Goal: Information Seeking & Learning: Learn about a topic

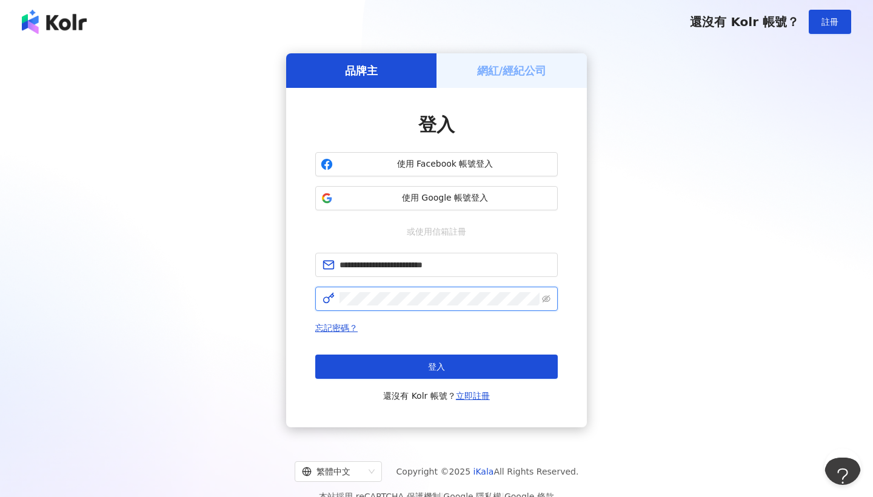
click at [437, 367] on button "登入" at bounding box center [436, 367] width 243 height 24
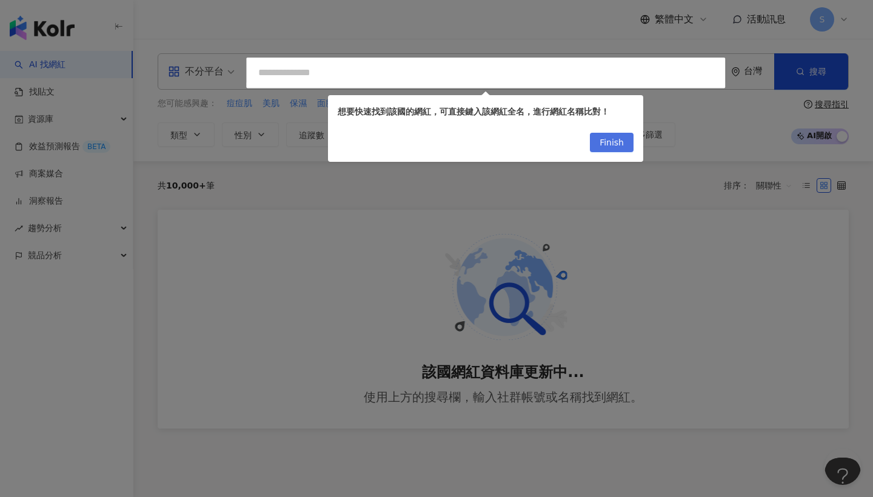
click at [596, 141] on button "Finish" at bounding box center [612, 142] width 44 height 19
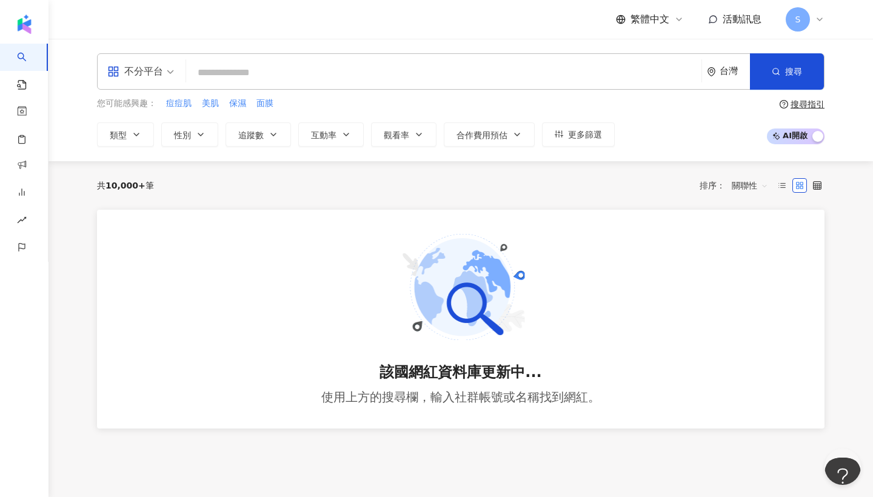
click at [230, 73] on input "search" at bounding box center [444, 72] width 506 height 23
click at [166, 76] on span "不分平台" at bounding box center [140, 71] width 67 height 19
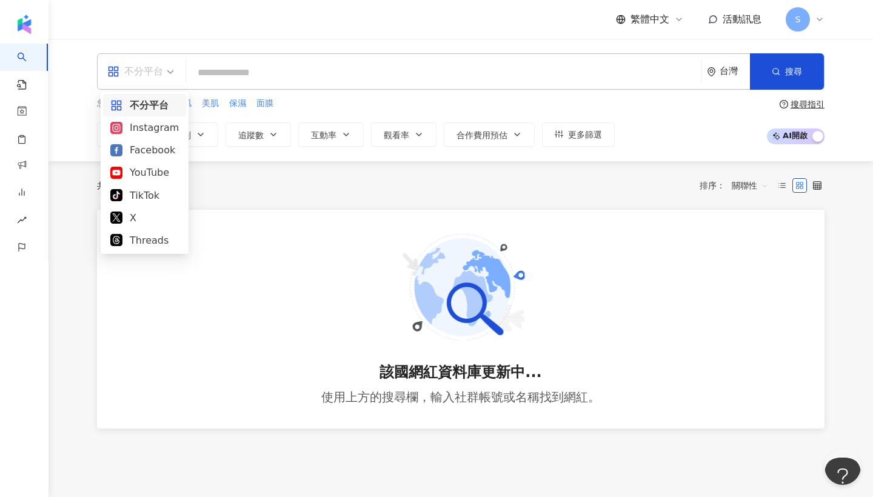
click at [233, 76] on input "search" at bounding box center [444, 72] width 506 height 23
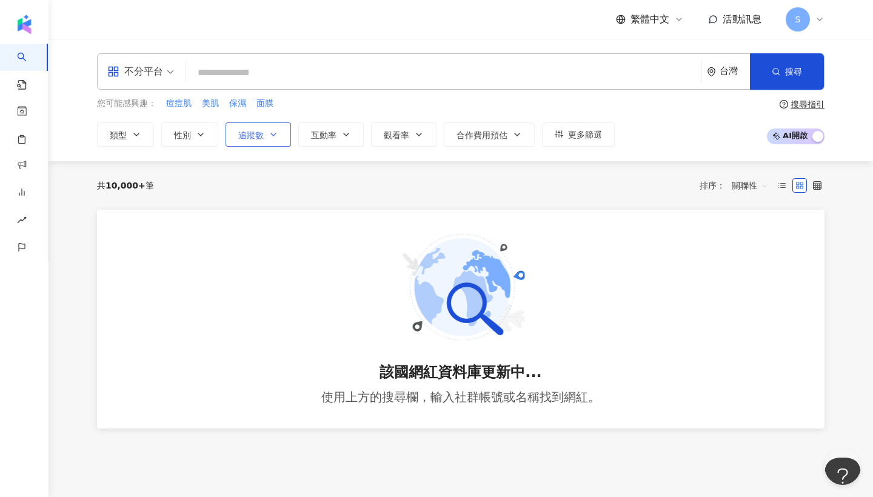
click at [286, 135] on button "追蹤數" at bounding box center [258, 134] width 65 height 24
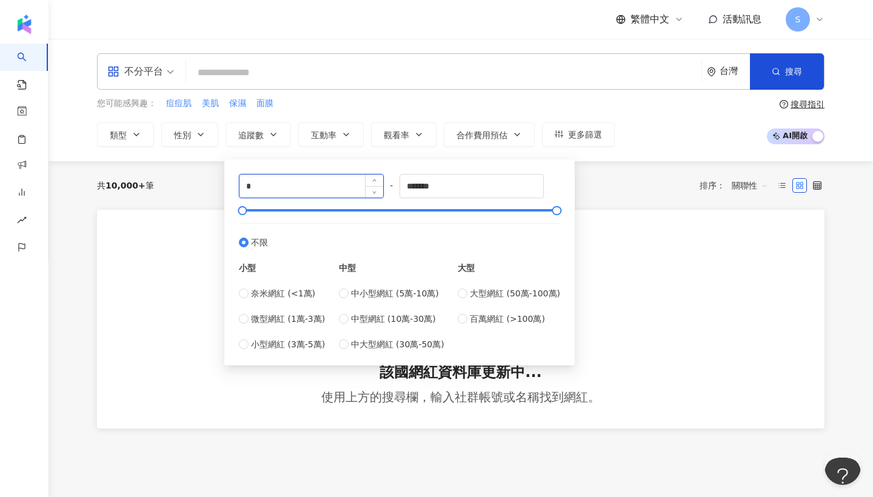
click at [311, 183] on input "*" at bounding box center [311, 186] width 144 height 23
type input "*"
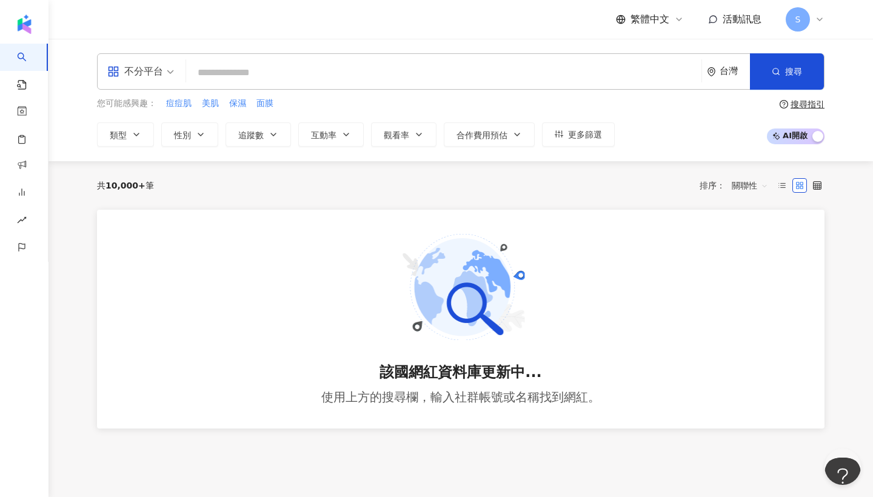
click at [629, 255] on div "該國網紅資料庫更新中... 使用上方的搜尋欄，輸入社群帳號或名稱找到網紅。" at bounding box center [461, 319] width 728 height 219
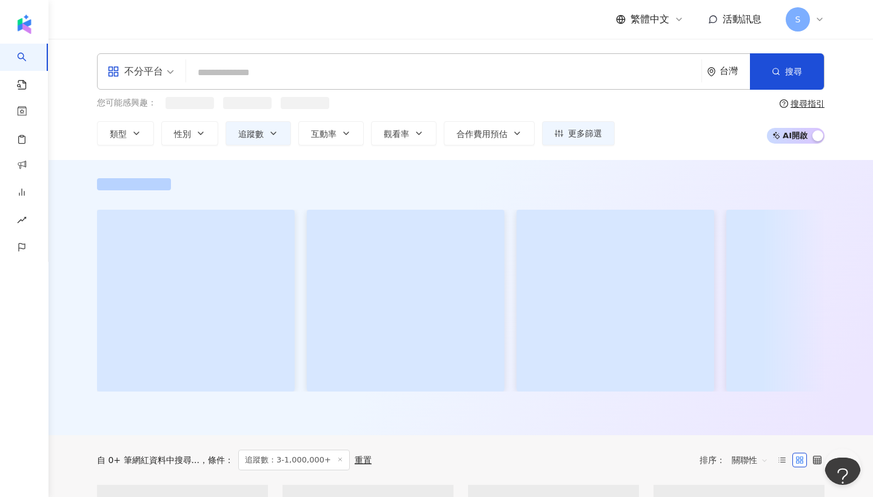
click at [335, 71] on input "search" at bounding box center [444, 72] width 506 height 23
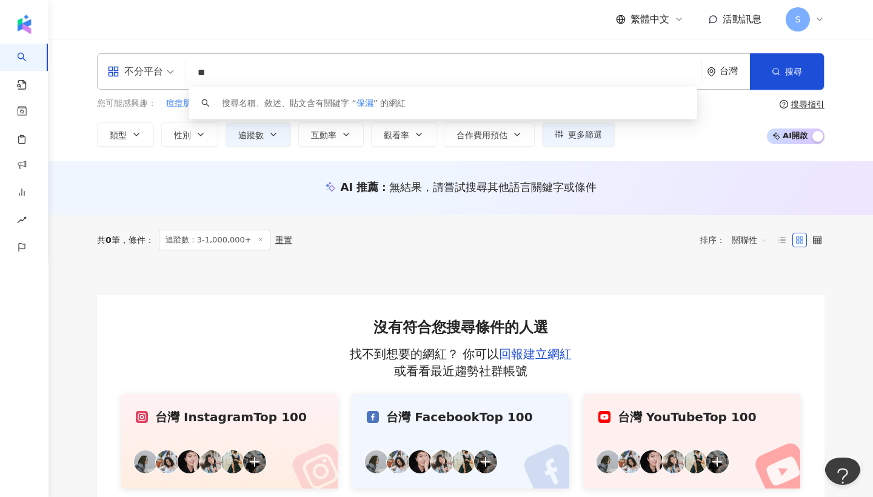
type input "*"
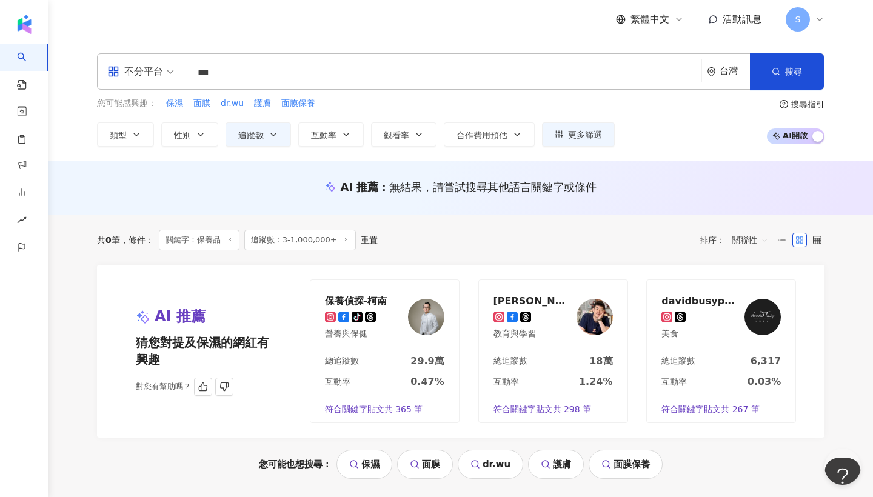
click at [310, 266] on div "AI 推薦 猜您對提及保濕的網紅有興趣 對您有幫助嗎？ 保養偵探-柯南 tiktok-icon 營養與保健 總追蹤數 29.9萬 互動率 0.47% 符合關鍵…" at bounding box center [461, 351] width 728 height 173
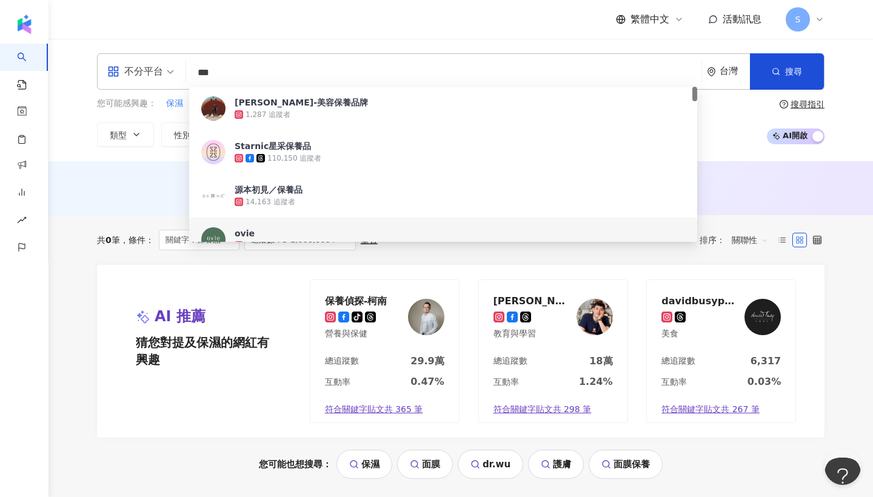
click at [258, 83] on input "***" at bounding box center [444, 72] width 506 height 23
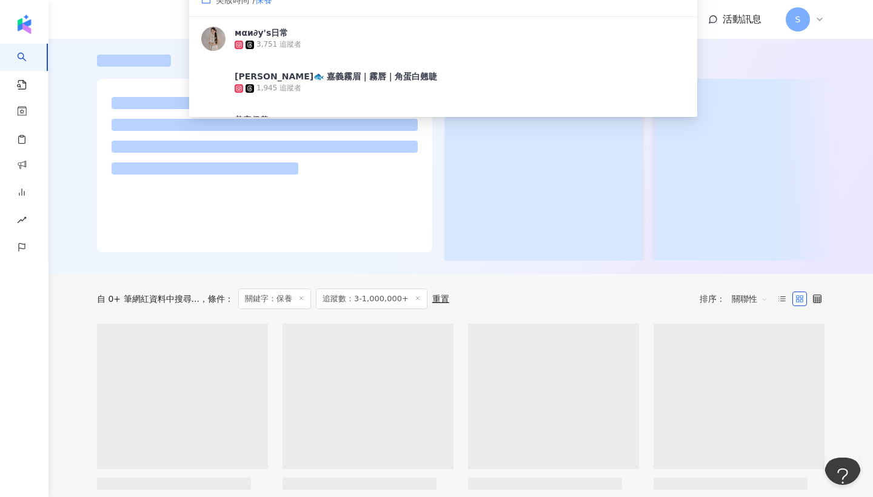
scroll to position [127, 0]
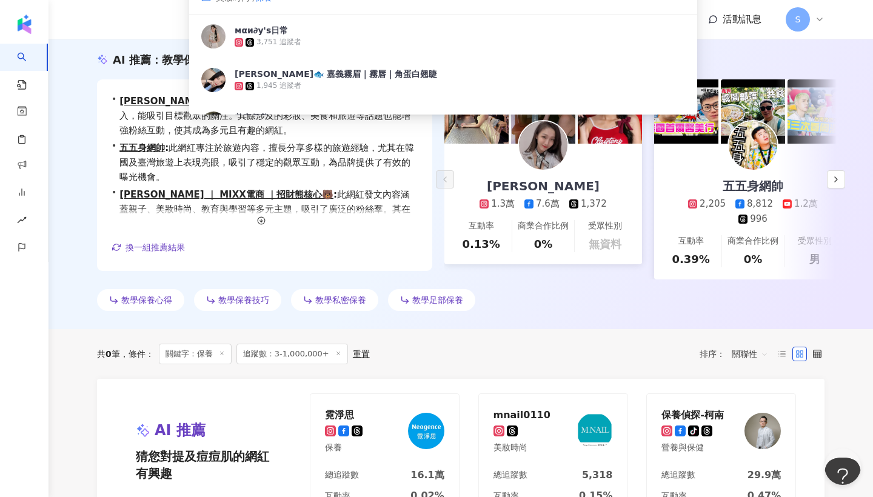
click at [569, 300] on div "教學保養心得 教學保養技巧 教學私密保養 教學足部保養" at bounding box center [461, 302] width 728 height 27
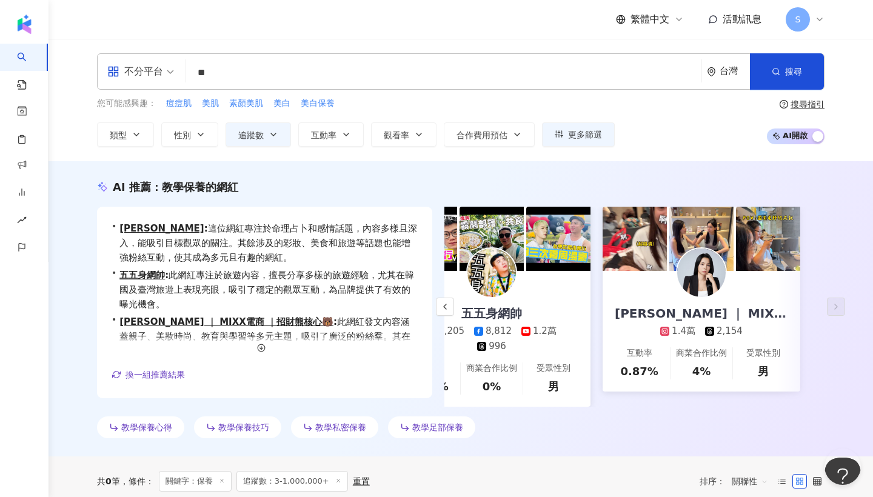
scroll to position [0, 0]
click at [245, 73] on input "**" at bounding box center [444, 72] width 506 height 23
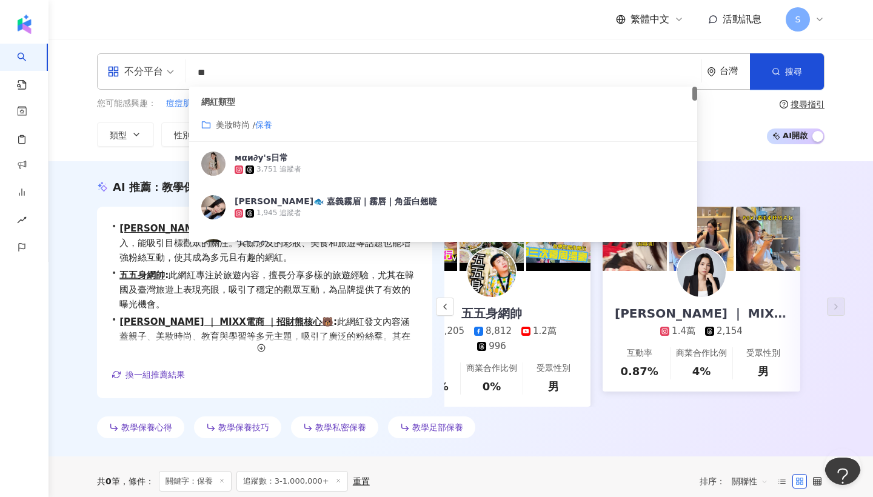
click at [255, 130] on span "美妝時尚 / 保養" at bounding box center [244, 124] width 56 height 13
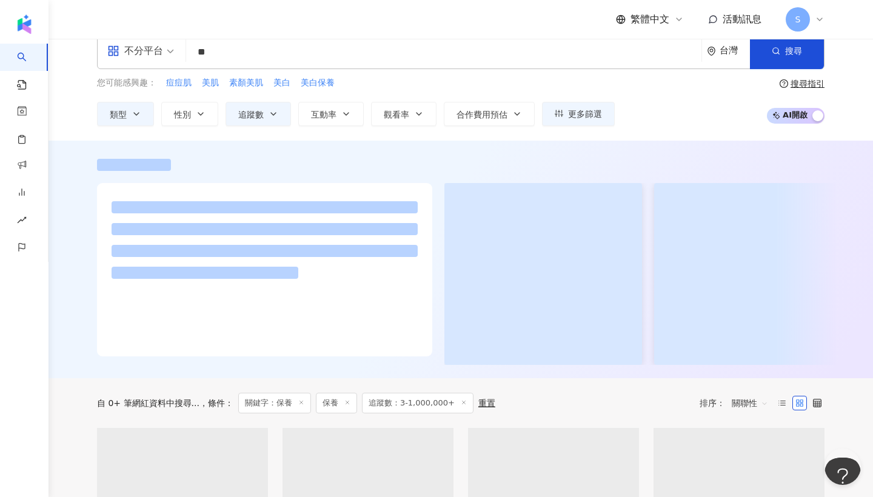
scroll to position [23, 0]
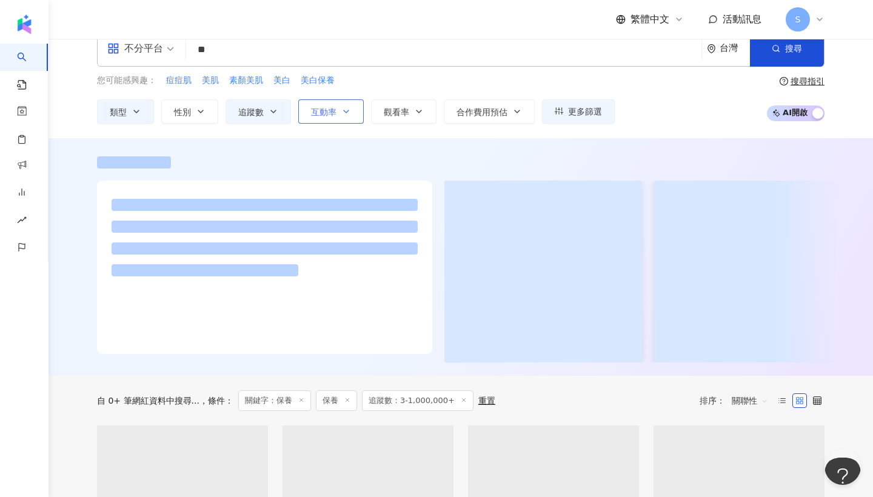
click at [327, 117] on button "互動率" at bounding box center [330, 111] width 65 height 24
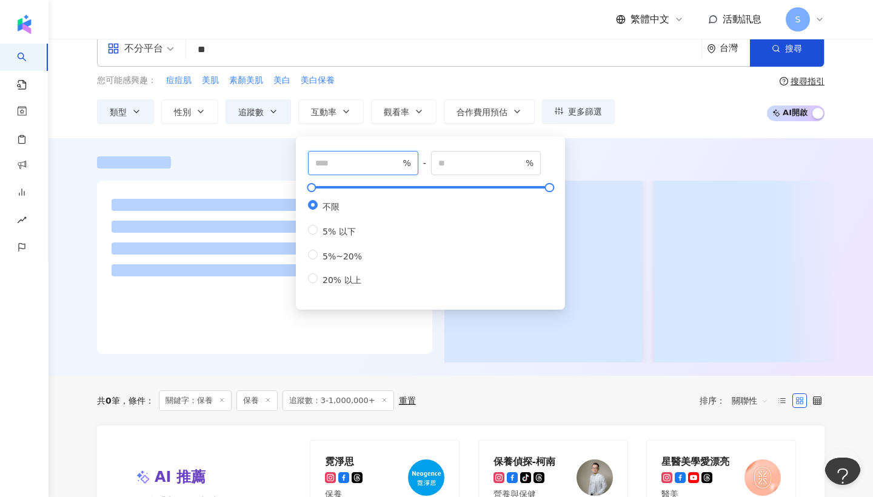
click at [343, 162] on input "number" at bounding box center [357, 162] width 85 height 13
click at [414, 324] on div at bounding box center [264, 267] width 335 height 173
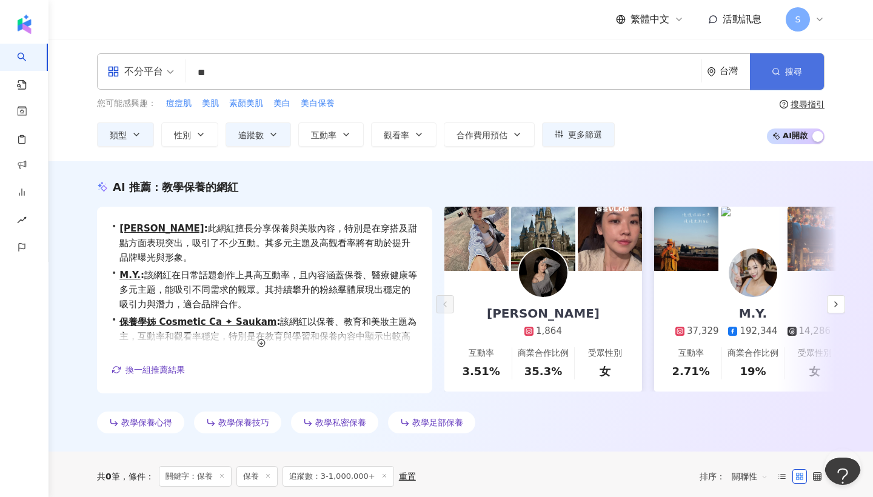
click at [765, 63] on button "搜尋" at bounding box center [787, 71] width 74 height 36
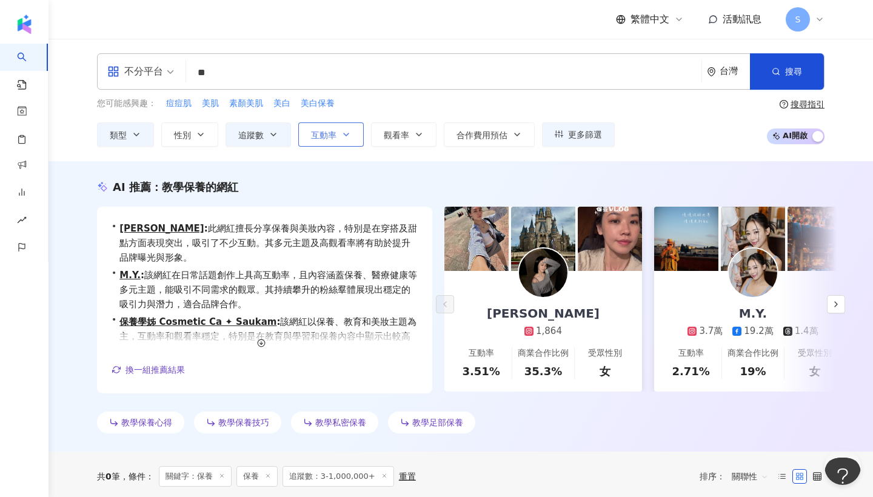
click at [332, 130] on span "互動率" at bounding box center [323, 135] width 25 height 10
click at [663, 160] on div "不分平台 ** 台灣 搜尋 customizedTag 3657de0e-30ef-468f-af6f-660090890057 網紅類型 美妝時尚 / 保養…" at bounding box center [461, 100] width 825 height 122
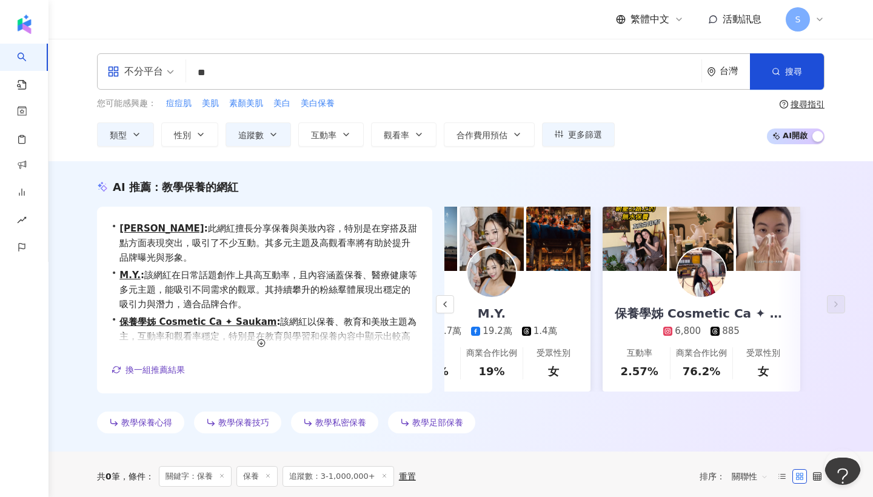
click at [324, 70] on input "**" at bounding box center [444, 72] width 506 height 23
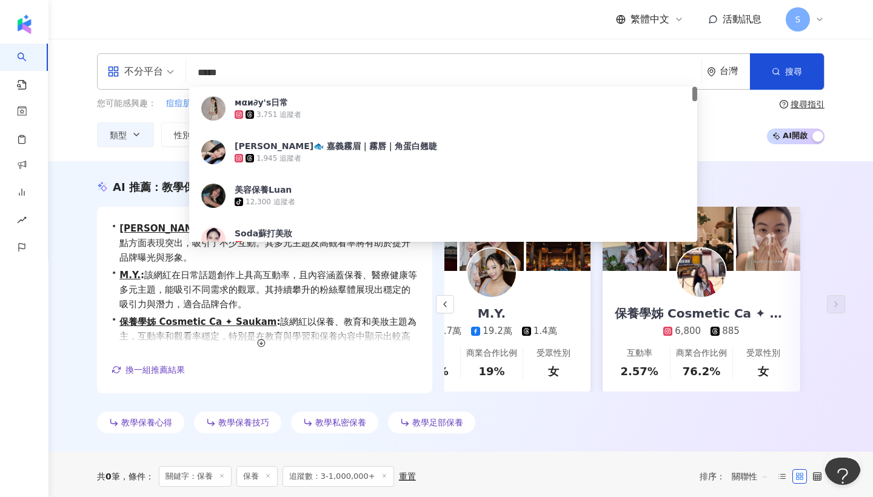
type input "*****"
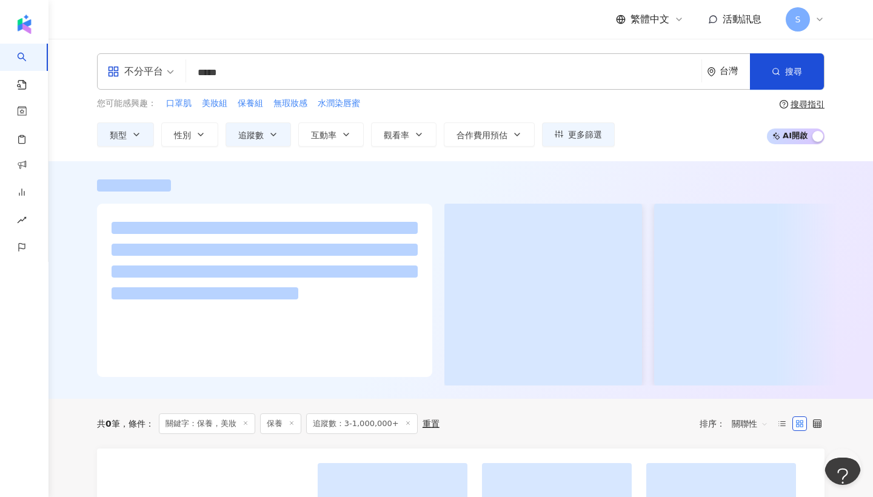
click at [329, 331] on div at bounding box center [264, 290] width 335 height 173
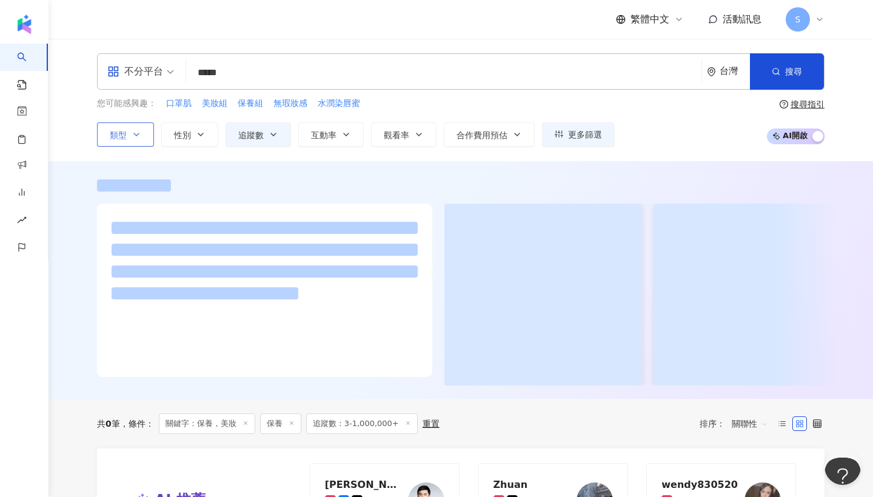
click at [139, 130] on icon "button" at bounding box center [137, 135] width 10 height 10
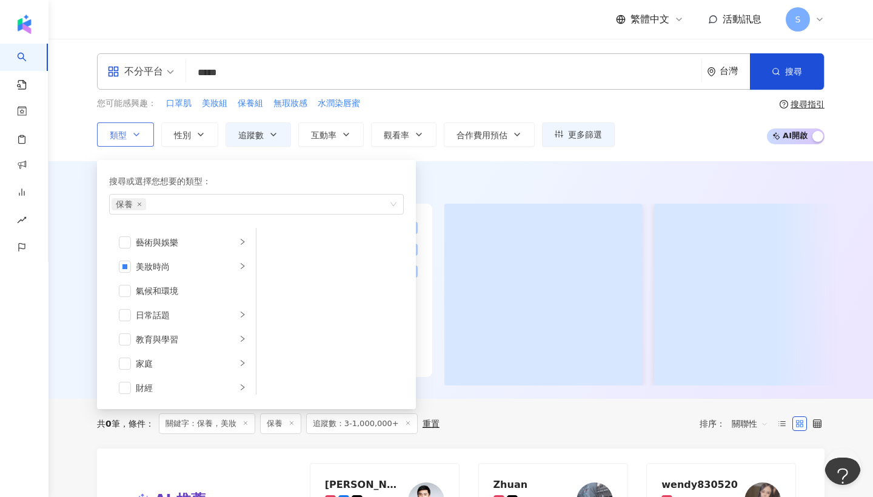
click at [140, 130] on icon "button" at bounding box center [137, 135] width 10 height 10
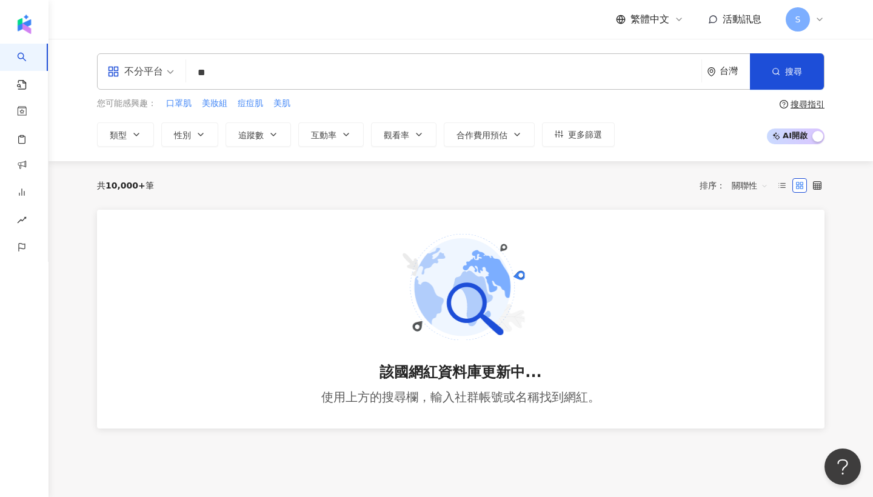
type input "**"
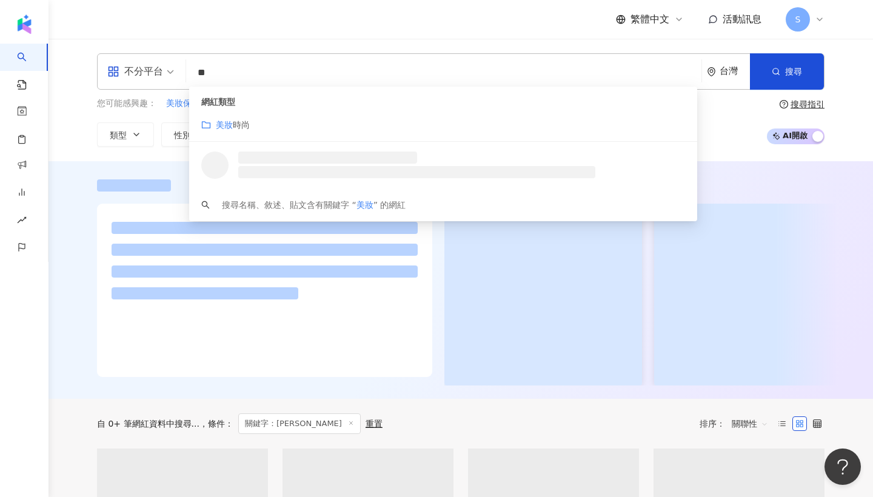
click at [303, 59] on div "不分平台 ** 台灣 搜尋 customizedTag loading 網紅類型 美妝 時尚 搜尋名稱、敘述、貼文含有關鍵字 “ 美妝 ” 的網紅" at bounding box center [461, 71] width 728 height 36
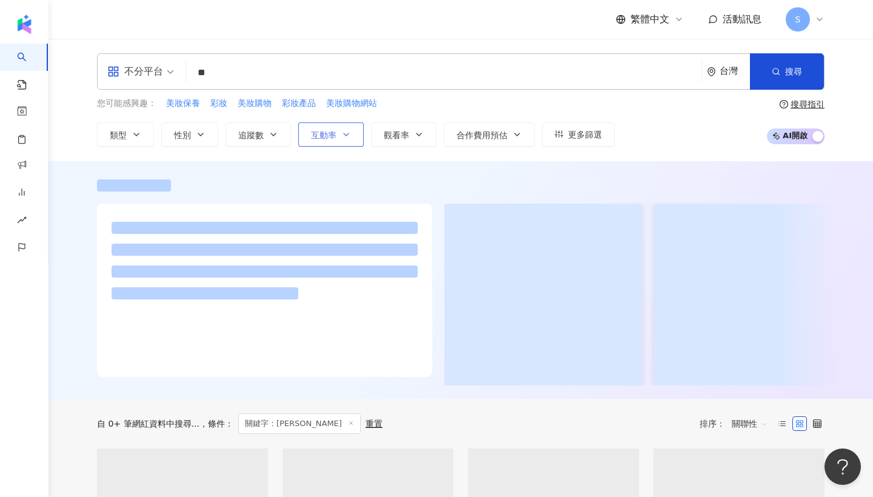
click at [311, 125] on button "互動率" at bounding box center [330, 134] width 65 height 24
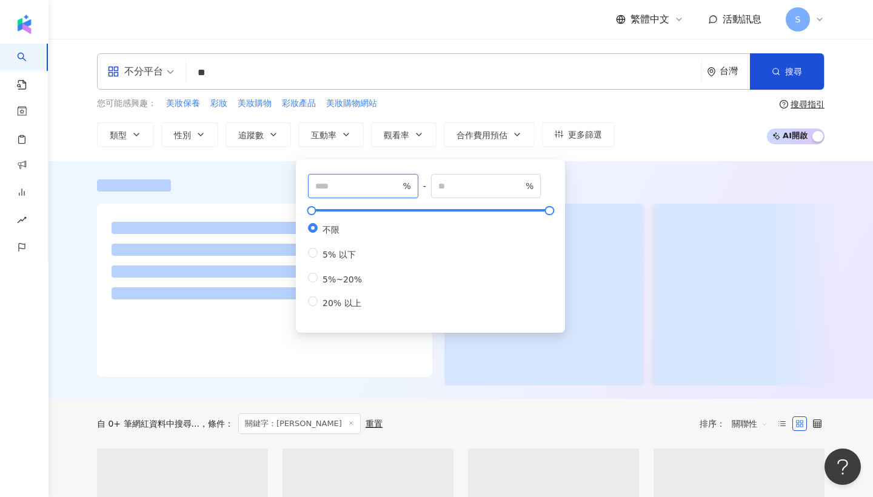
click at [333, 191] on input "number" at bounding box center [357, 185] width 85 height 13
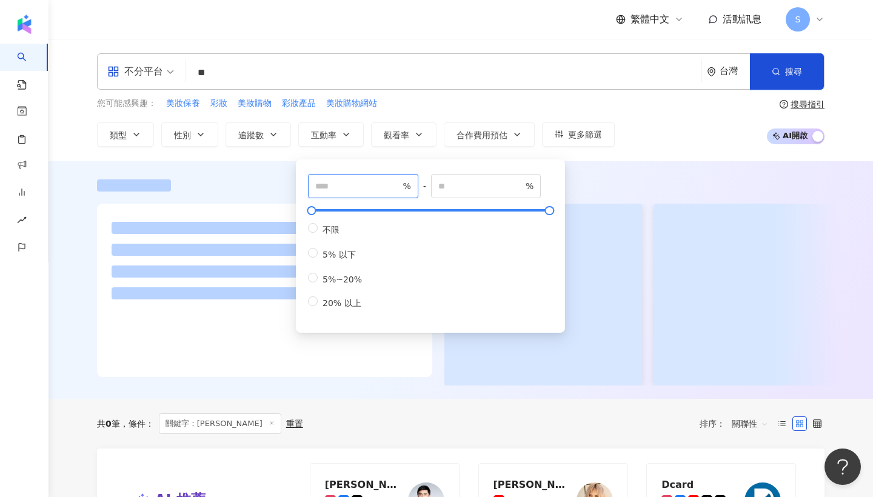
type input "*"
click at [411, 68] on input "**" at bounding box center [444, 72] width 506 height 23
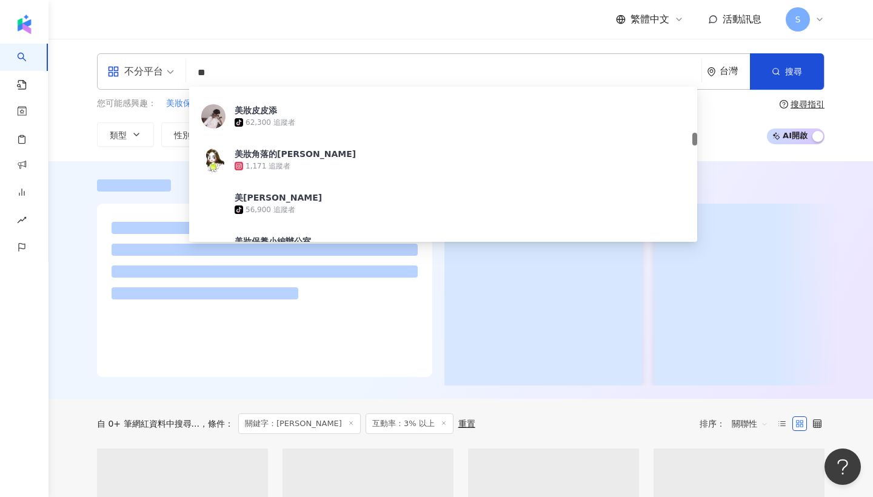
scroll to position [547, 0]
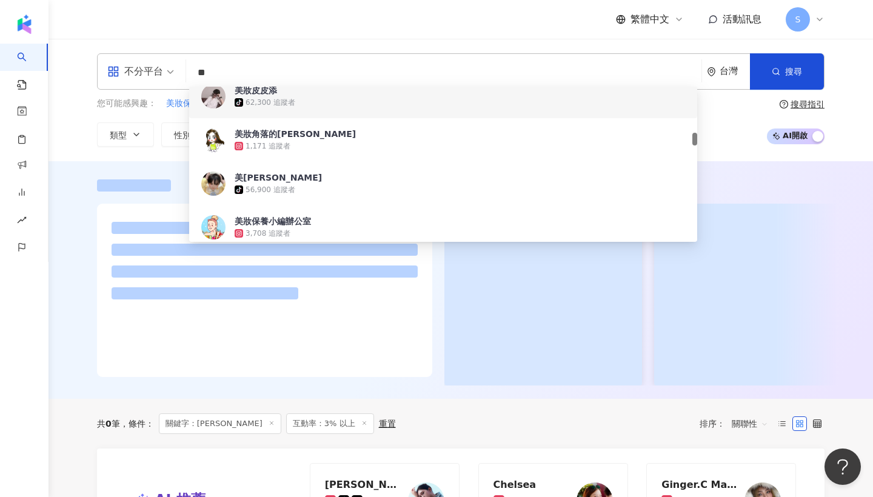
click at [586, 92] on span "美妝皮皮添" at bounding box center [437, 90] width 404 height 12
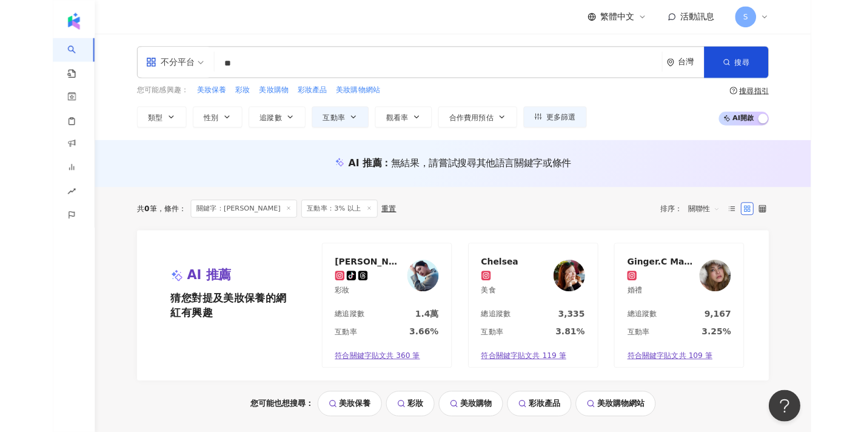
scroll to position [0, 0]
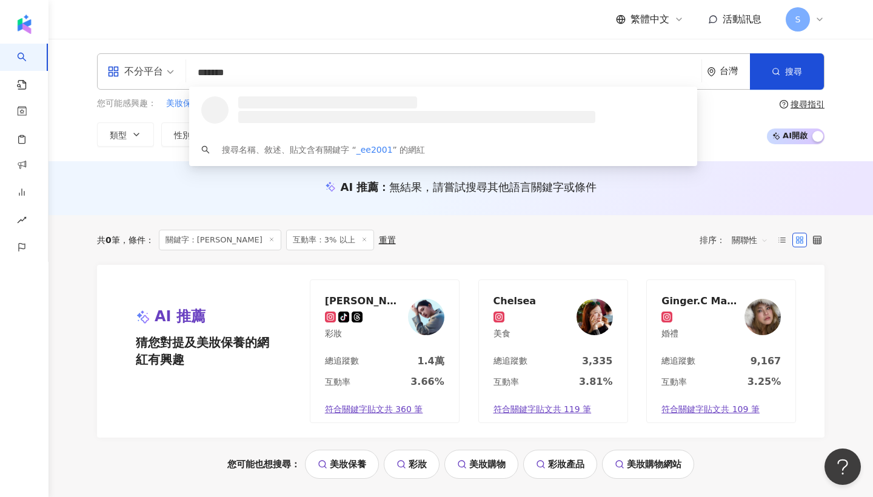
type input "*******"
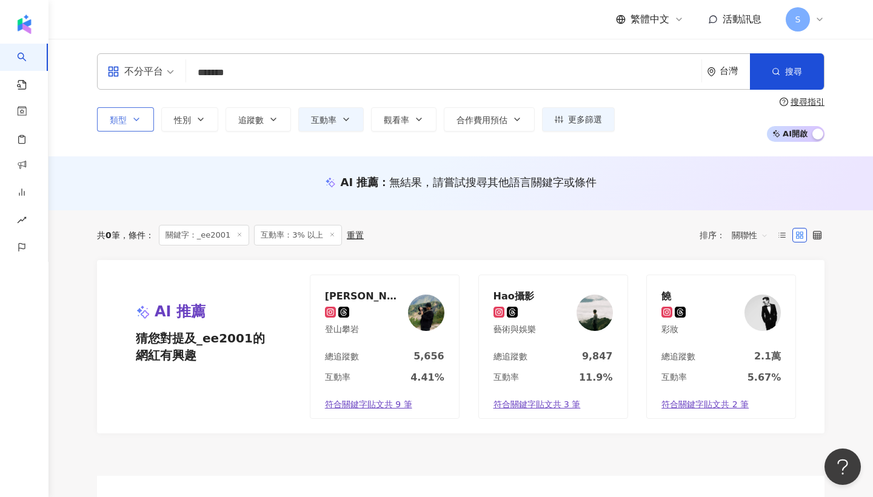
click at [127, 119] on button "類型" at bounding box center [125, 119] width 57 height 24
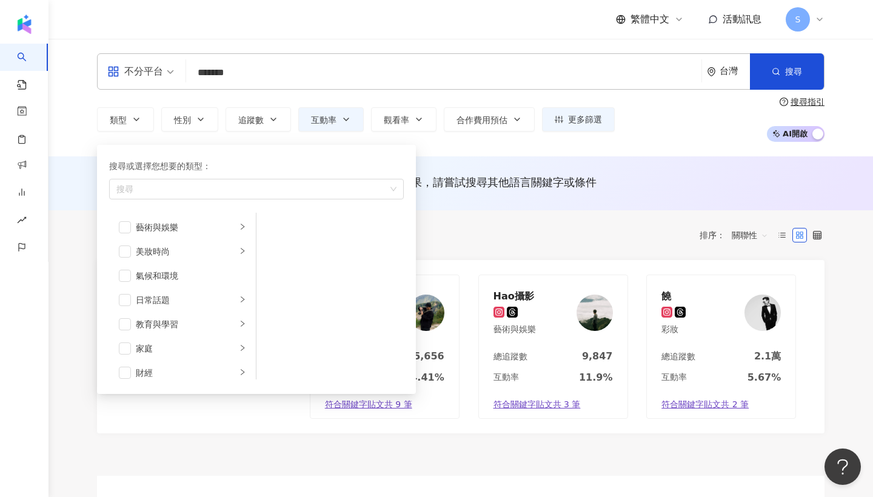
click at [274, 53] on div "不分平台 ******* 台灣 搜尋 loading 搜尋名稱、敘述、貼文含有關鍵字 “ _ee2001 ” 的網紅" at bounding box center [461, 71] width 728 height 36
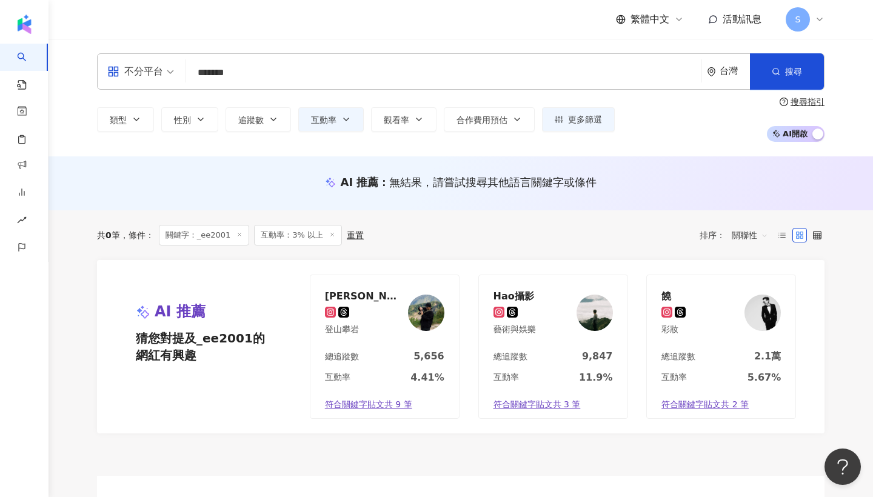
click at [258, 69] on input "*******" at bounding box center [444, 72] width 506 height 23
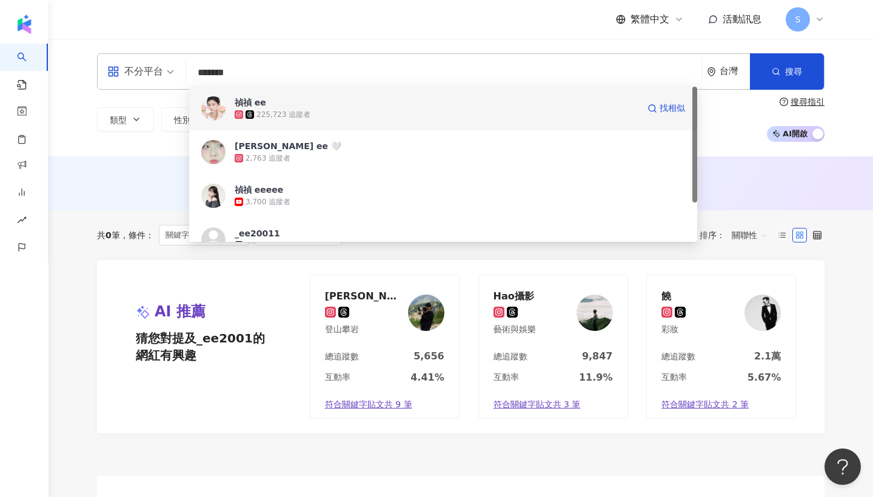
drag, startPoint x: 252, startPoint y: 95, endPoint x: 252, endPoint y: 123, distance: 28.5
click at [252, 123] on div "禎禎 ee 225,723 追蹤者 找相似" at bounding box center [443, 109] width 508 height 44
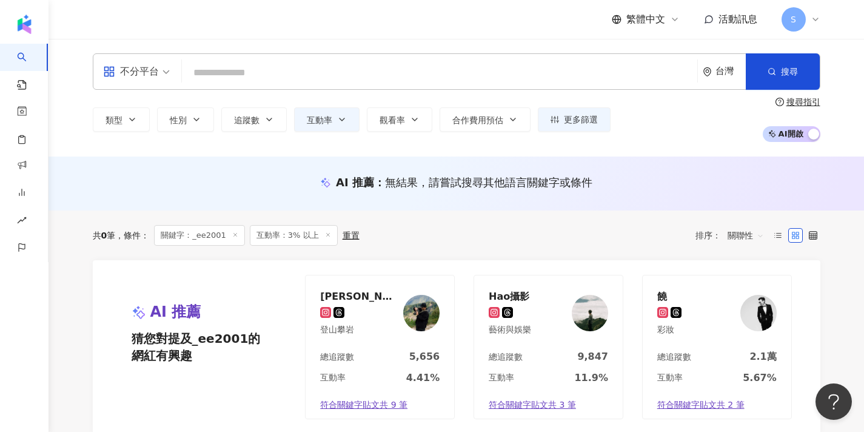
type input "*"
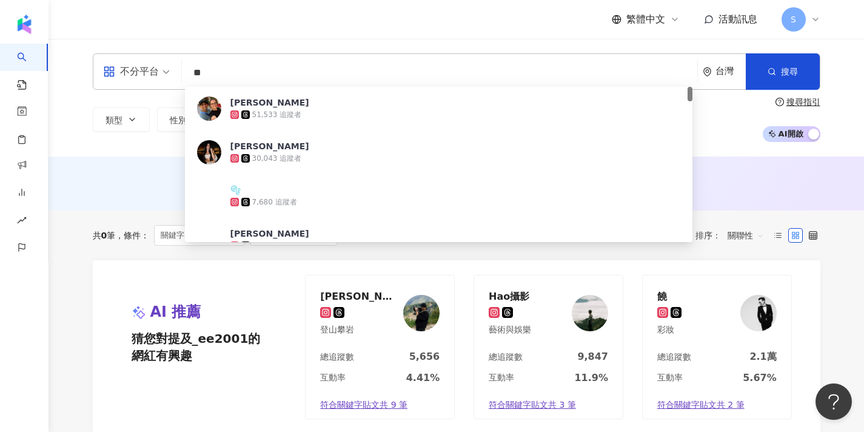
type input "*"
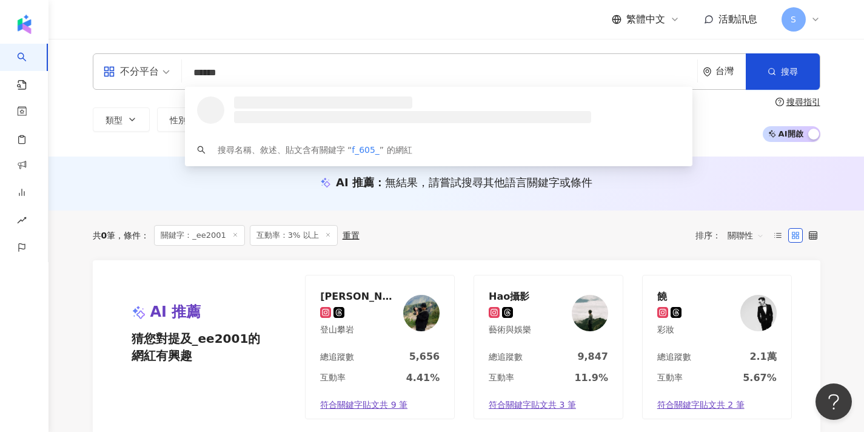
type input "*******"
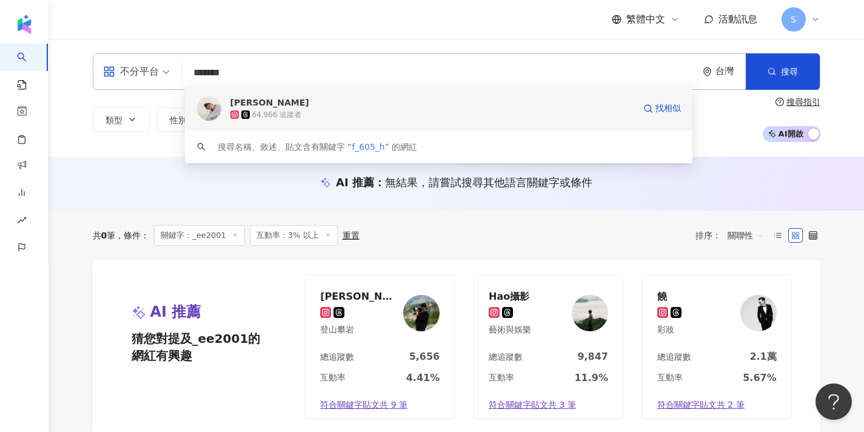
click at [435, 100] on span "HANNAH" at bounding box center [432, 102] width 404 height 12
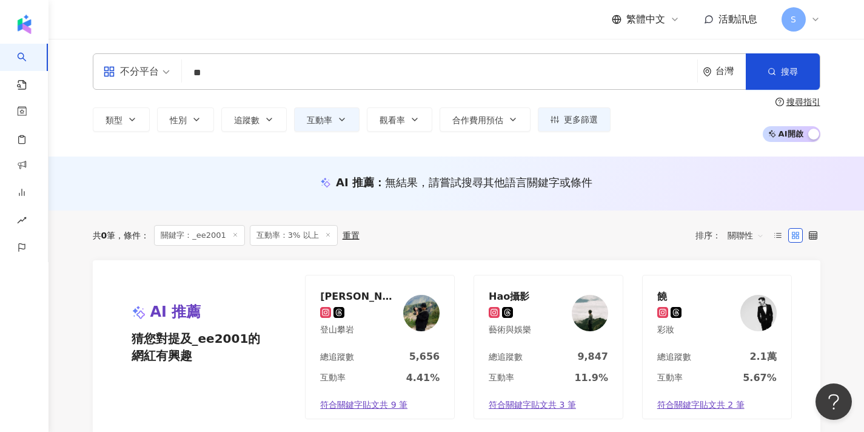
type input "*"
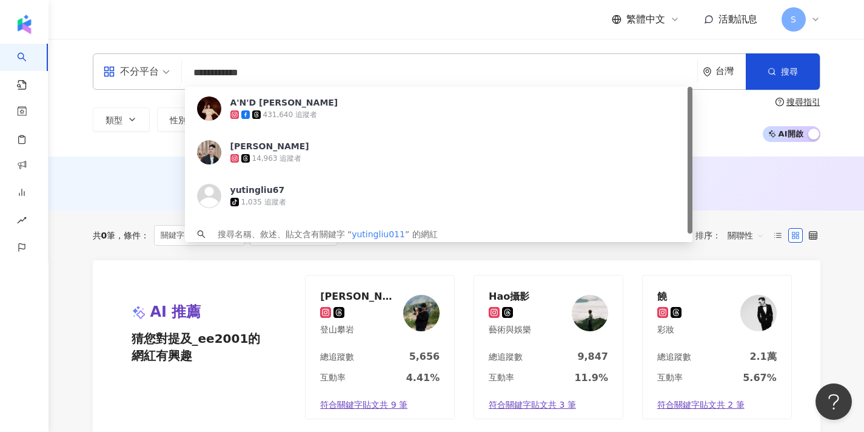
type input "**********"
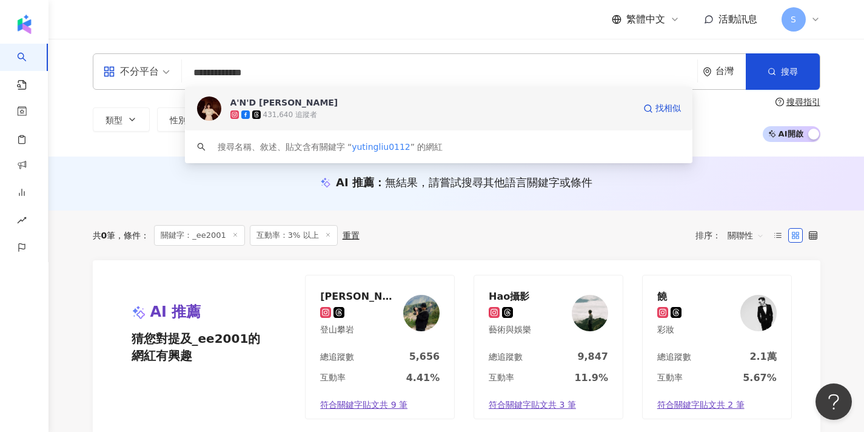
click at [320, 110] on div "431,640 追蹤者" at bounding box center [432, 115] width 404 height 12
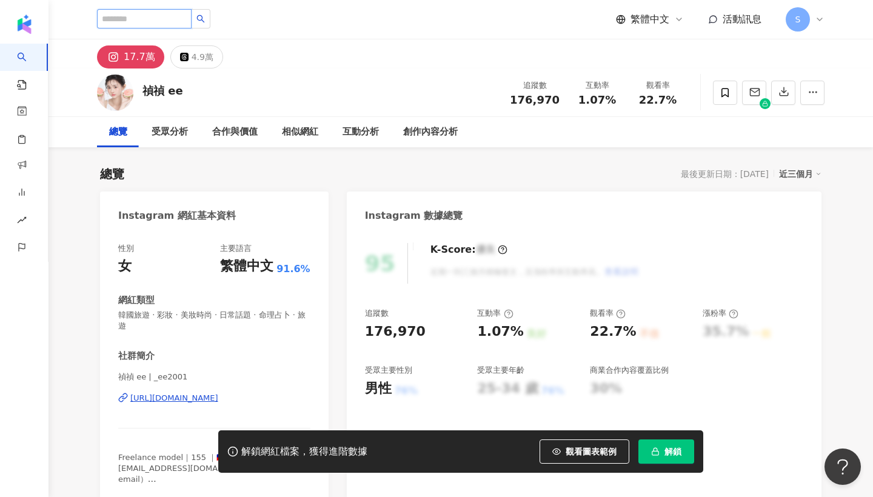
click at [182, 22] on input "search" at bounding box center [144, 18] width 95 height 19
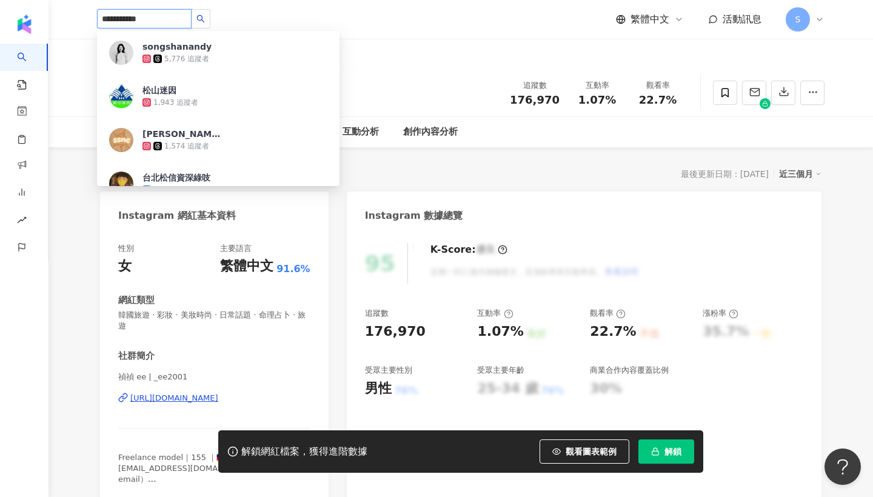
type input "**********"
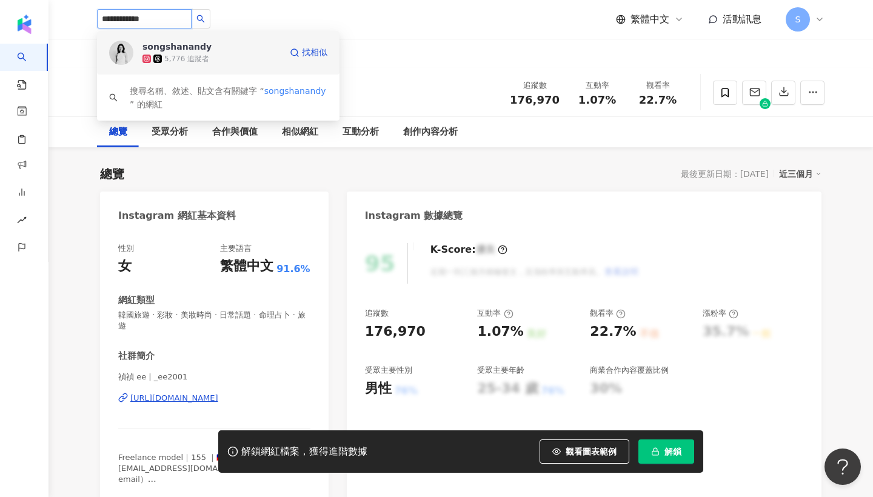
click at [221, 50] on div "songshanandy 5,776 追蹤者" at bounding box center [211, 53] width 138 height 24
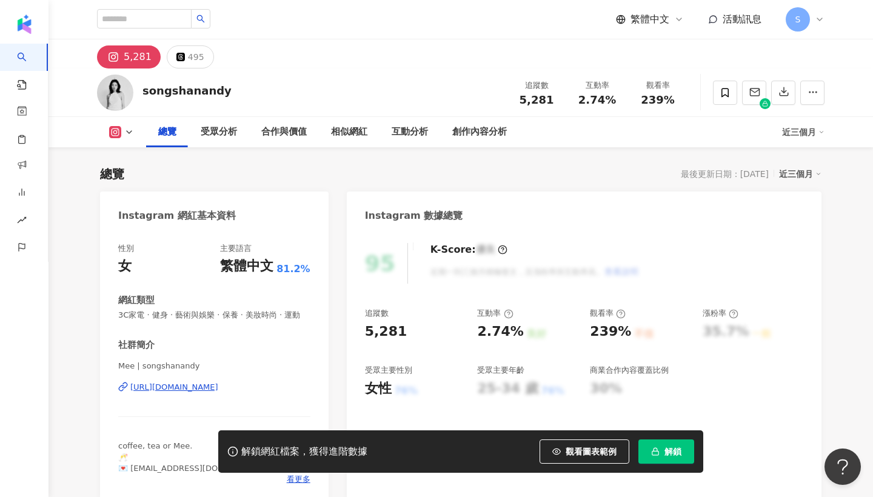
scroll to position [52, 0]
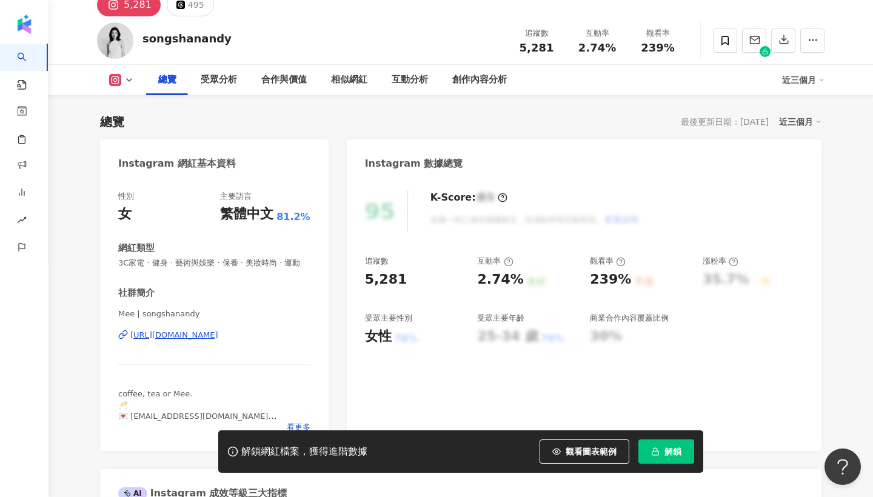
click at [676, 453] on span "解鎖" at bounding box center [672, 452] width 17 height 10
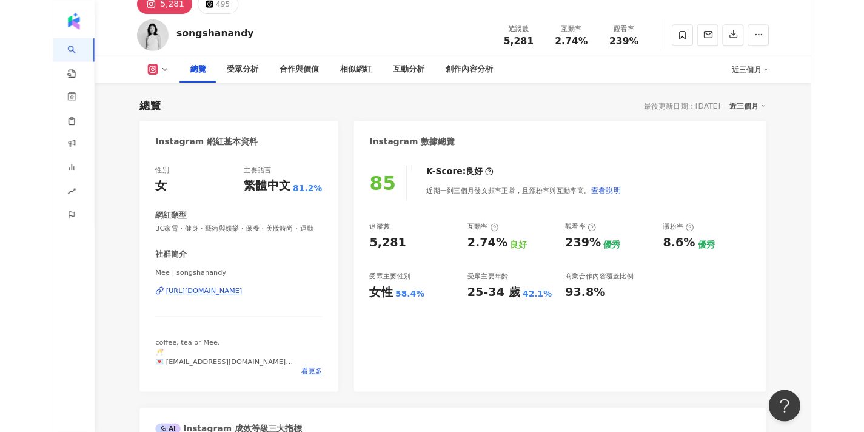
scroll to position [75, 0]
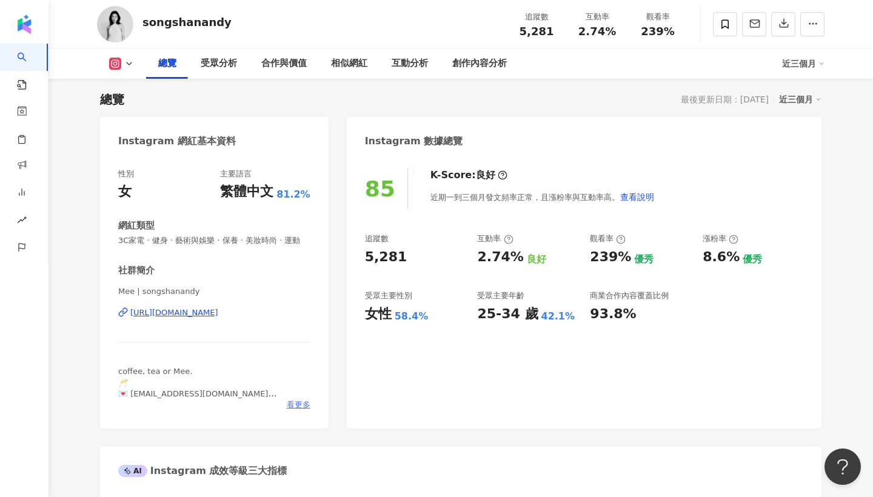
click at [301, 406] on span "看更多" at bounding box center [299, 405] width 24 height 11
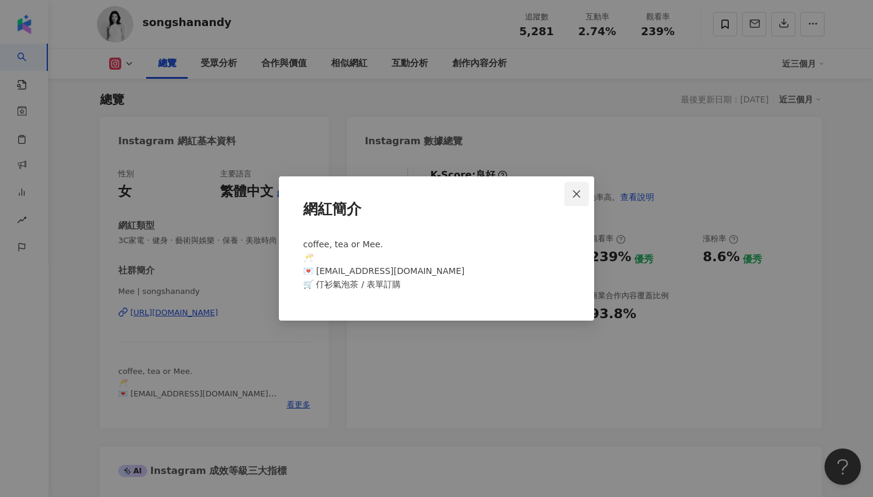
click at [577, 186] on button "Close" at bounding box center [576, 194] width 24 height 24
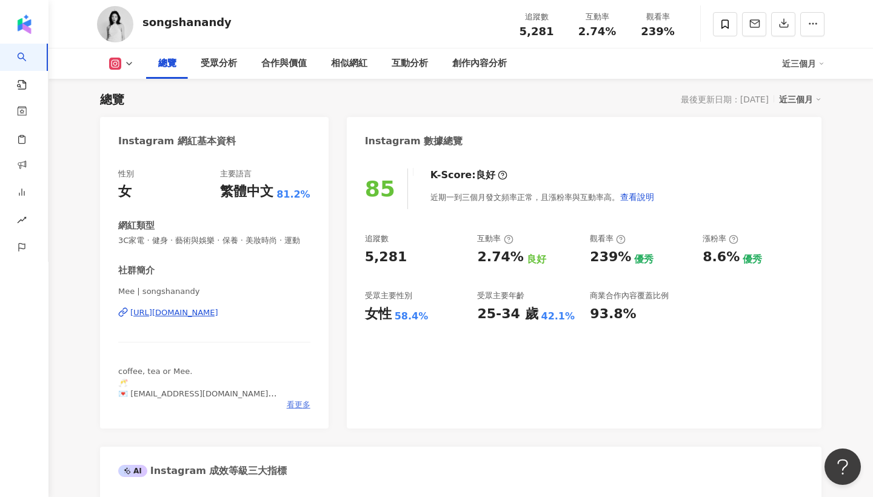
click at [298, 406] on span "看更多" at bounding box center [299, 405] width 24 height 11
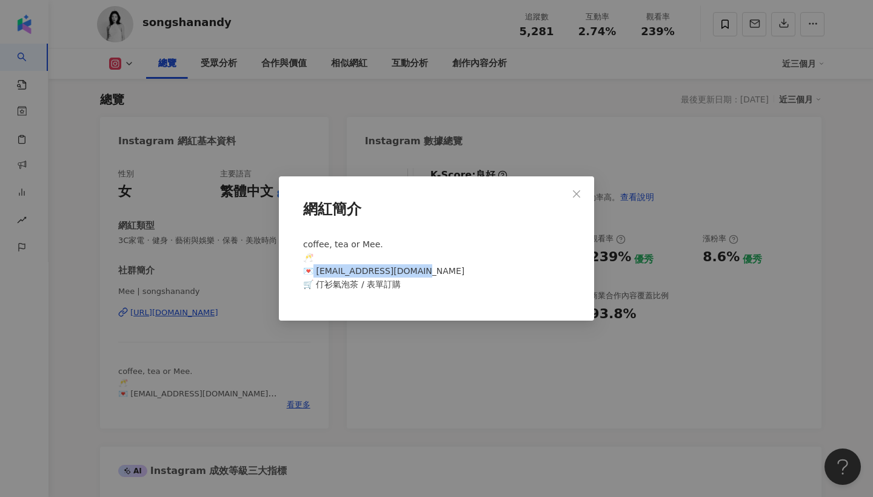
drag, startPoint x: 424, startPoint y: 270, endPoint x: 316, endPoint y: 273, distance: 108.6
click at [316, 273] on div "coffee, tea or Mee. 🥂 💌 songshanandy@gmail.com 🛒 仃衫氣泡茶 / 表單訂購" at bounding box center [436, 269] width 276 height 73
copy span "ongshanandy@gmail.com 🛒"
click at [578, 198] on icon "close" at bounding box center [577, 194] width 10 height 10
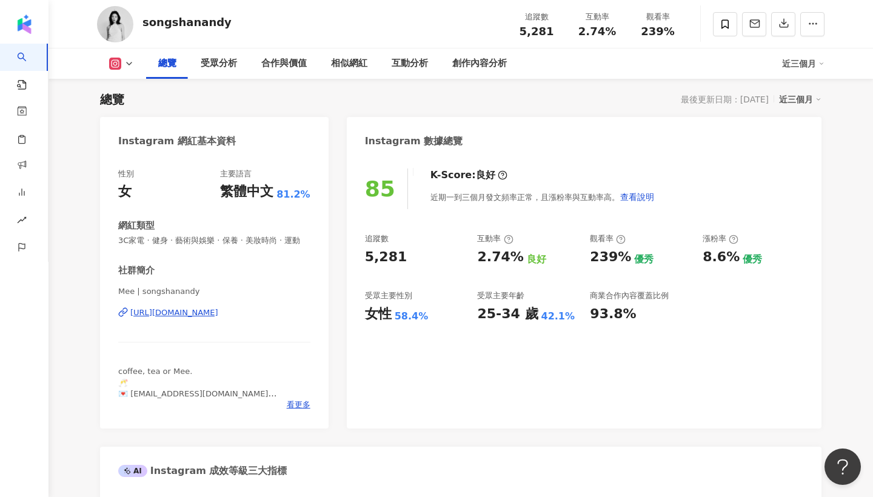
click at [116, 290] on div "性別 女 主要語言 繁體中文 81.2% 網紅類型 3C家電 · 健身 · 藝術與娛樂 · 保養 · 美妝時尚 · 運動 社群簡介 Mee | songsha…" at bounding box center [214, 292] width 229 height 272
drag, startPoint x: 120, startPoint y: 292, endPoint x: 133, endPoint y: 290, distance: 13.4
click at [133, 290] on span "Mee | songshanandy" at bounding box center [214, 291] width 192 height 11
copy span "Mee"
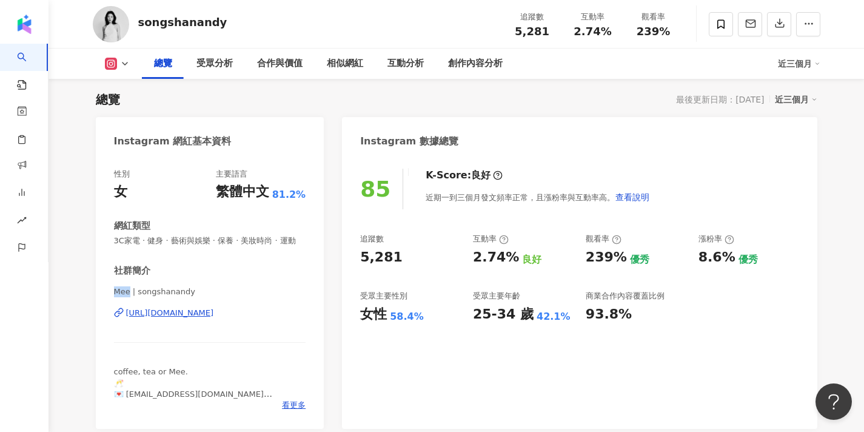
click at [166, 276] on div "社群簡介 Mee | songshanandy https://www.instagram.com/songshanandy/ coffee, tea or …" at bounding box center [210, 337] width 192 height 146
click at [126, 293] on span "Mee | songshanandy" at bounding box center [210, 291] width 192 height 11
click at [142, 292] on span "Mee | songshanandy" at bounding box center [210, 291] width 192 height 11
drag, startPoint x: 128, startPoint y: 289, endPoint x: 85, endPoint y: 289, distance: 42.4
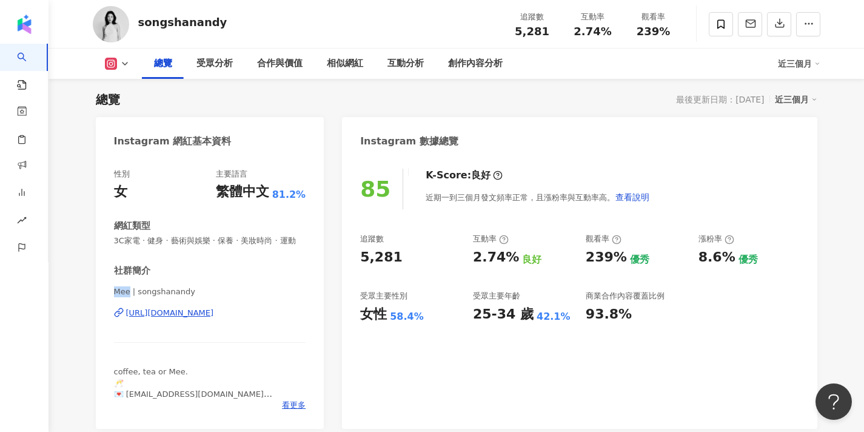
copy span "Mee"
click at [723, 27] on icon at bounding box center [720, 23] width 7 height 9
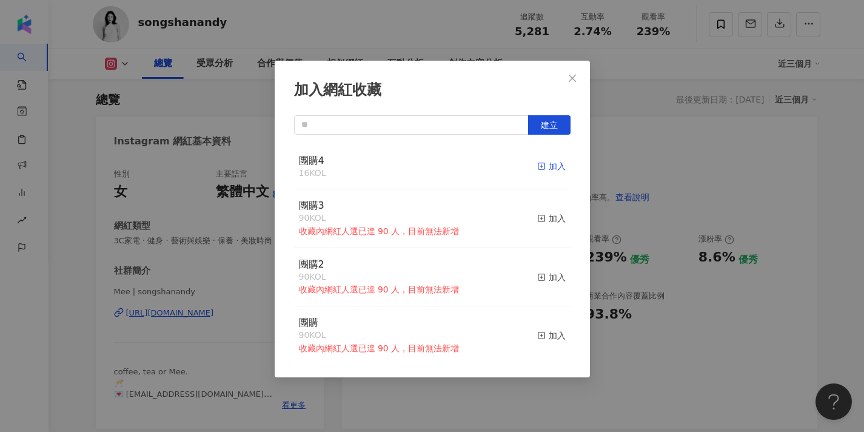
click at [541, 161] on span "button" at bounding box center [541, 166] width 8 height 10
click at [571, 75] on icon "close" at bounding box center [572, 78] width 10 height 10
click at [637, 106] on div "加入網紅收藏 建立 團購4 17 KOL 已加入 團購3 90 KOL 收藏內網紅人選已達 90 人，目前無法新增 加入 團購2 90 KOL 收藏內網紅人選…" at bounding box center [432, 216] width 864 height 432
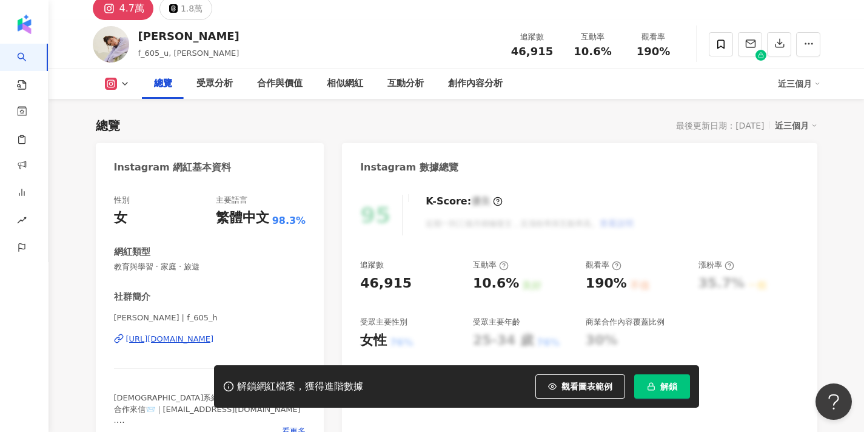
scroll to position [62, 0]
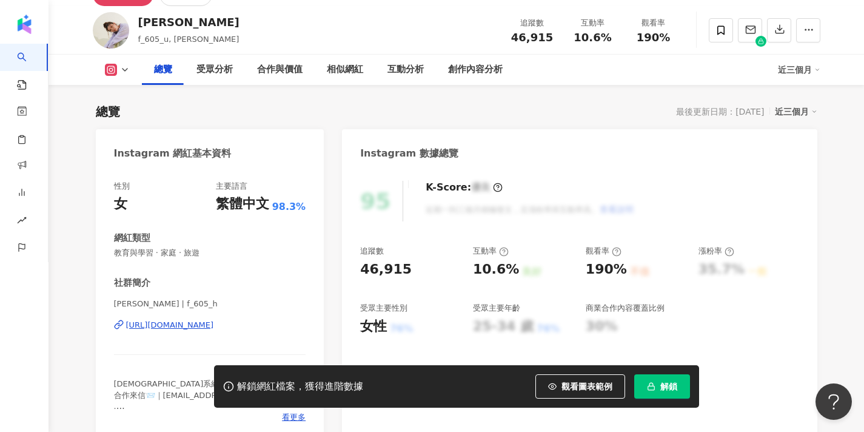
click at [680, 383] on button "解鎖" at bounding box center [662, 386] width 56 height 24
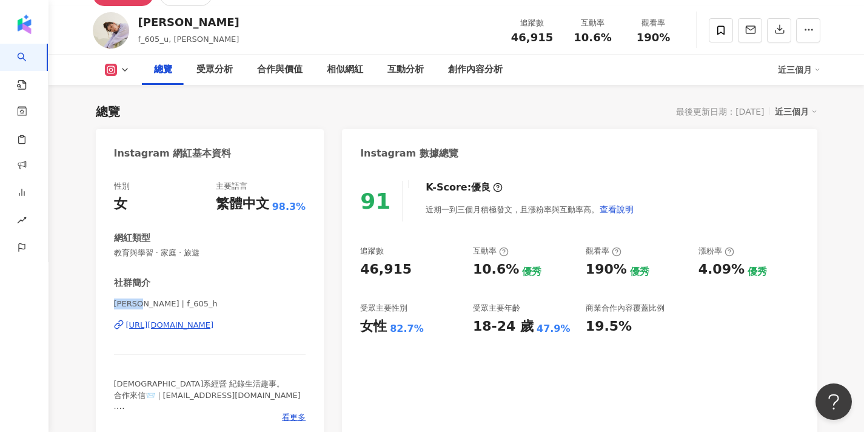
drag, startPoint x: 141, startPoint y: 303, endPoint x: 89, endPoint y: 303, distance: 51.5
copy span "Hannah"
click at [729, 30] on span at bounding box center [721, 30] width 24 height 24
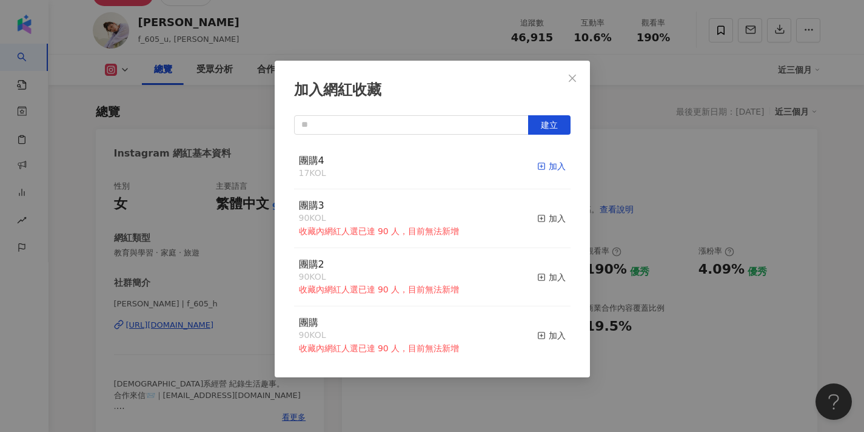
click at [553, 167] on div "加入" at bounding box center [551, 165] width 28 height 13
click at [571, 85] on button "Close" at bounding box center [572, 78] width 24 height 24
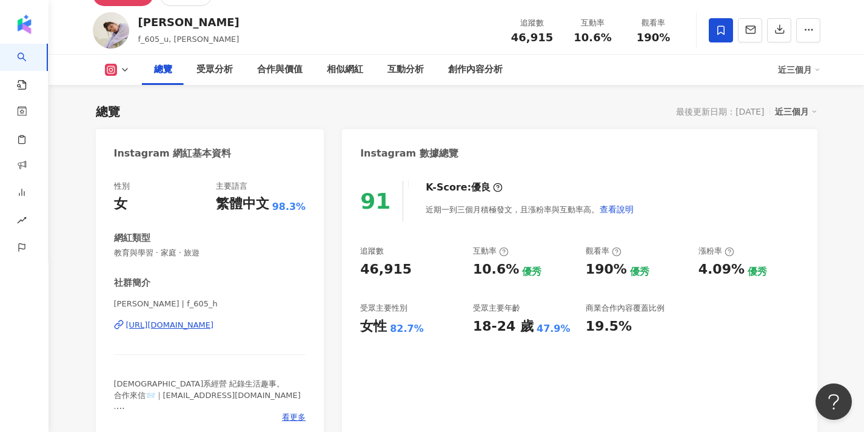
scroll to position [86, 0]
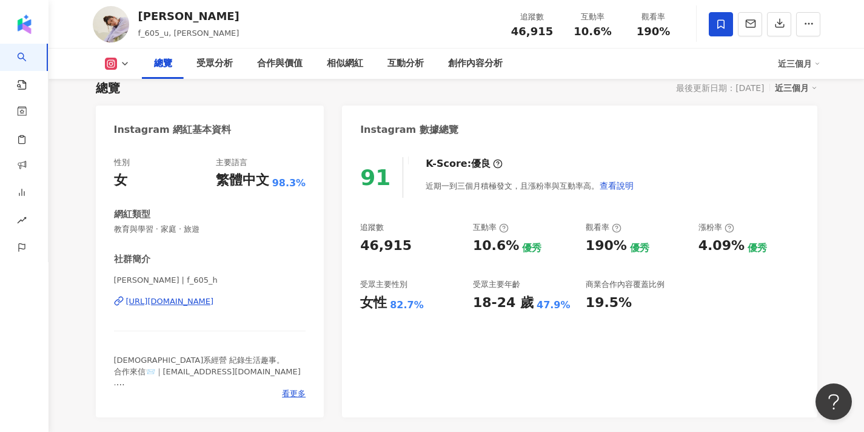
click at [199, 303] on div "[URL][DOMAIN_NAME]" at bounding box center [170, 301] width 88 height 11
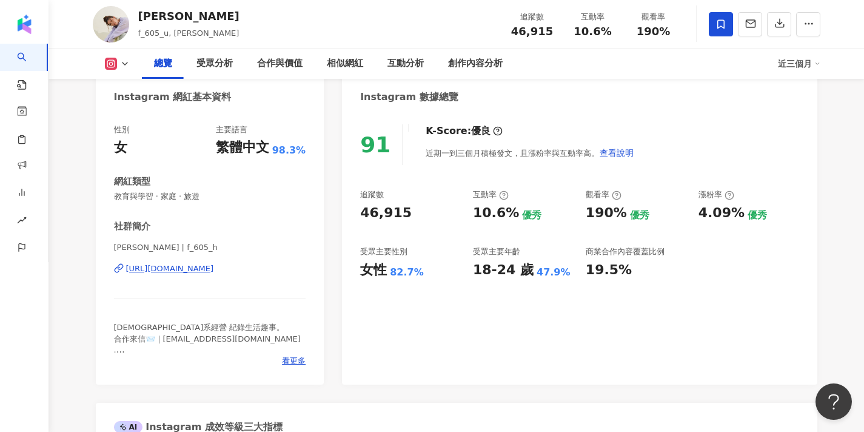
scroll to position [119, 0]
click at [295, 360] on span "看更多" at bounding box center [294, 360] width 24 height 11
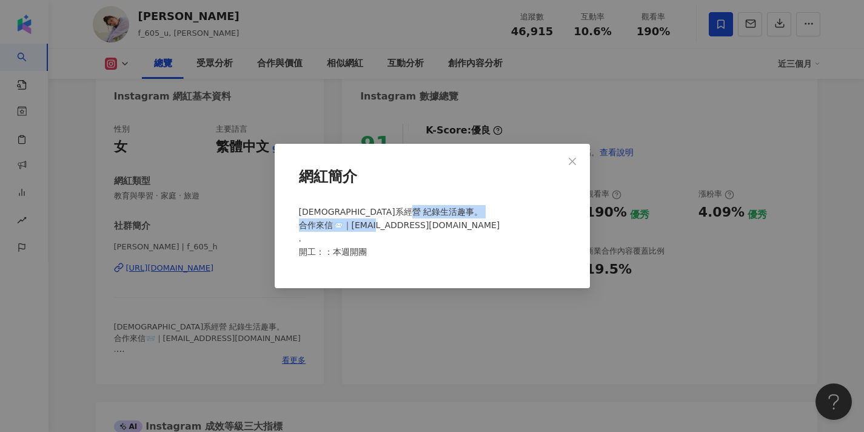
drag, startPoint x: 458, startPoint y: 226, endPoint x: 350, endPoint y: 224, distance: 108.5
click at [350, 224] on div "佛系經營 紀錄生活趣事。 合作來信📨｜dragonma1920@gmail.com . 開工：：本週開團" at bounding box center [432, 236] width 276 height 73
copy span "ragonma1920@gmail.com"
click at [578, 162] on span "Close" at bounding box center [572, 161] width 24 height 10
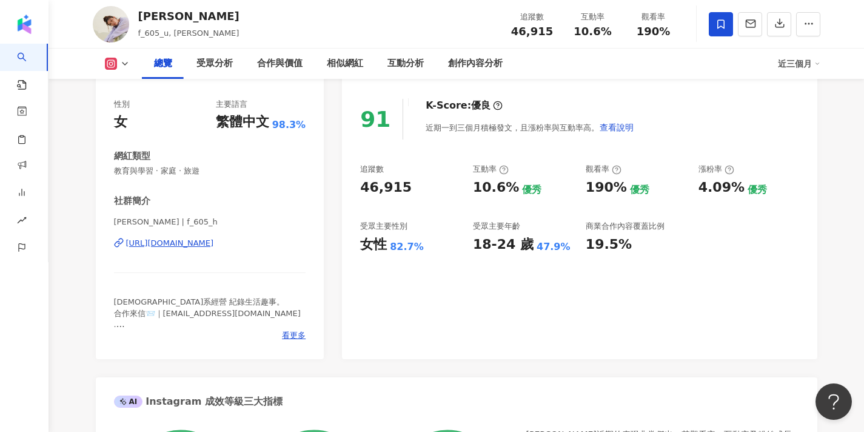
scroll to position [146, 0]
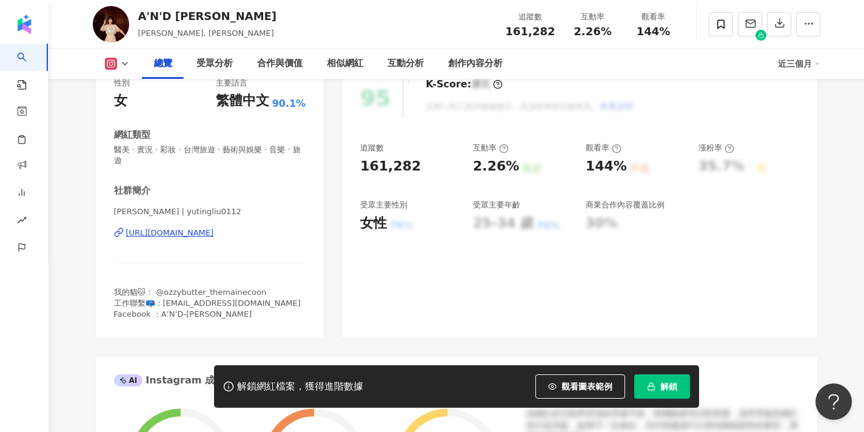
scroll to position [169, 0]
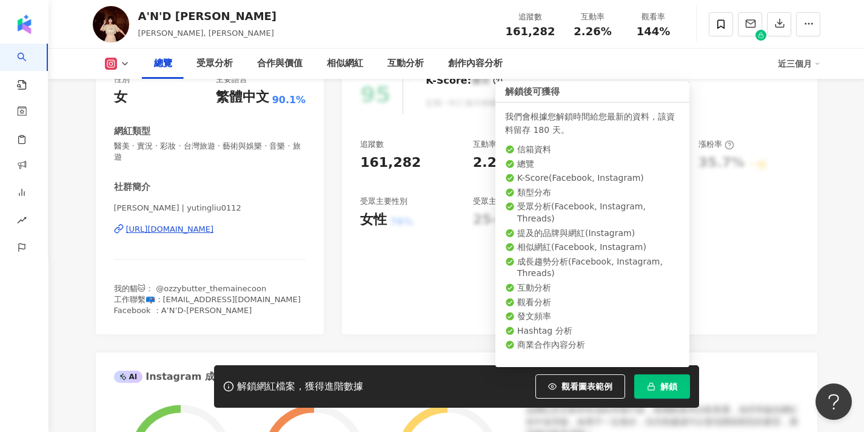
click at [657, 382] on button "解鎖" at bounding box center [662, 386] width 56 height 24
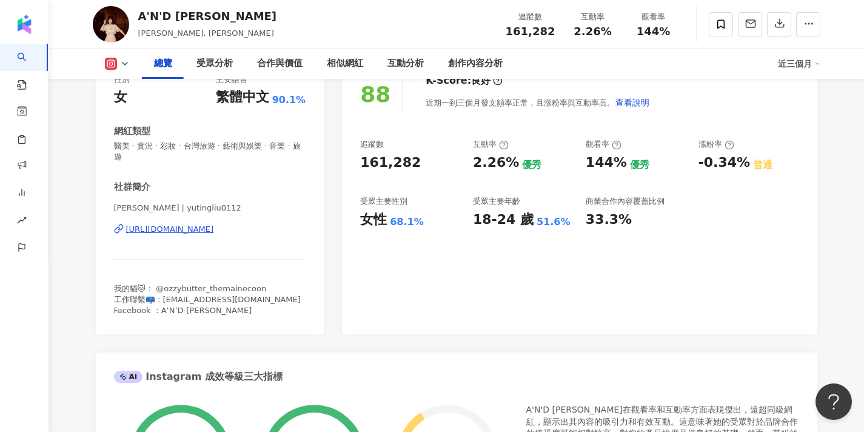
click at [165, 298] on span "我的貓🐱： @ozzybutter_themainecoon 工作聯繫📪：[EMAIL_ADDRESS][DOMAIN_NAME] Facebook ：A’N…" at bounding box center [207, 299] width 187 height 31
drag, startPoint x: 187, startPoint y: 298, endPoint x: 303, endPoint y: 300, distance: 115.8
click at [303, 300] on div "我的貓🐱： @ozzybutter_themainecoon 工作聯繫📪：[EMAIL_ADDRESS][DOMAIN_NAME] Facebook ：A’N…" at bounding box center [210, 299] width 192 height 33
drag, startPoint x: 151, startPoint y: 209, endPoint x: 67, endPoint y: 209, distance: 83.7
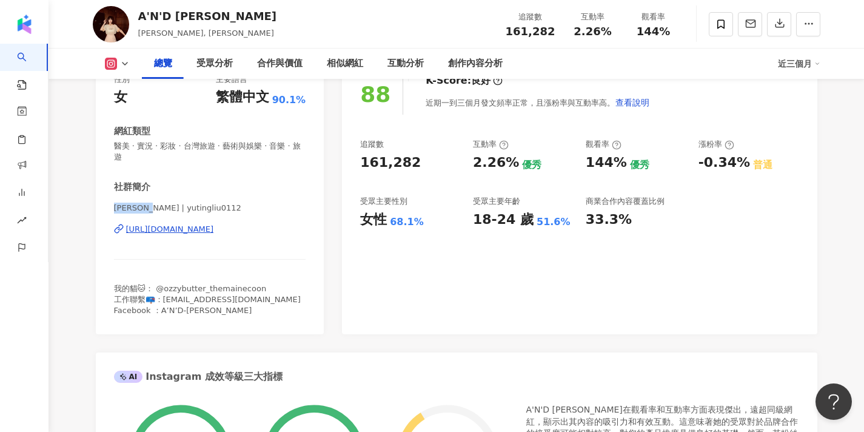
copy span "雨婷Yuting"
drag, startPoint x: 263, startPoint y: 295, endPoint x: 163, endPoint y: 296, distance: 100.0
click at [163, 296] on div "我的貓🐱： @ozzybutter_themainecoon 工作聯繫📪：itsme24.anan@gmail.com Facebook ：A’N’D-雨婷t…" at bounding box center [210, 299] width 192 height 33
copy span "sme24.anan@gmail.com F"
click at [717, 24] on icon at bounding box center [720, 24] width 11 height 11
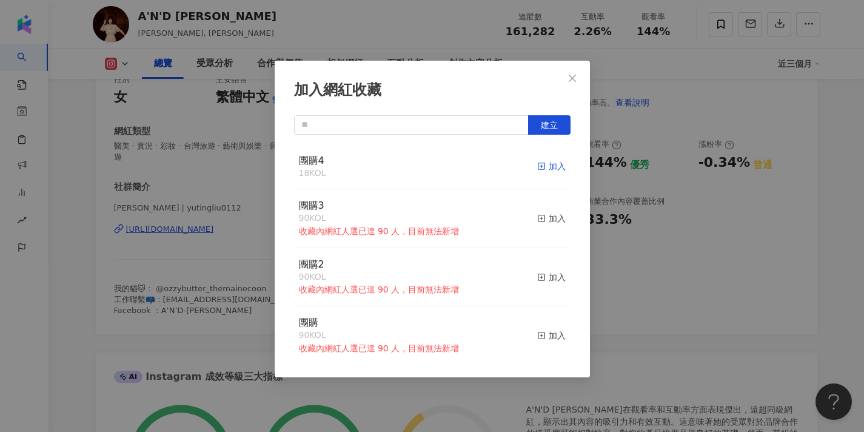
click at [555, 167] on div "加入" at bounding box center [551, 165] width 28 height 13
click at [565, 79] on span "Close" at bounding box center [572, 78] width 24 height 10
click at [577, 71] on div "加入網紅收藏 建立 團購4 19 KOL 已加入 團購3 90 KOL 收藏內網紅人選已達 90 人，目前無法新增 加入 團購2 90 KOL 收藏內網紅人選…" at bounding box center [432, 216] width 864 height 432
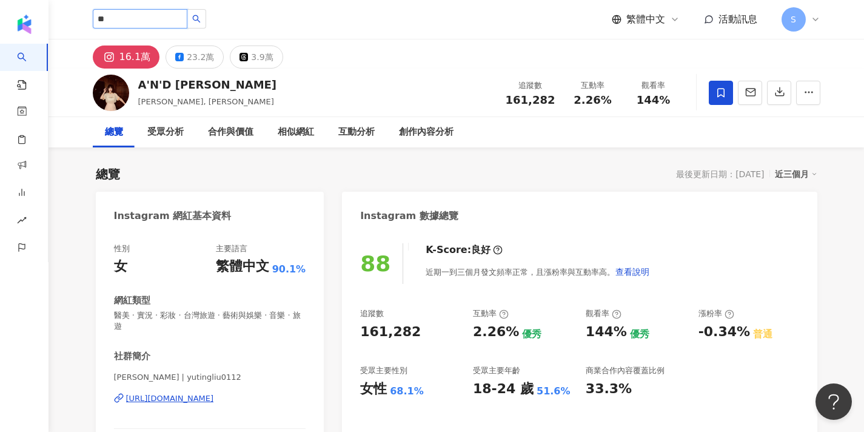
type input "*"
type input "**********"
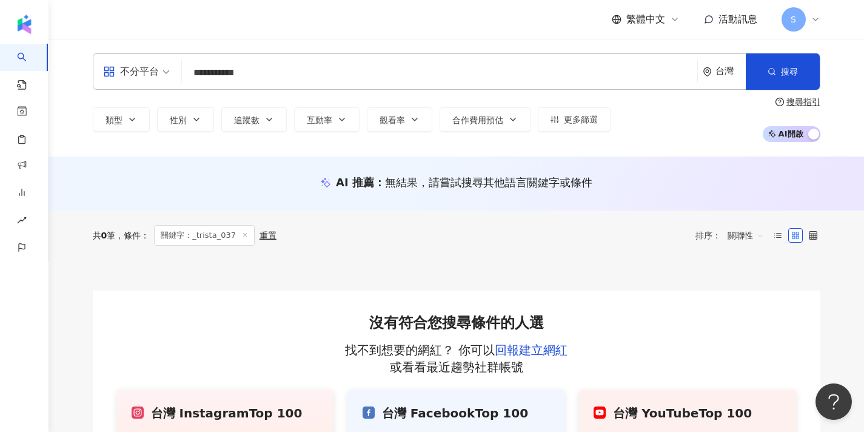
click at [265, 76] on input "**********" at bounding box center [440, 72] width 506 height 23
type input "*"
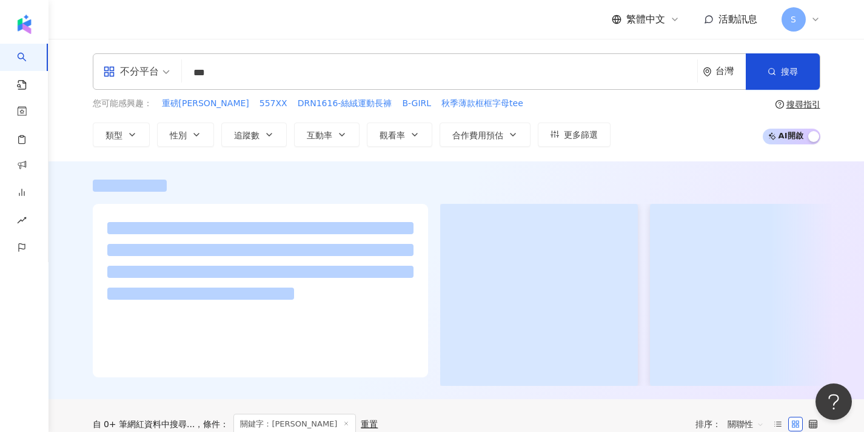
type input "***"
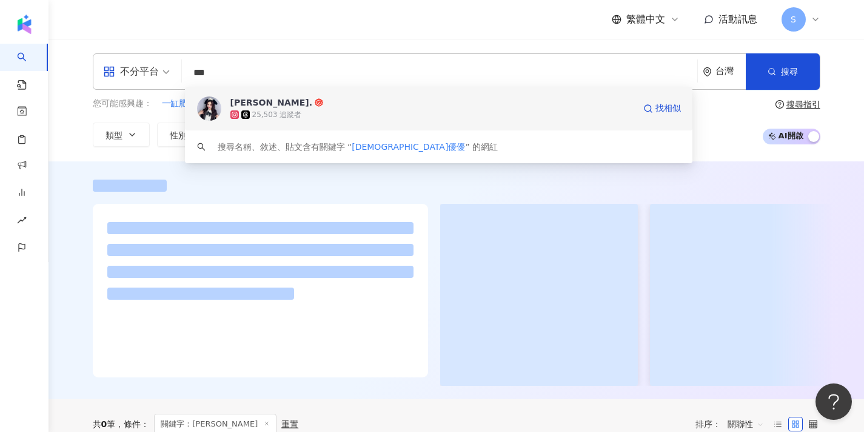
click at [352, 117] on div "25,503 追蹤者" at bounding box center [432, 115] width 404 height 12
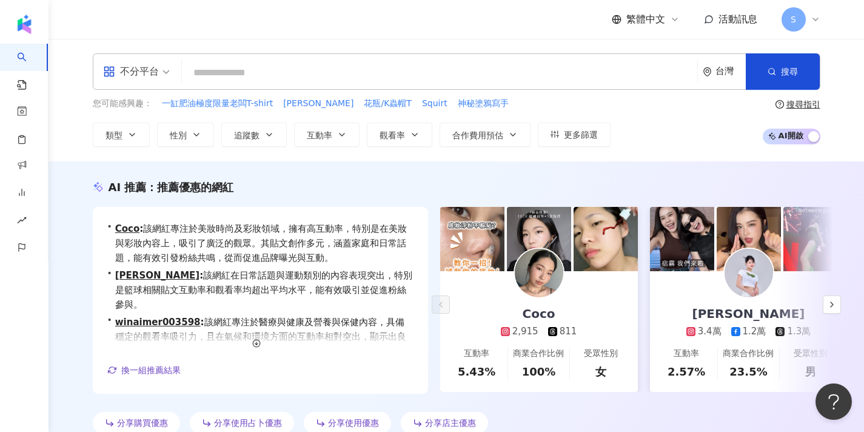
click at [463, 81] on input "search" at bounding box center [440, 72] width 506 height 23
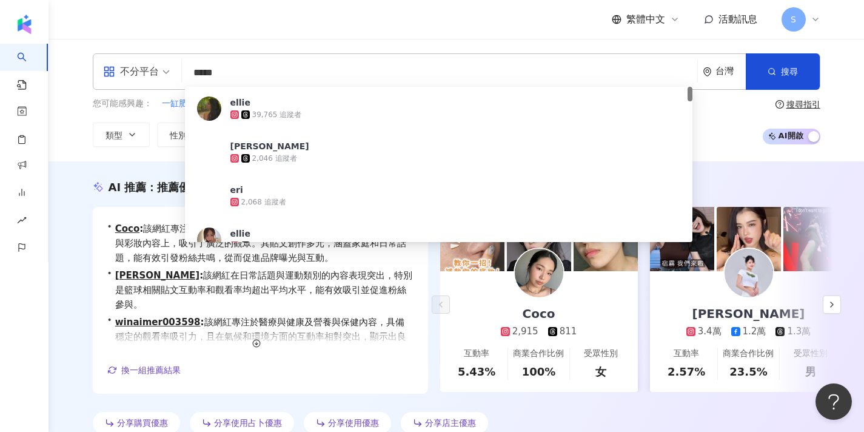
type input "*****"
drag, startPoint x: 463, startPoint y: 81, endPoint x: 385, endPoint y: 109, distance: 82.5
click at [385, 109] on div "39,765 追蹤者" at bounding box center [455, 115] width 450 height 12
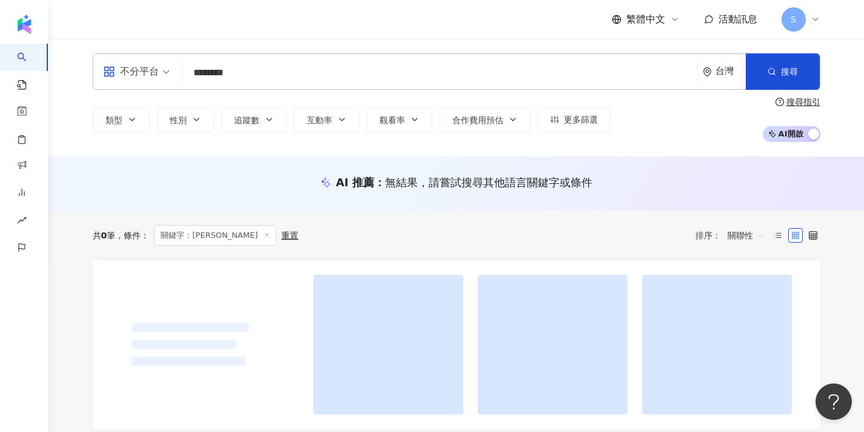
click at [198, 72] on input "********" at bounding box center [440, 72] width 506 height 23
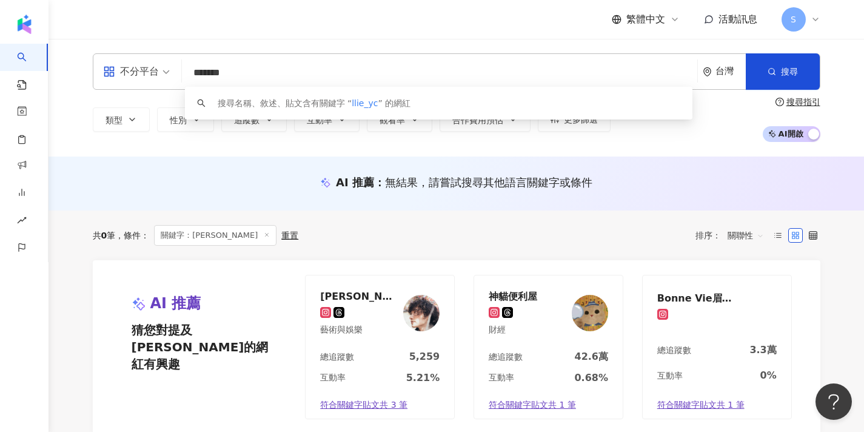
type input "********"
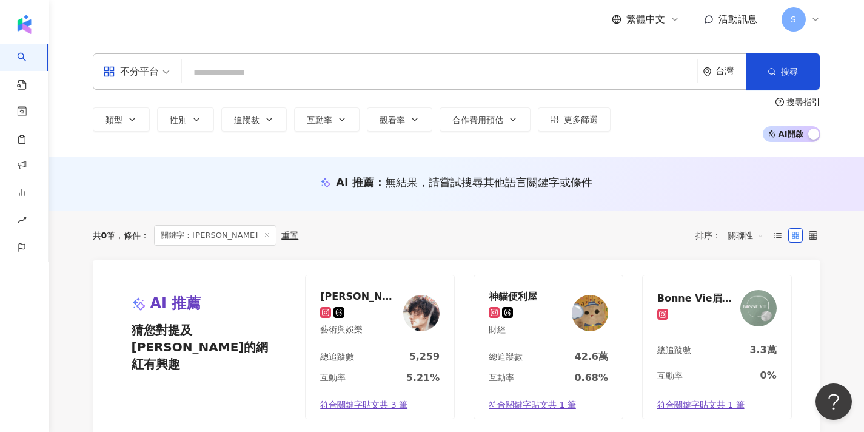
click at [542, 92] on div "不分平台 台灣 搜尋 8b93a6f5-0bfd-4287-b10d-ca053bafe6c6 Ellie 22,276 追蹤者 搜尋名稱、敘述、貼文含有關鍵…" at bounding box center [457, 97] width 776 height 89
click at [422, 69] on input "search" at bounding box center [440, 72] width 506 height 23
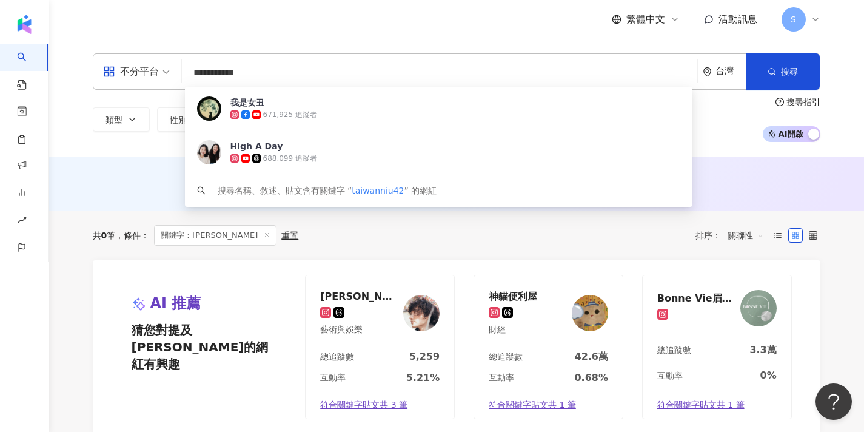
type input "**********"
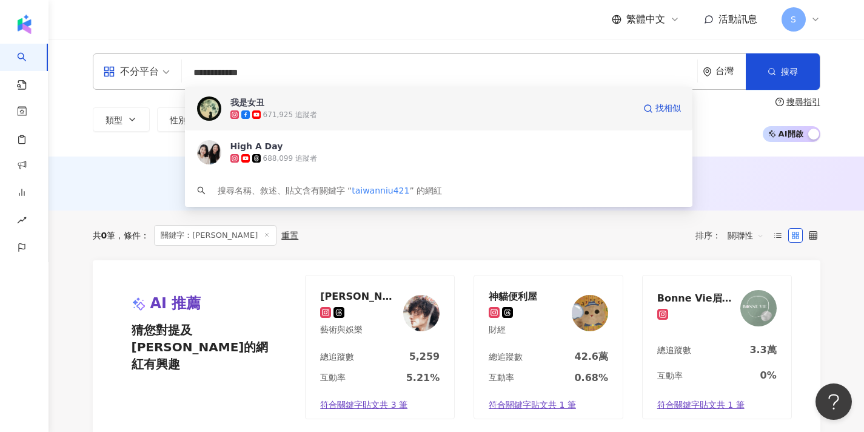
click at [435, 105] on span "我是女丑" at bounding box center [432, 102] width 404 height 12
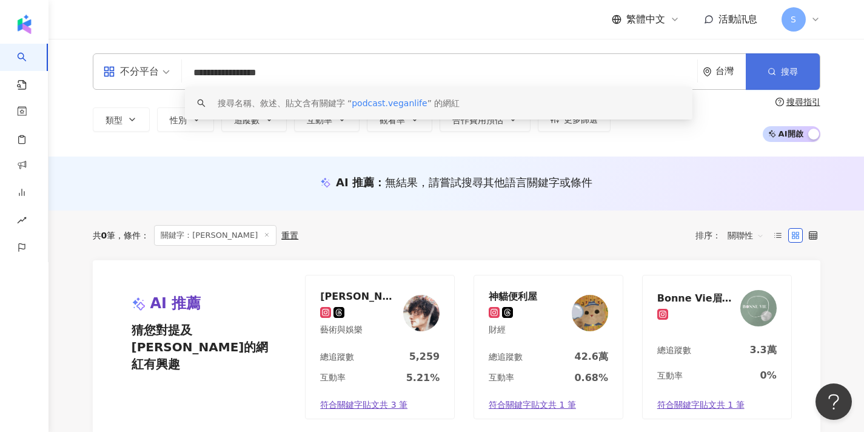
type input "**********"
click at [750, 82] on button "搜尋" at bounding box center [783, 71] width 74 height 36
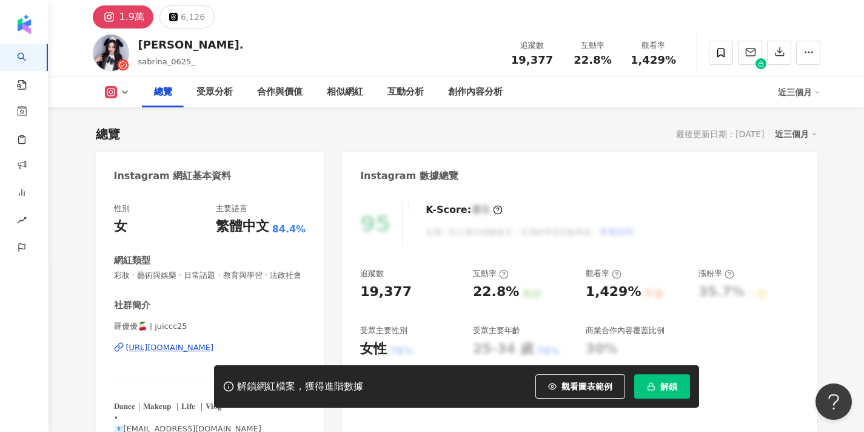
scroll to position [59, 0]
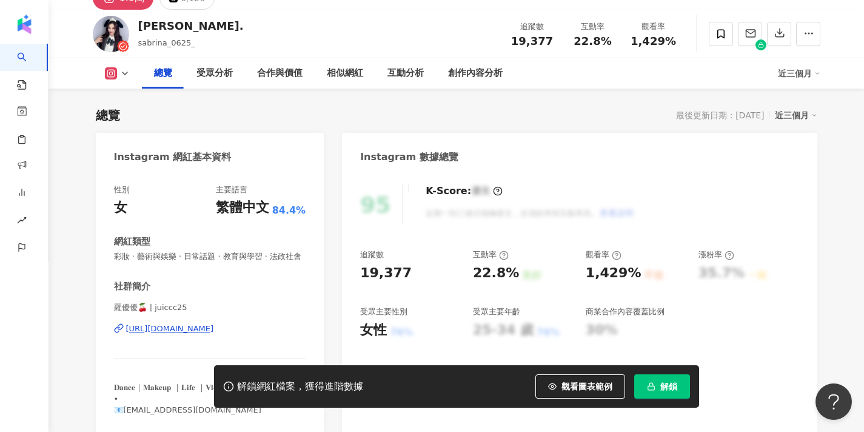
click at [666, 382] on span "解鎖" at bounding box center [668, 386] width 17 height 10
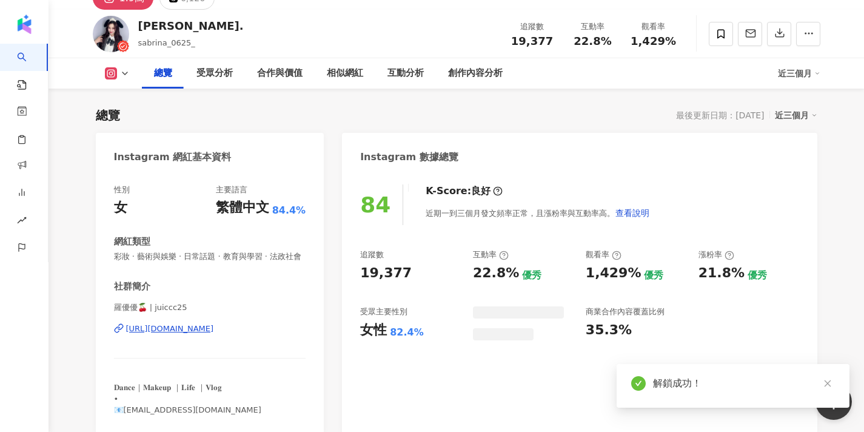
scroll to position [114, 0]
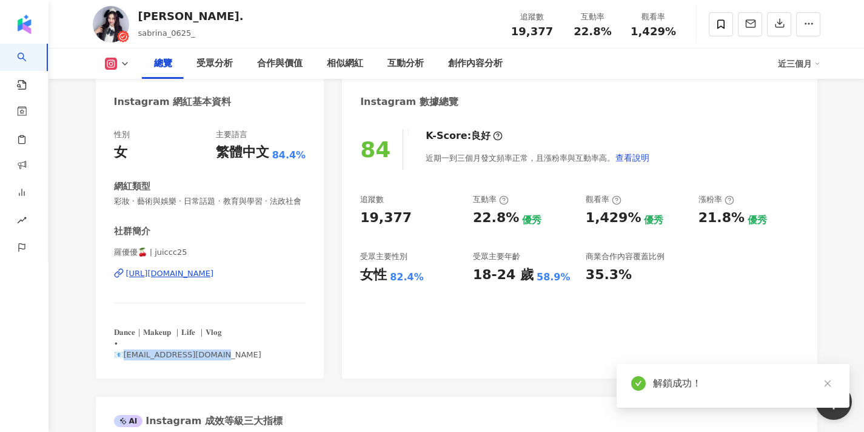
drag, startPoint x: 215, startPoint y: 350, endPoint x: 126, endPoint y: 348, distance: 89.2
click at [126, 348] on div "𝐃𝐚𝐧𝐜𝐞｜𝐌𝐚𝐤𝐞𝐮𝐩 ｜𝐋𝐢𝐟𝐞 ｜𝐕𝐥𝐨𝐠 • 📧25jennifer91@gmail.com" at bounding box center [210, 343] width 192 height 33
click at [369, 0] on div "羅優. sabrina_0625_ 追蹤數 19,377 互動率 22.8% 觀看率 1,429%" at bounding box center [457, 24] width 776 height 48
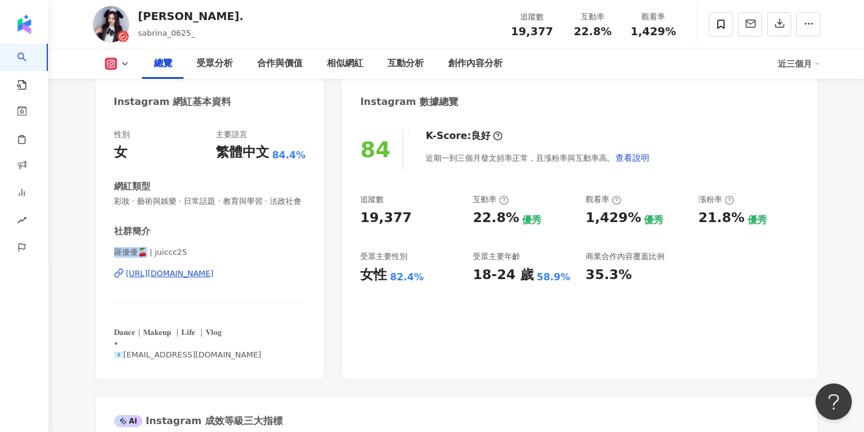
drag, startPoint x: 145, startPoint y: 249, endPoint x: 96, endPoint y: 243, distance: 48.9
click at [96, 243] on div "性別 女 主要語言 繁體中文 84.4% 網紅類型 彩妝 · 藝術與娛樂 · 日常話題 · 教育與學習 · 法政社會 社群簡介 羅優優🍒 | juiccc25…" at bounding box center [210, 247] width 229 height 261
copy span "羅優優🍒"
click at [718, 33] on span at bounding box center [721, 24] width 24 height 24
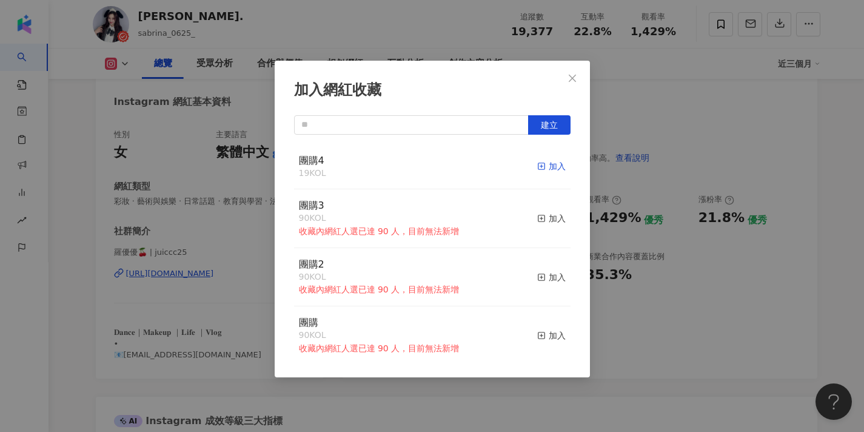
click at [541, 164] on icon "button" at bounding box center [541, 166] width 8 height 8
click at [568, 73] on button "Close" at bounding box center [572, 78] width 24 height 24
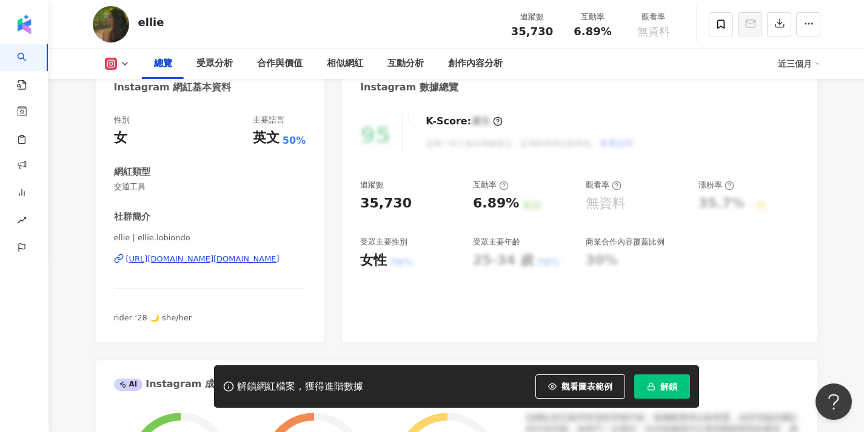
scroll to position [135, 0]
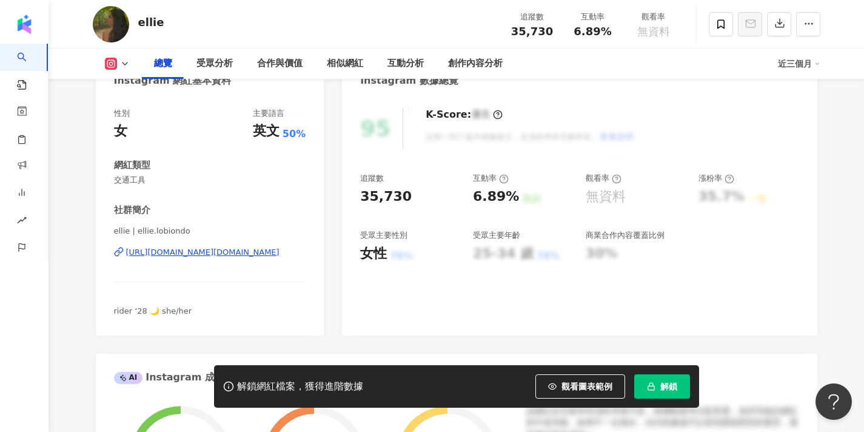
click at [664, 374] on button "解鎖" at bounding box center [662, 386] width 56 height 24
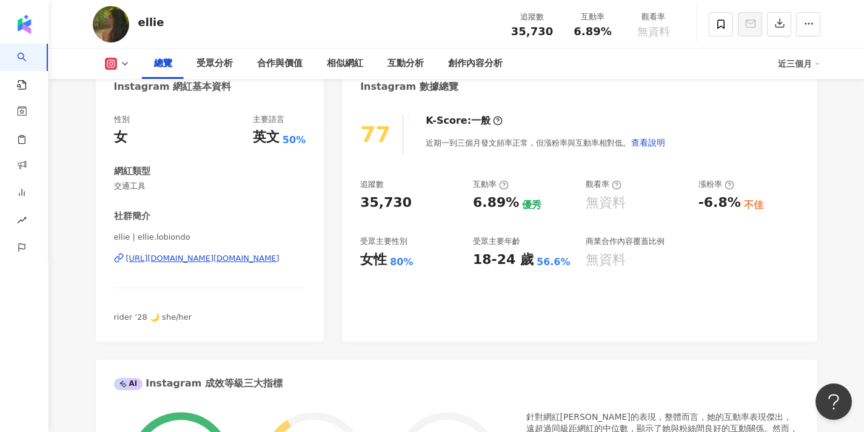
scroll to position [127, 0]
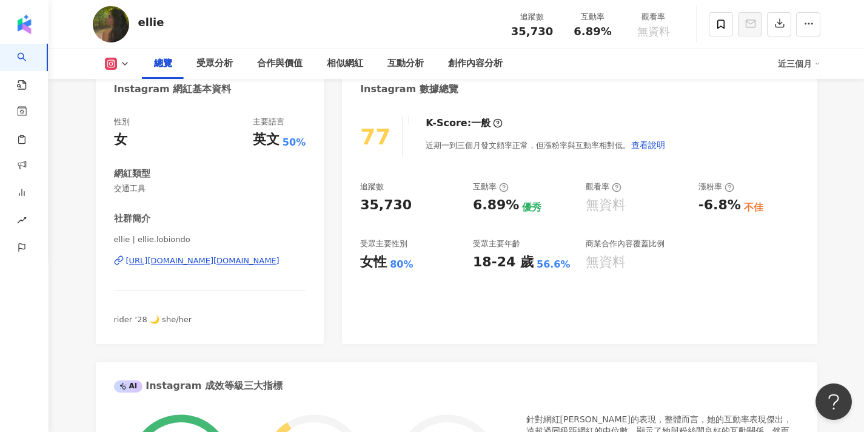
click at [270, 259] on div "[URL][DOMAIN_NAME][DOMAIN_NAME]" at bounding box center [202, 260] width 153 height 11
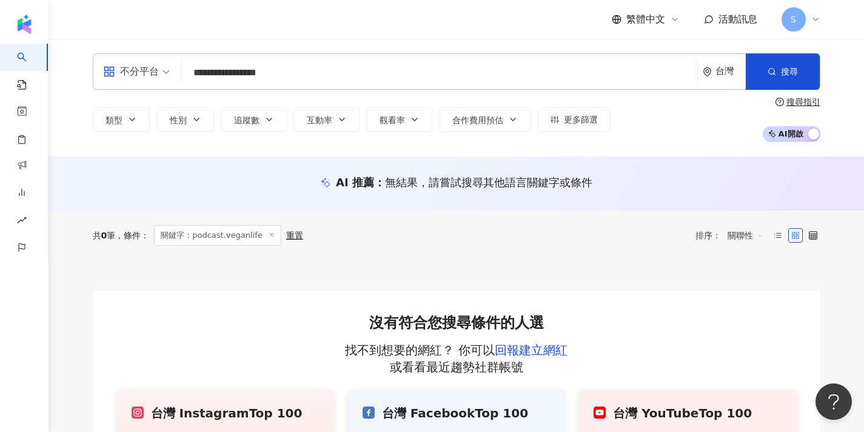
scroll to position [4, 0]
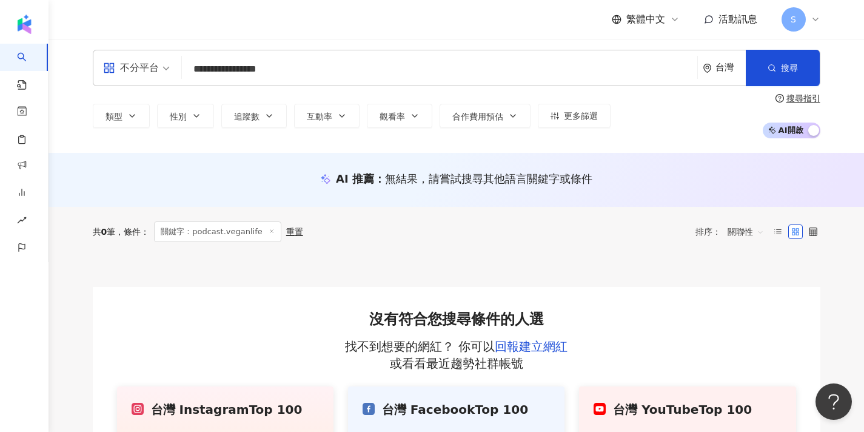
click at [295, 81] on input "**********" at bounding box center [440, 69] width 506 height 23
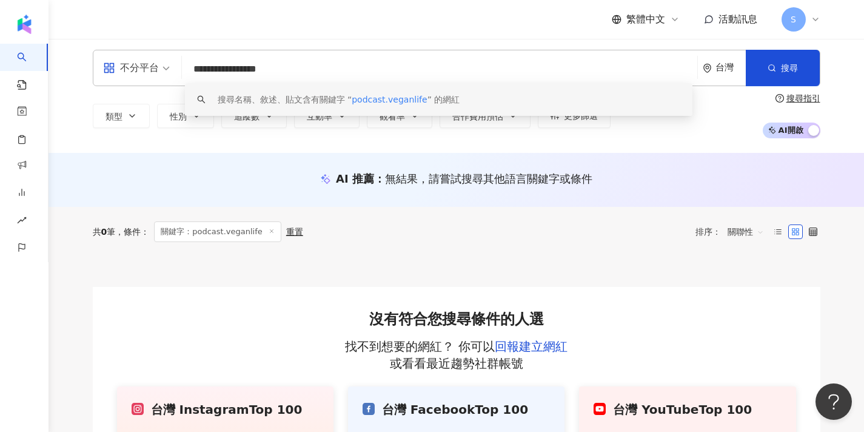
drag, startPoint x: 276, startPoint y: 81, endPoint x: 175, endPoint y: 86, distance: 101.4
click at [176, 86] on div "**********" at bounding box center [457, 94] width 776 height 89
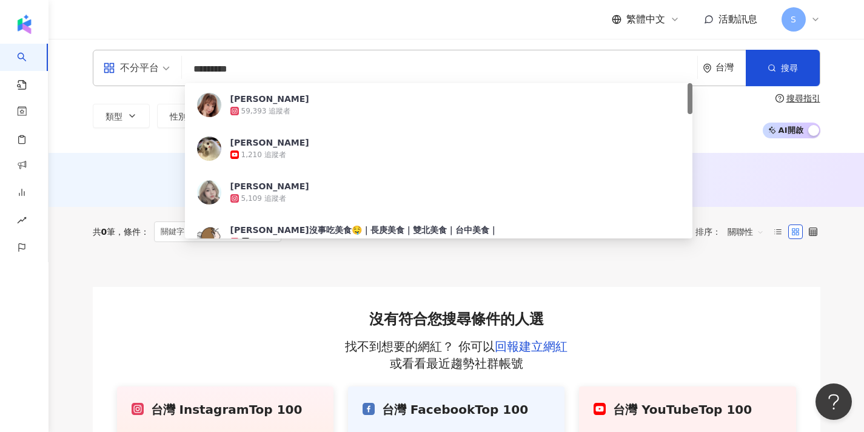
type input "**********"
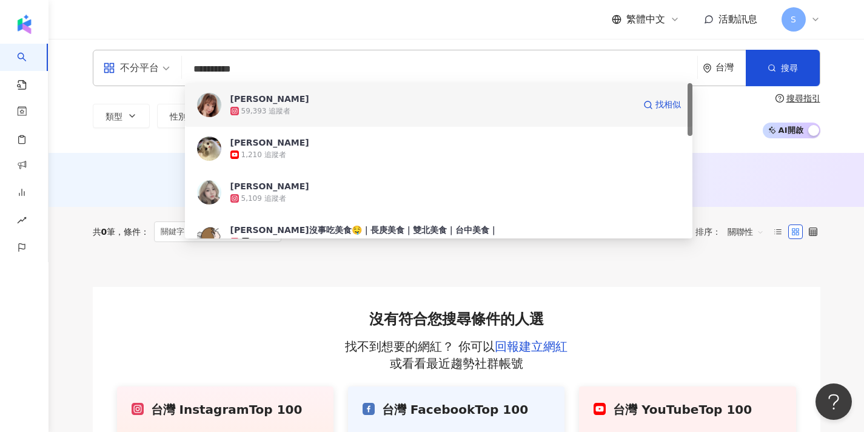
click at [233, 94] on div "[PERSON_NAME]" at bounding box center [269, 99] width 79 height 12
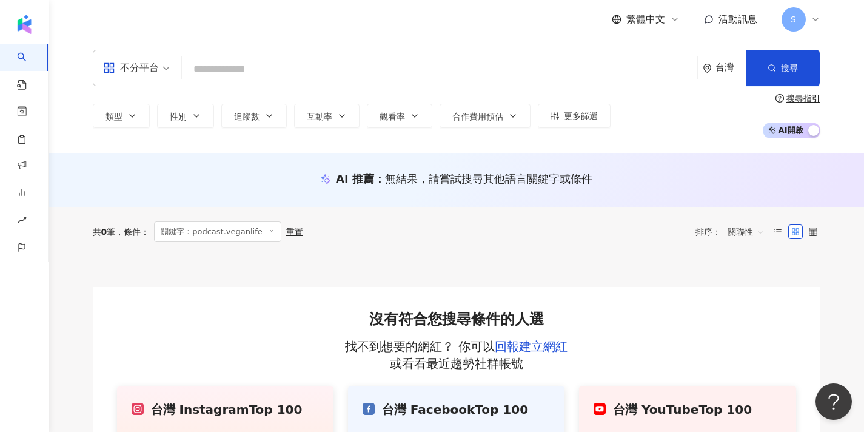
type input "*"
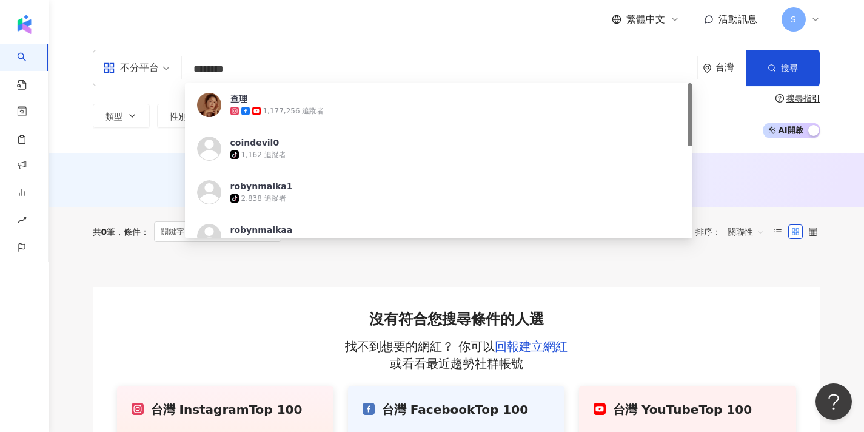
type input "*********"
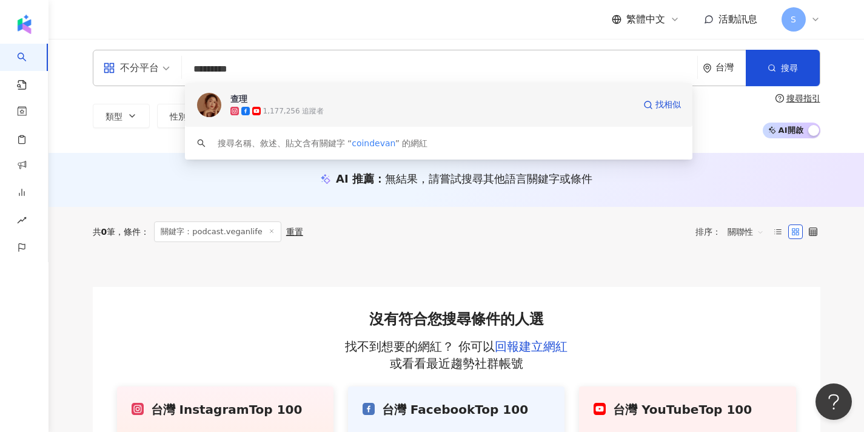
click at [316, 106] on div "1,177,256 追蹤者" at bounding box center [293, 111] width 61 height 10
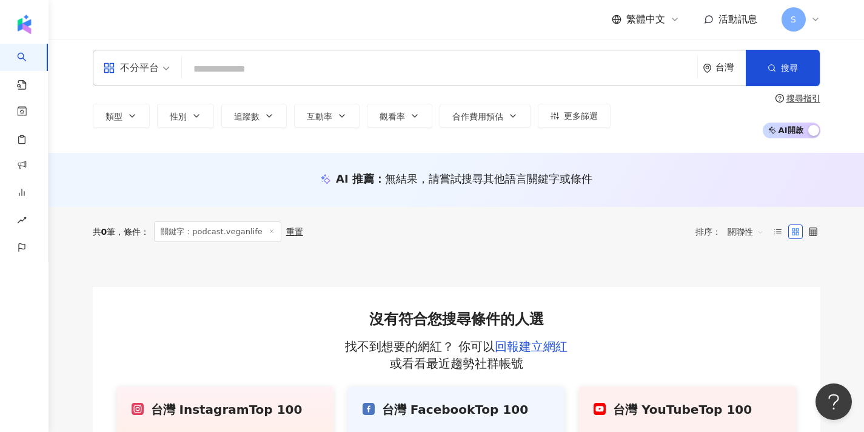
type input "*"
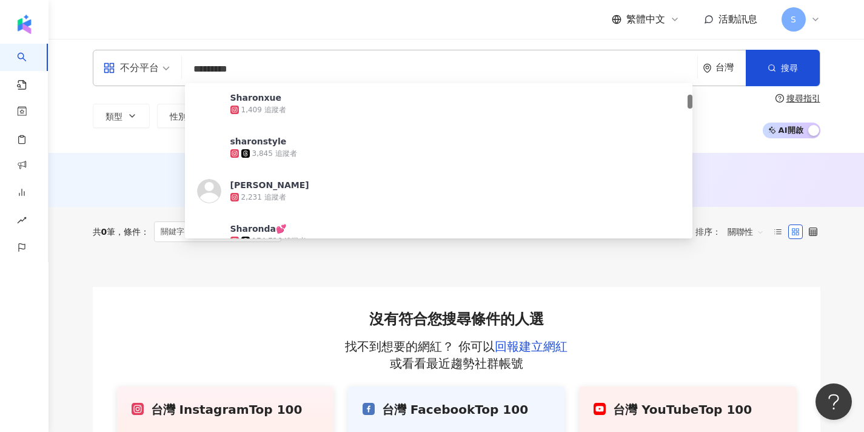
scroll to position [0, 0]
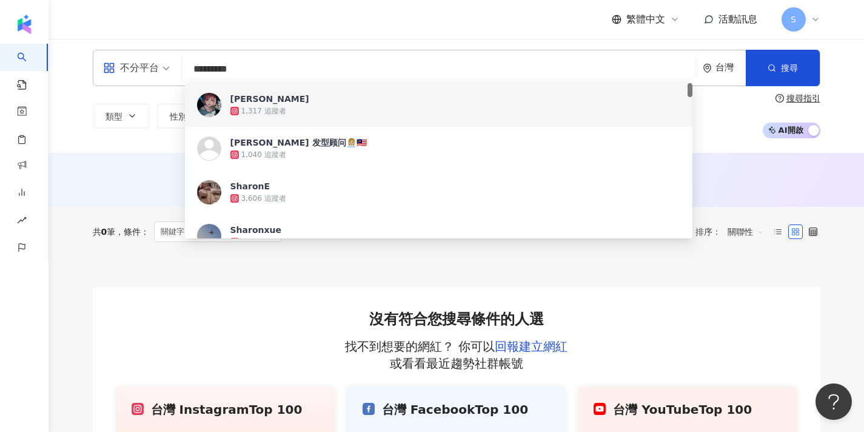
drag, startPoint x: 277, startPoint y: 64, endPoint x: 162, endPoint y: 73, distance: 114.9
click at [162, 73] on div "不分平台 ********* 台灣 搜尋 65dfccca-8787-4558-9633-11f83dc52e90 34cdd343-c0b7-4138-ab…" at bounding box center [457, 68] width 728 height 36
click at [281, 72] on input "*********" at bounding box center [440, 69] width 506 height 23
drag, startPoint x: 267, startPoint y: 69, endPoint x: 220, endPoint y: 69, distance: 47.3
click at [220, 69] on input "*********" at bounding box center [440, 69] width 506 height 23
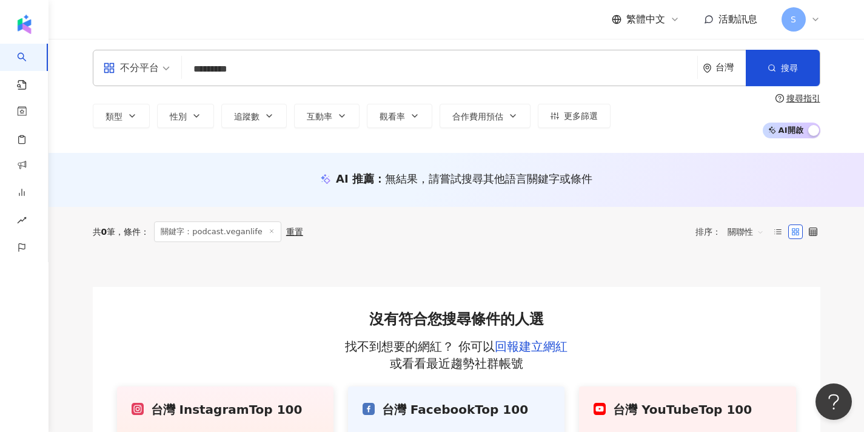
type input "*********"
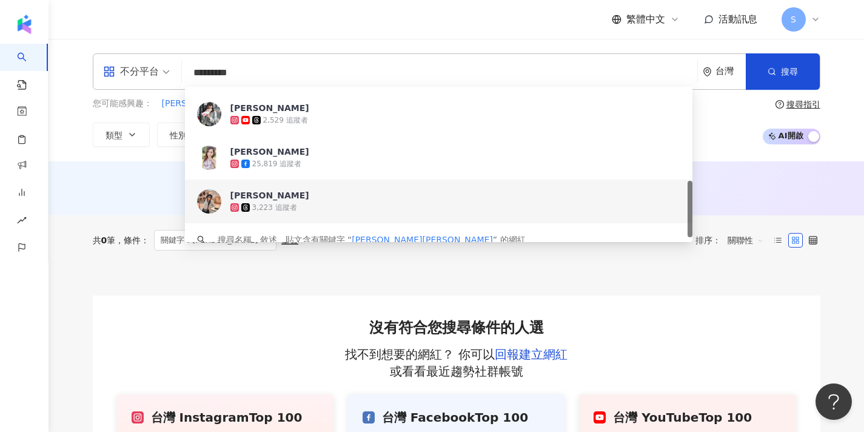
scroll to position [258, 0]
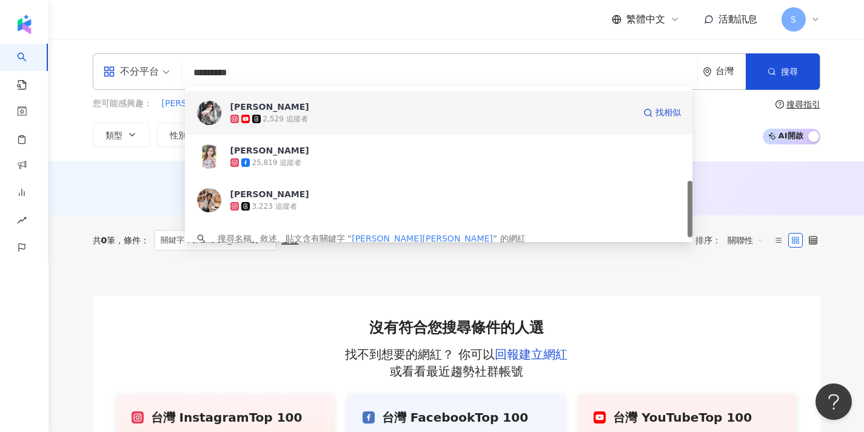
click at [296, 107] on span "[PERSON_NAME]" at bounding box center [432, 107] width 404 height 12
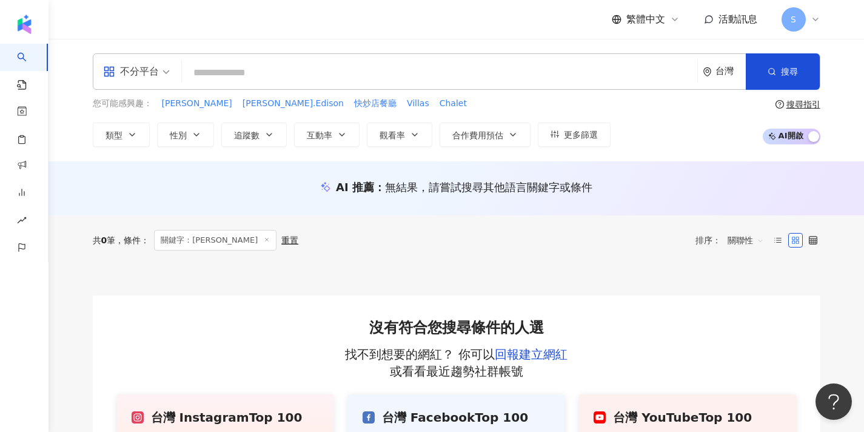
type input "*"
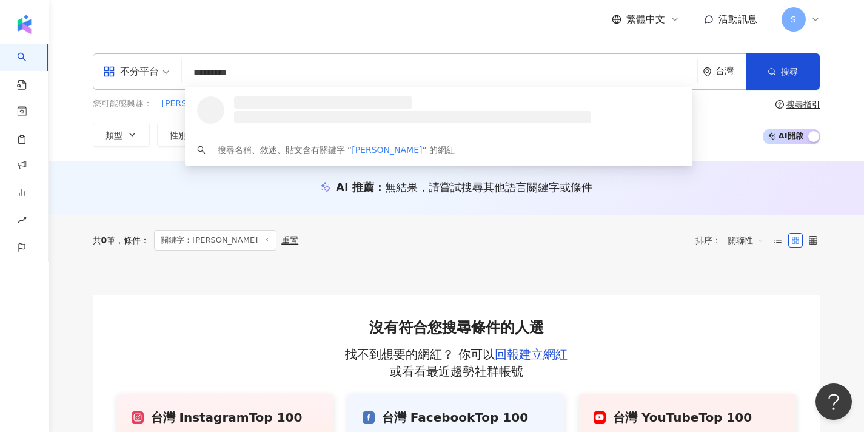
type input "**********"
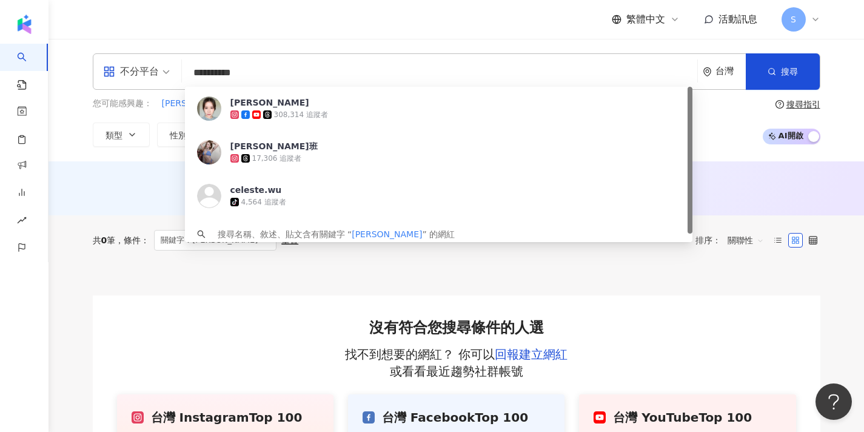
click at [231, 64] on input "**********" at bounding box center [440, 72] width 506 height 23
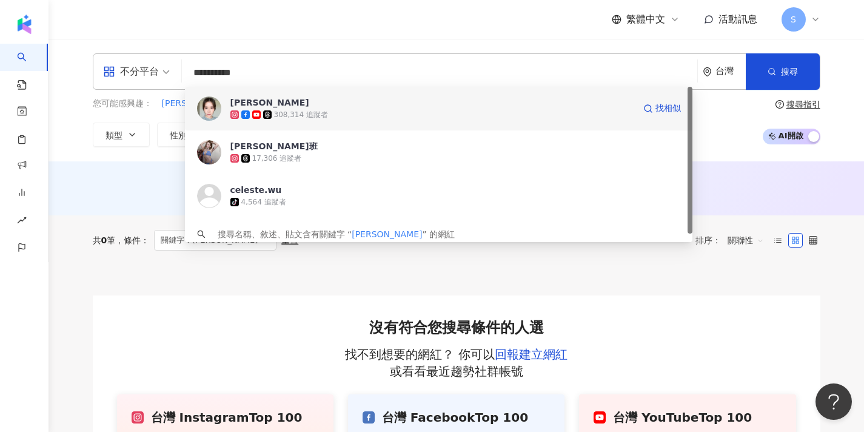
click at [313, 108] on span "[PERSON_NAME]" at bounding box center [432, 102] width 404 height 12
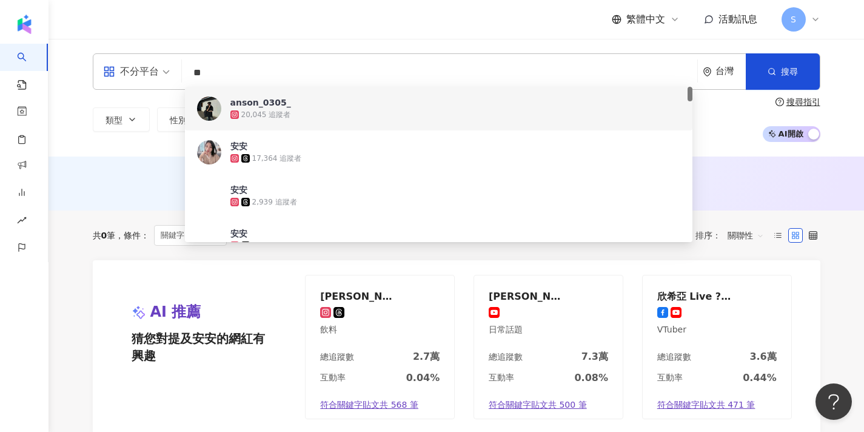
type input "*"
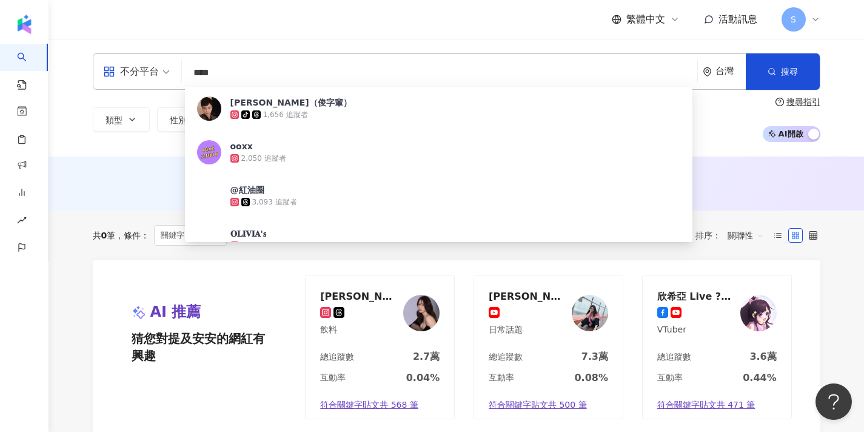
type input "*****"
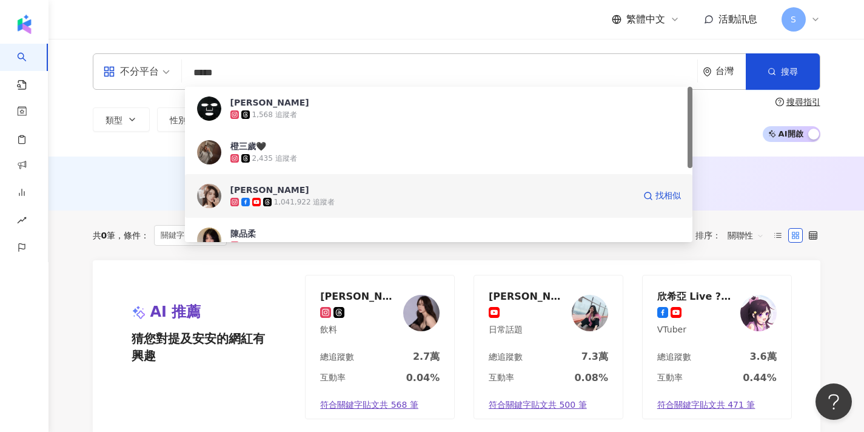
click at [318, 185] on span "陳俋安" at bounding box center [432, 190] width 404 height 12
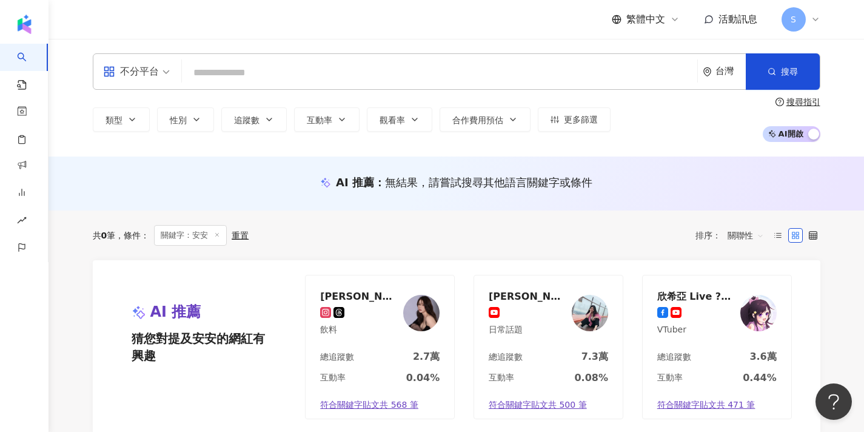
type input "*"
type input "***"
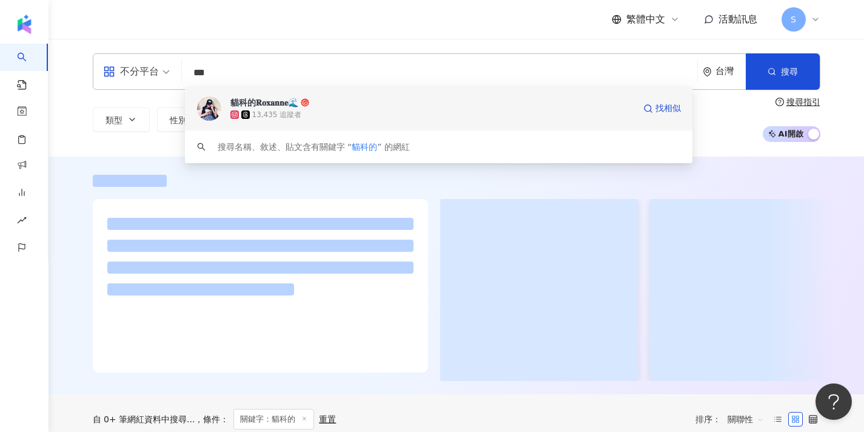
click at [417, 112] on div "13,435 追蹤者" at bounding box center [432, 115] width 404 height 12
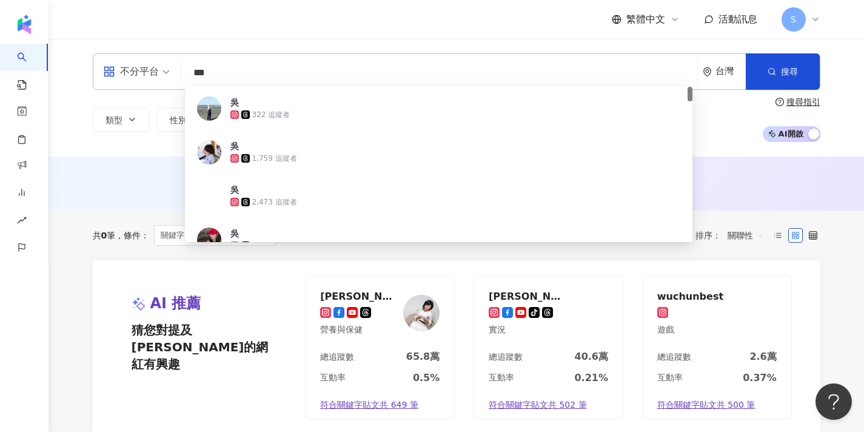
type input "***"
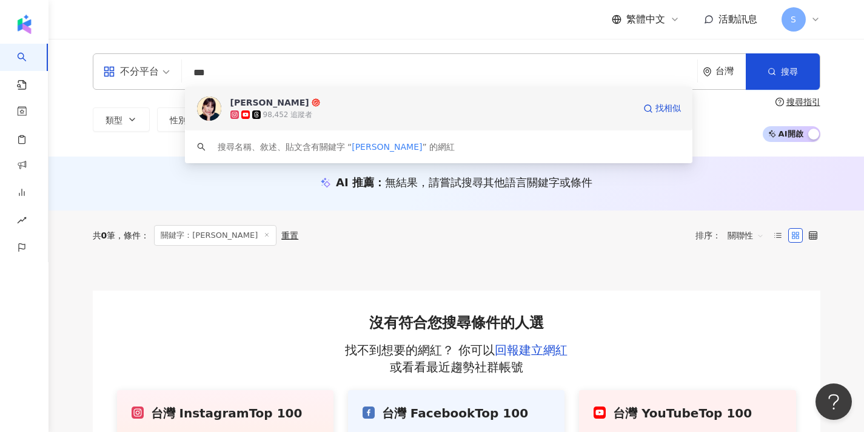
click at [327, 115] on div "98,452 追蹤者" at bounding box center [432, 115] width 404 height 12
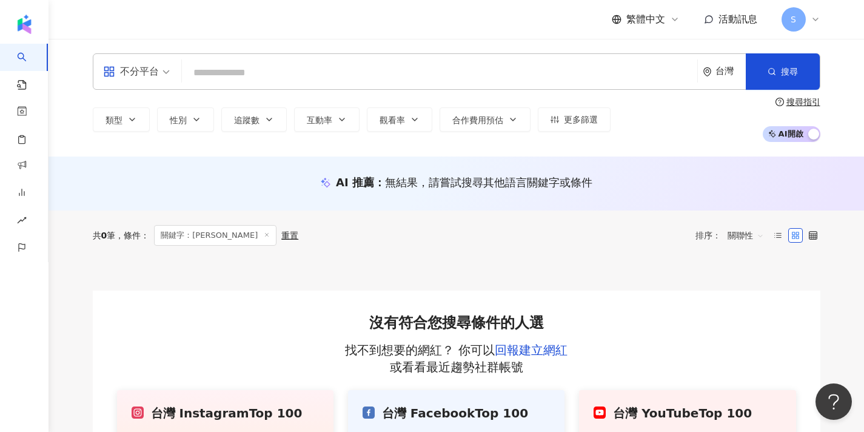
click at [499, 102] on div "類型 性別 追蹤數 互動率 觀看率 合作費用預估 更多篩選 搜尋指引 AI 開啟 AI 關閉" at bounding box center [457, 119] width 728 height 45
click at [389, 70] on input "search" at bounding box center [440, 72] width 506 height 23
paste input "**********"
type input "**********"
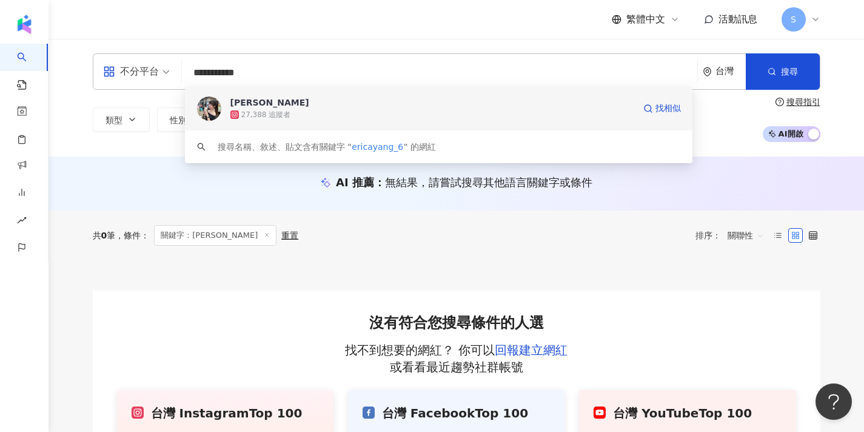
click at [377, 107] on span "ERICA" at bounding box center [432, 102] width 404 height 12
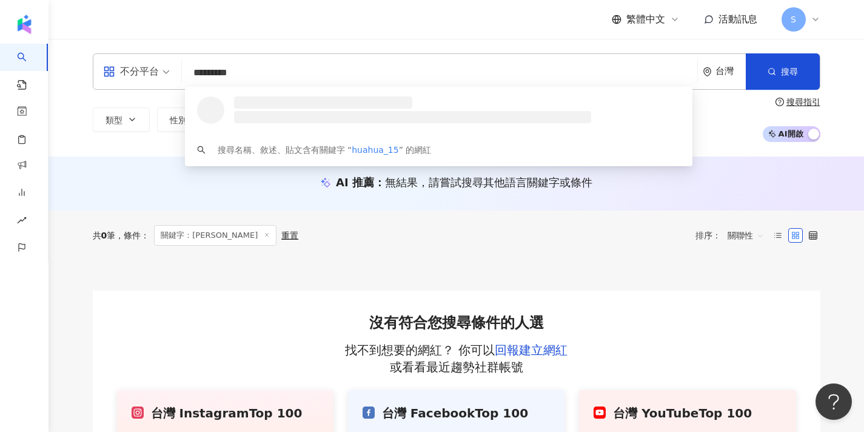
type input "**********"
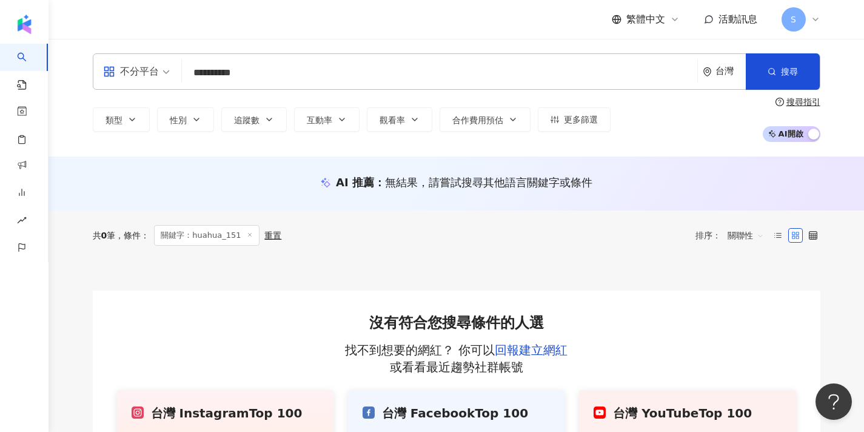
drag, startPoint x: 269, startPoint y: 72, endPoint x: 36, endPoint y: 72, distance: 233.4
click at [38, 72] on div "**********" at bounding box center [432, 321] width 864 height 643
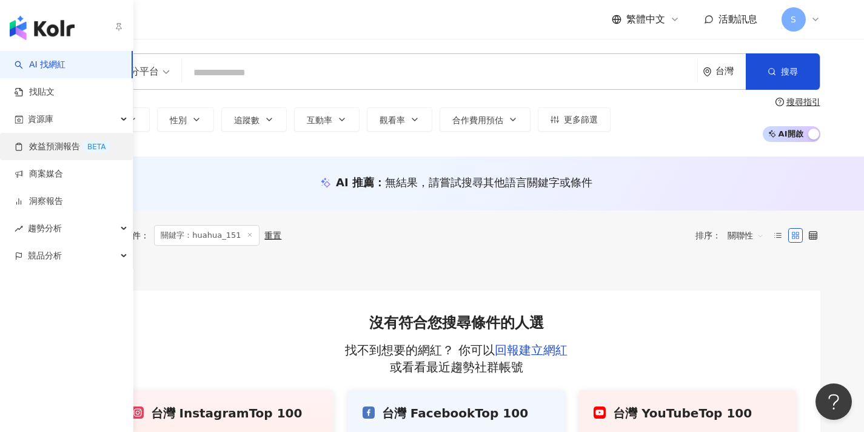
type input "*"
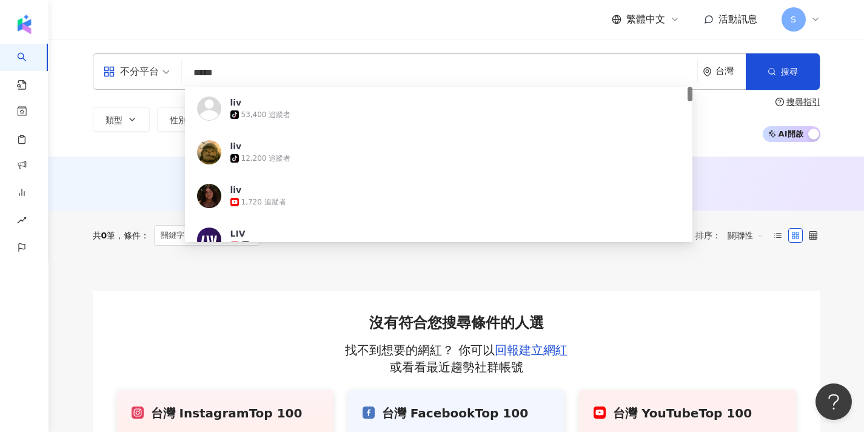
click at [210, 284] on div at bounding box center [457, 275] width 728 height 30
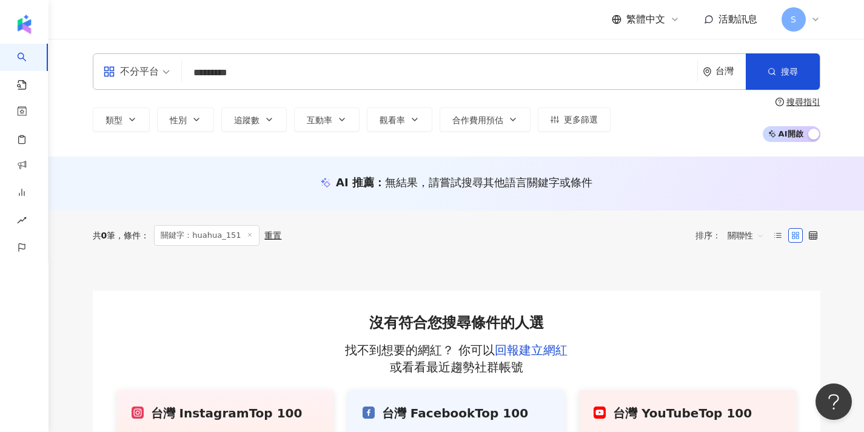
type input "*********"
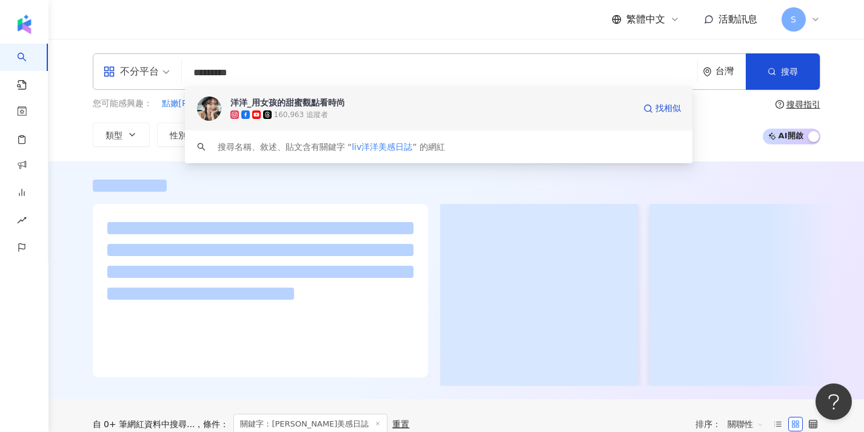
click at [349, 105] on span "洋洋_用女孩的甜蜜觀點看時尚" at bounding box center [432, 102] width 404 height 12
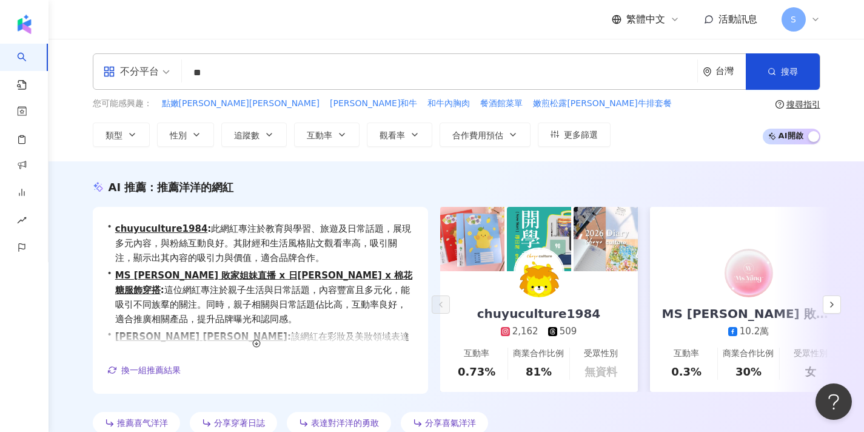
type input "*"
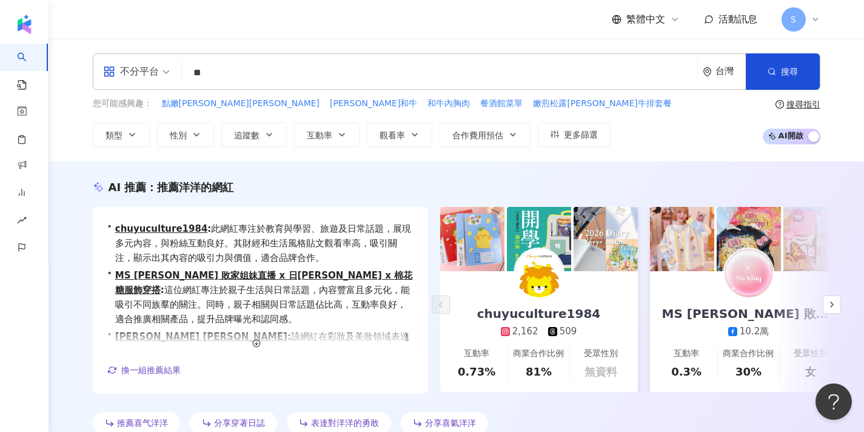
type input "**"
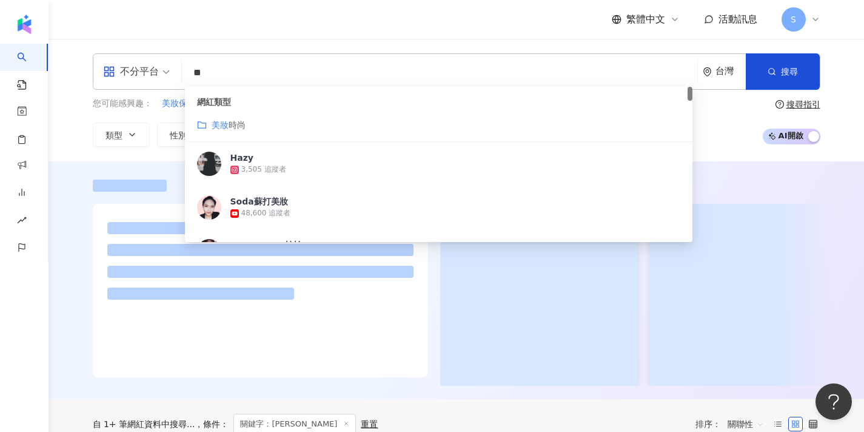
click at [244, 121] on span "時尚" at bounding box center [237, 125] width 17 height 10
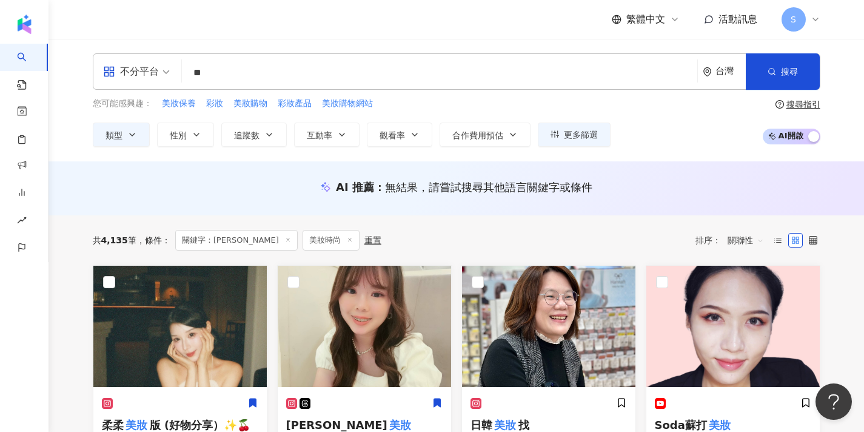
click at [317, 121] on div "您可能感興趣： 美妝保養 彩妝 美妝購物 彩妝產品 美妝購物網站 類型 性別 追蹤數 互動率 觀看率 合作費用預估 更多篩選" at bounding box center [352, 122] width 518 height 50
click at [320, 135] on span "互動率" at bounding box center [319, 135] width 25 height 10
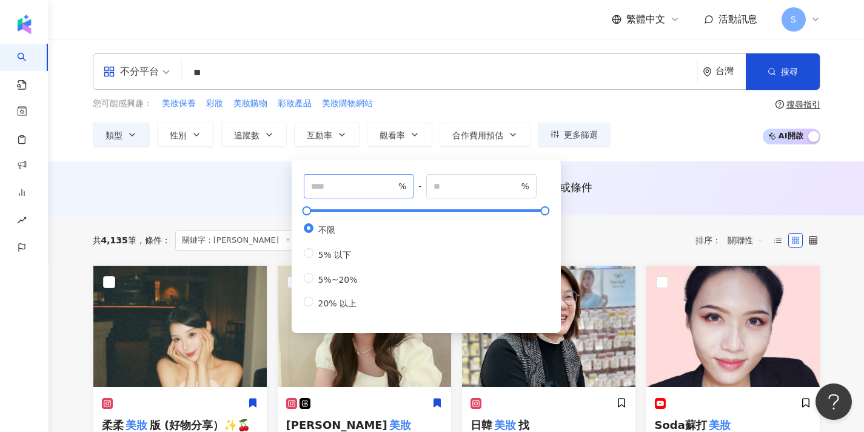
click at [344, 194] on span "%" at bounding box center [359, 186] width 110 height 24
type input "*"
click at [723, 113] on div "您可能感興趣： 美妝保養 彩妝 美妝購物 彩妝產品 美妝購物網站 類型 性別 追蹤數 互動率 觀看率 合作費用預估 更多篩選 * % - % 不限 5% 以下…" at bounding box center [457, 122] width 728 height 50
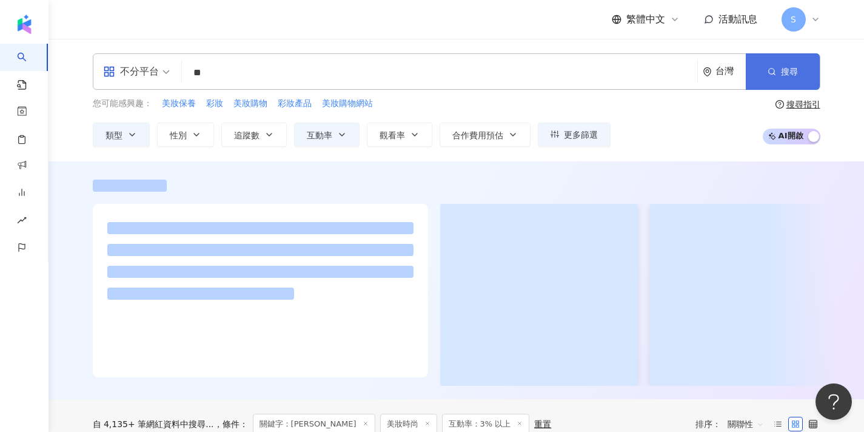
click at [786, 60] on button "搜尋" at bounding box center [783, 71] width 74 height 36
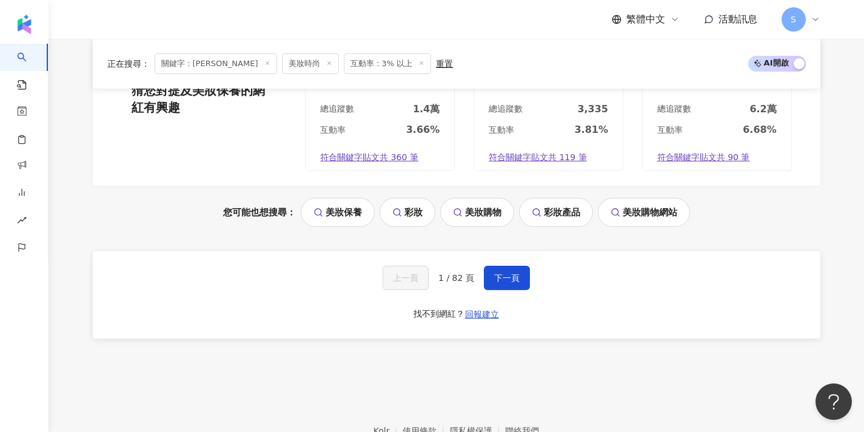
scroll to position [1279, 0]
click at [513, 273] on span "下一頁" at bounding box center [506, 278] width 25 height 10
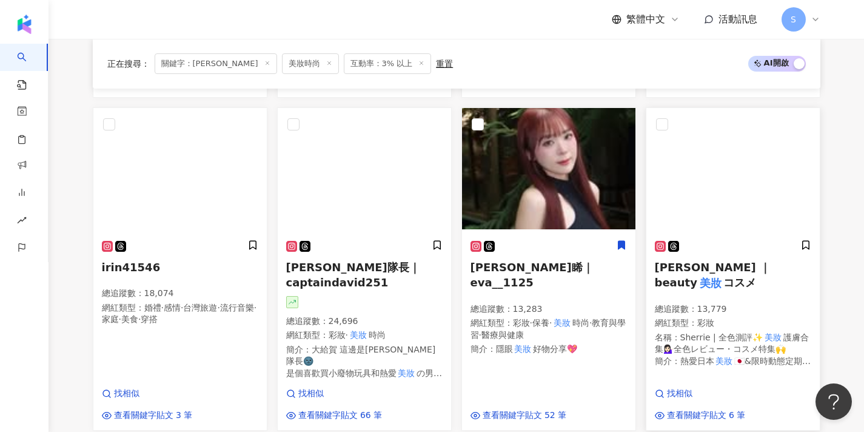
scroll to position [795, 0]
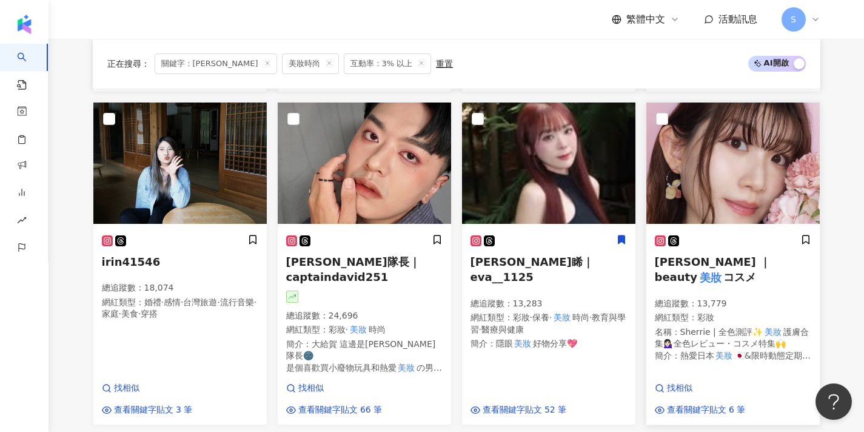
click at [716, 327] on span "護膚合集💁🏻‍♀️全色レビュー・コスメ特集🙌" at bounding box center [732, 338] width 154 height 22
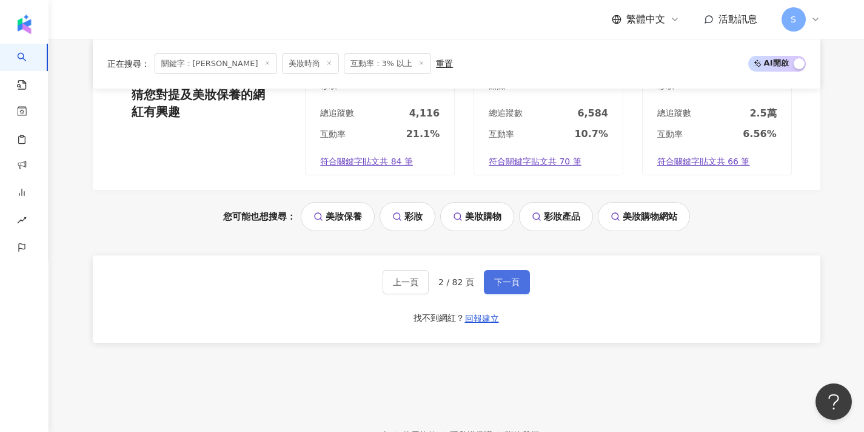
click at [518, 270] on button "下一頁" at bounding box center [507, 282] width 46 height 24
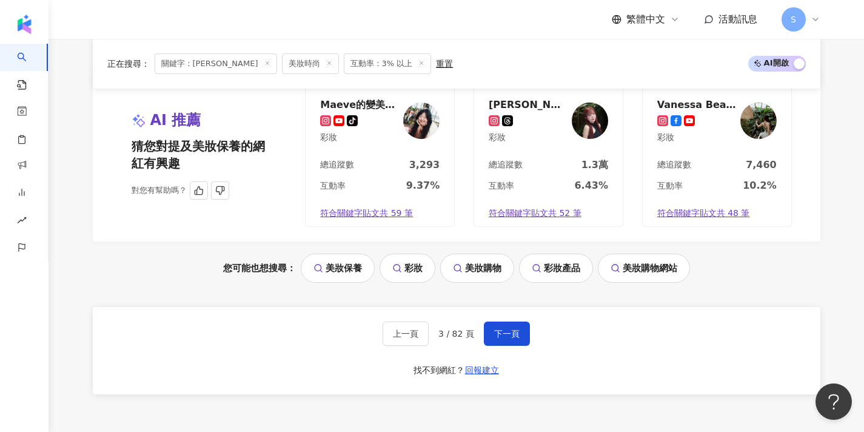
scroll to position [1202, 0]
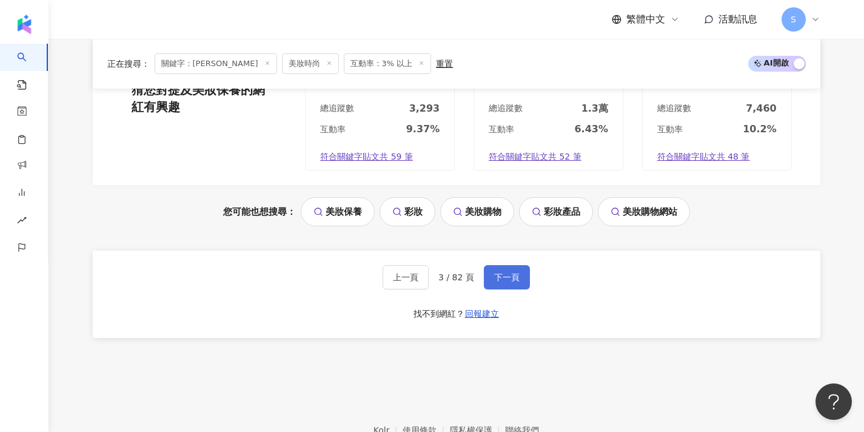
click at [508, 272] on span "下一頁" at bounding box center [506, 277] width 25 height 10
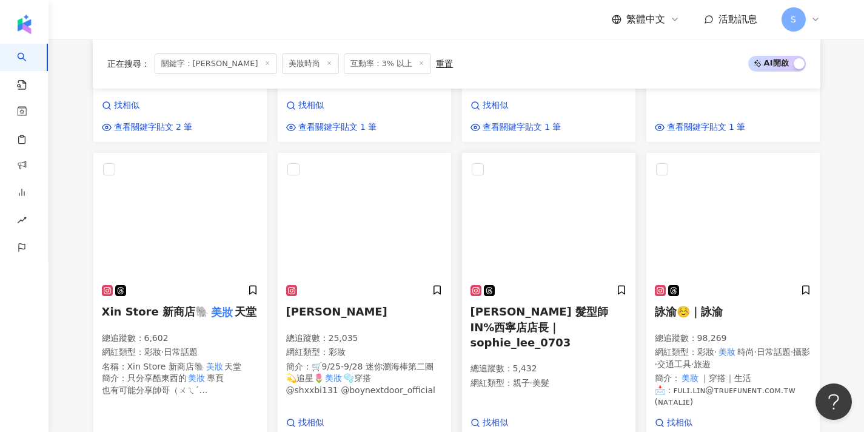
scroll to position [718, 0]
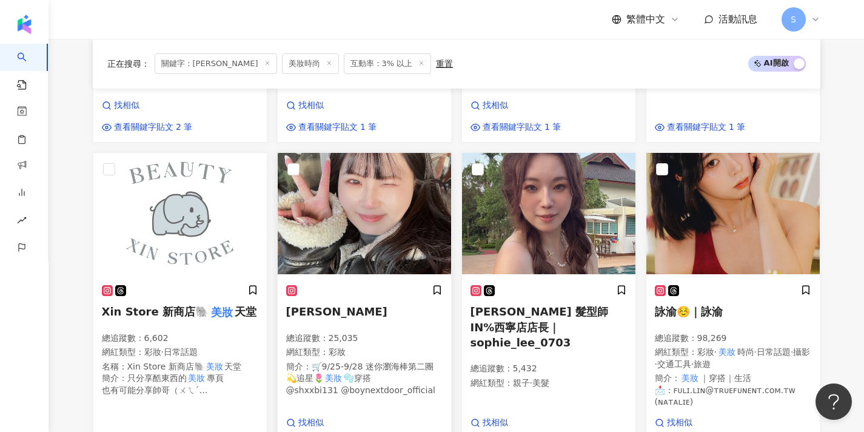
click at [389, 361] on div "簡介 ： 🛒9/25-9/28 迷你瀏海棒第二團 💫追星🌷 美妝 🫧穿搭 @shxxbi131 @boynextdoor_official" at bounding box center [364, 379] width 156 height 36
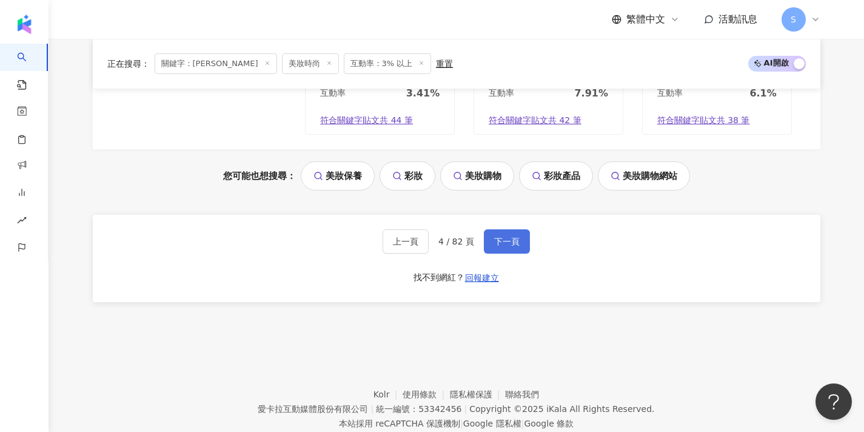
click at [493, 229] on button "下一頁" at bounding box center [507, 241] width 46 height 24
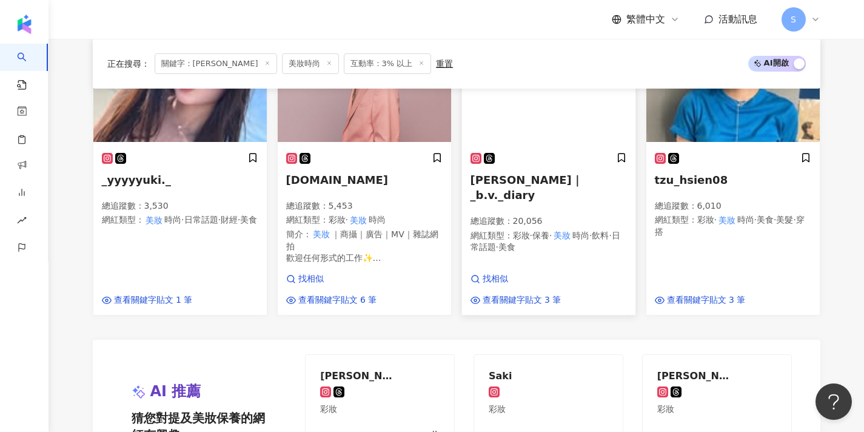
scroll to position [780, 0]
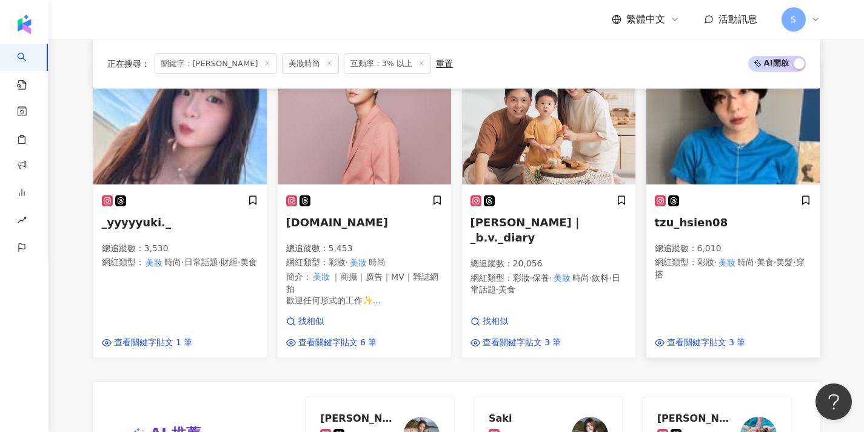
click at [718, 167] on div at bounding box center [732, 124] width 173 height 123
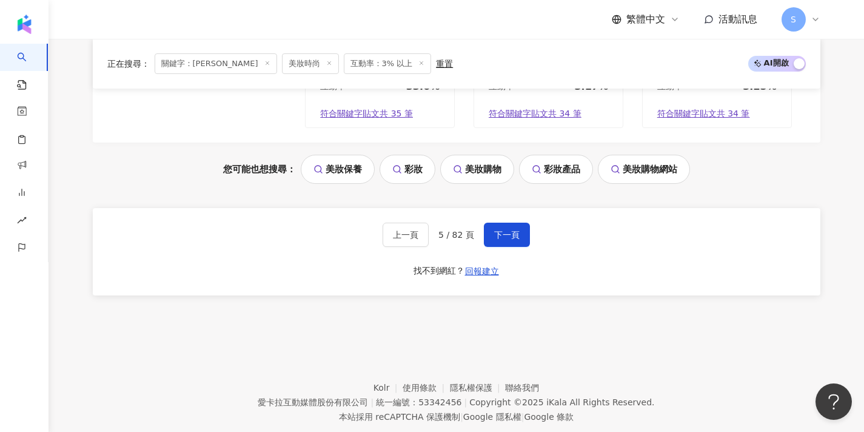
scroll to position [1193, 0]
click at [510, 209] on div "上一頁 5 / 82 頁 下一頁 找不到網紅？ 回報建立" at bounding box center [457, 252] width 728 height 87
click at [509, 230] on span "下一頁" at bounding box center [506, 235] width 25 height 10
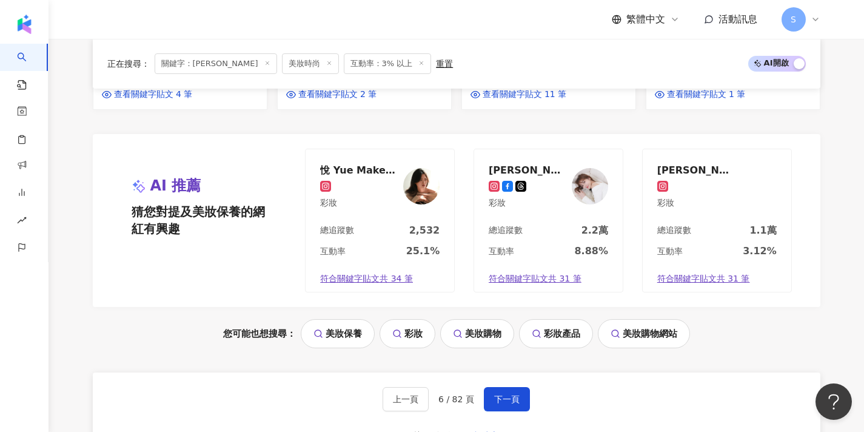
scroll to position [1073, 0]
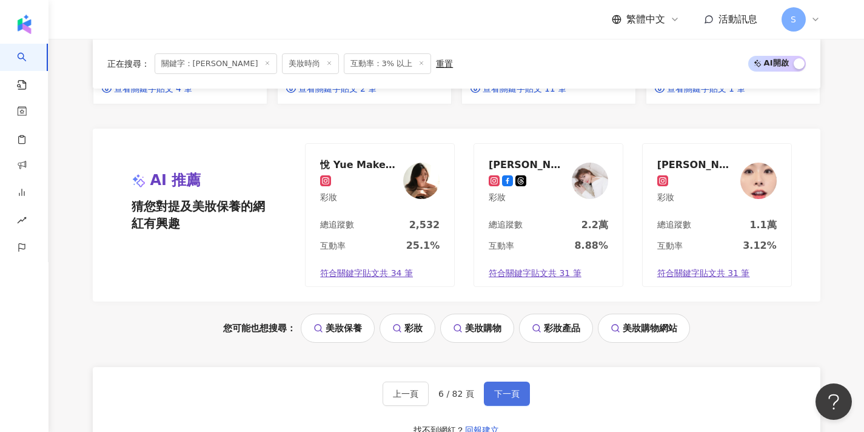
click at [514, 389] on span "下一頁" at bounding box center [506, 394] width 25 height 10
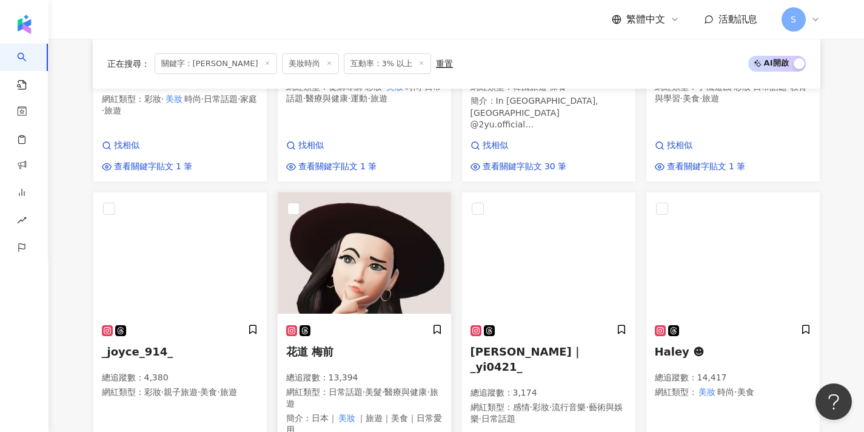
scroll to position [697, 0]
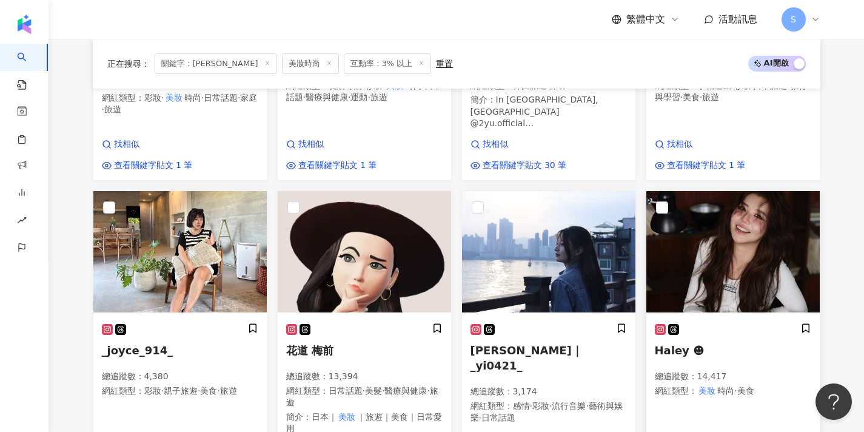
click at [757, 272] on img at bounding box center [732, 251] width 173 height 121
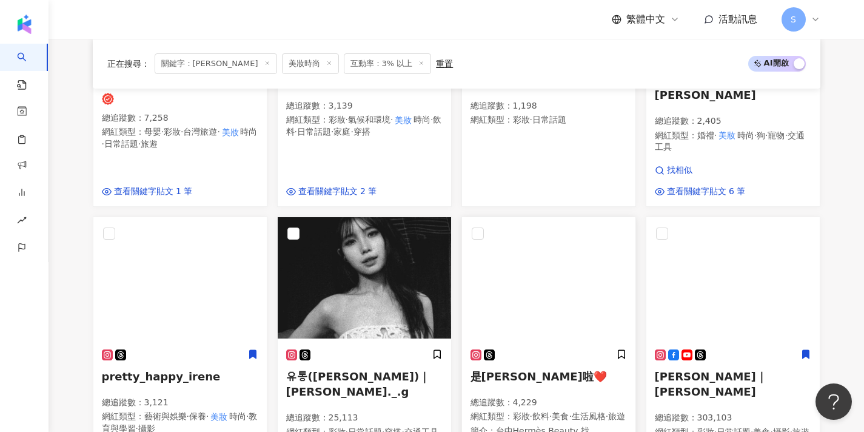
scroll to position [640, 0]
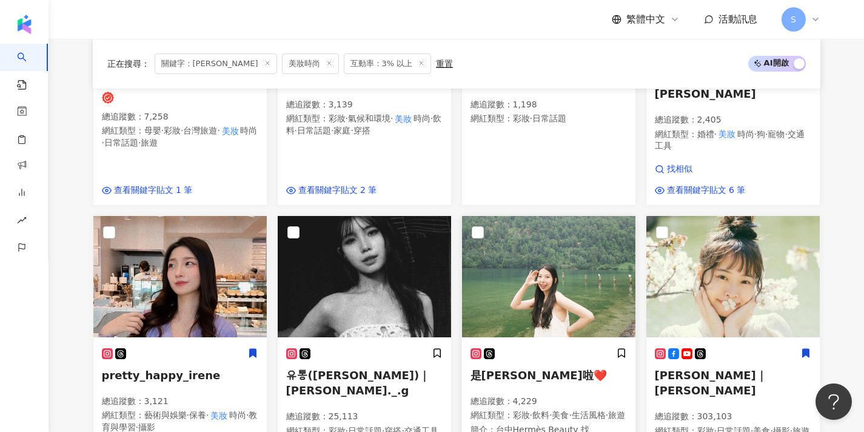
click at [535, 254] on img at bounding box center [548, 276] width 173 height 121
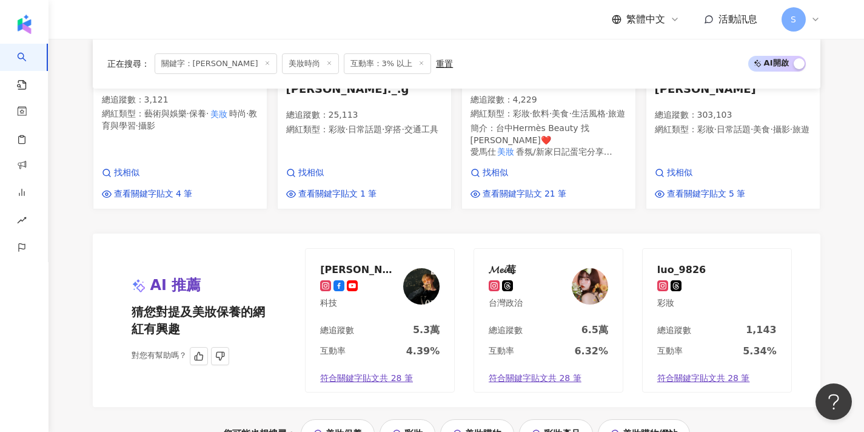
scroll to position [1176, 0]
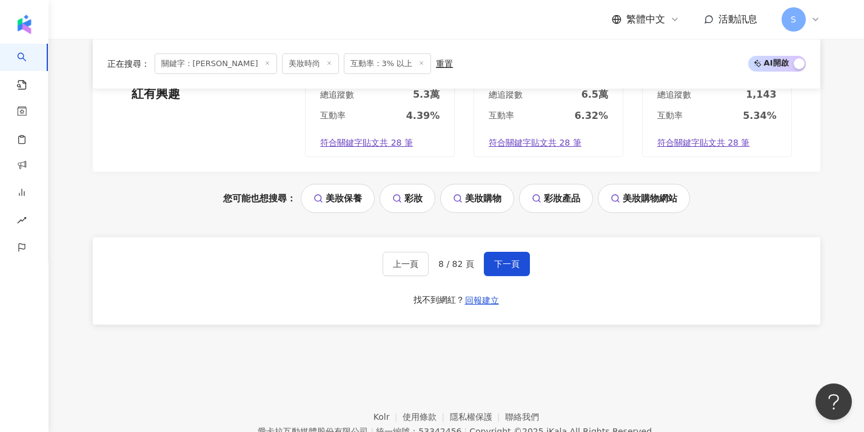
click at [501, 252] on div "上一頁 8 / 82 頁 下一頁 找不到網紅？ 回報建立" at bounding box center [457, 280] width 728 height 87
click at [501, 252] on button "下一頁" at bounding box center [507, 264] width 46 height 24
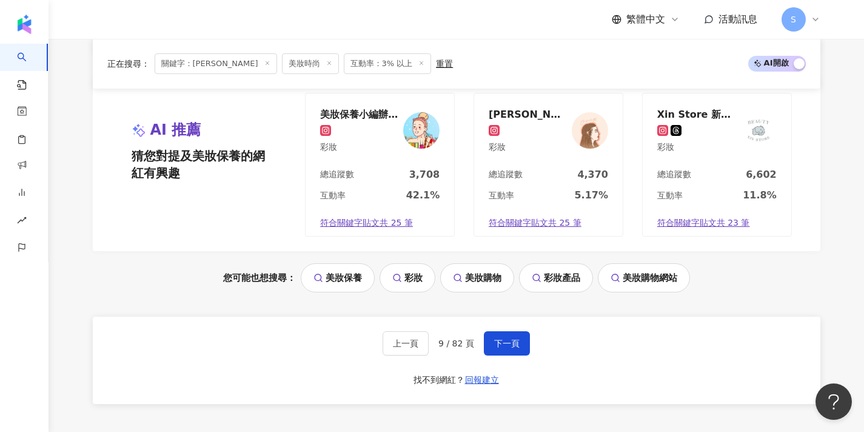
scroll to position [1151, 0]
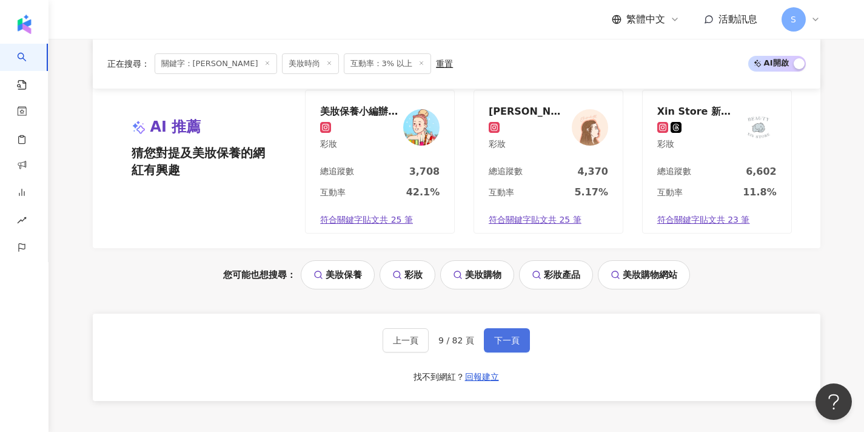
click at [526, 328] on button "下一頁" at bounding box center [507, 340] width 46 height 24
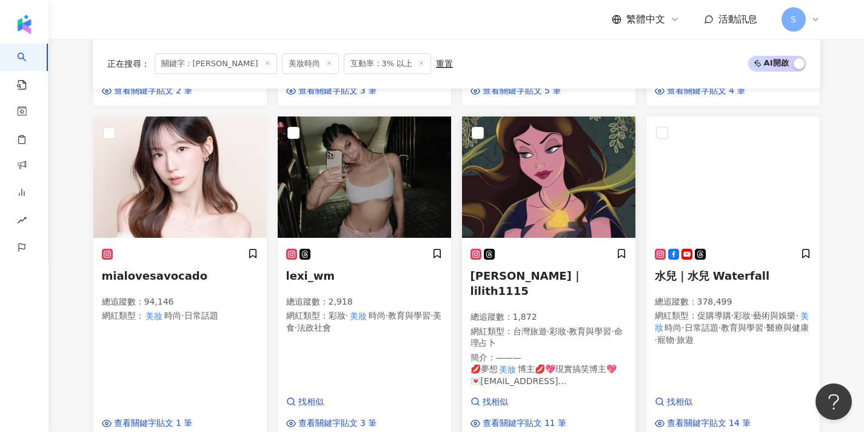
scroll to position [761, 0]
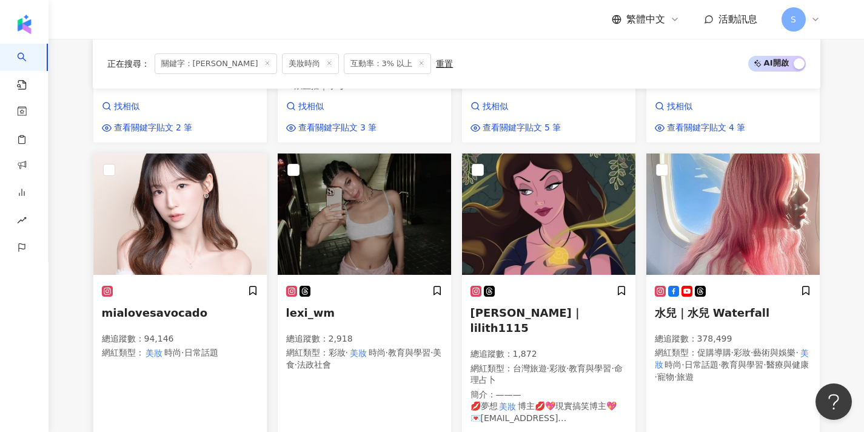
click at [202, 324] on div "mialovesavocado 總追蹤數 ： 94,146 網紅類型 ： 美妝 時尚 · 日常話題" at bounding box center [180, 327] width 156 height 85
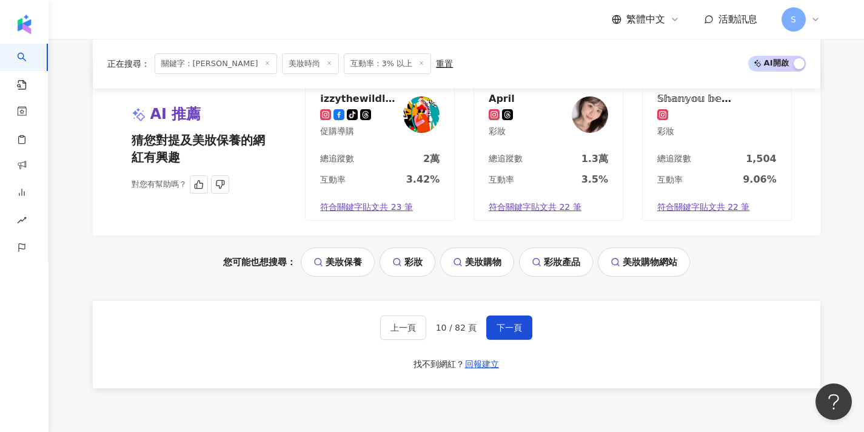
scroll to position [1198, 0]
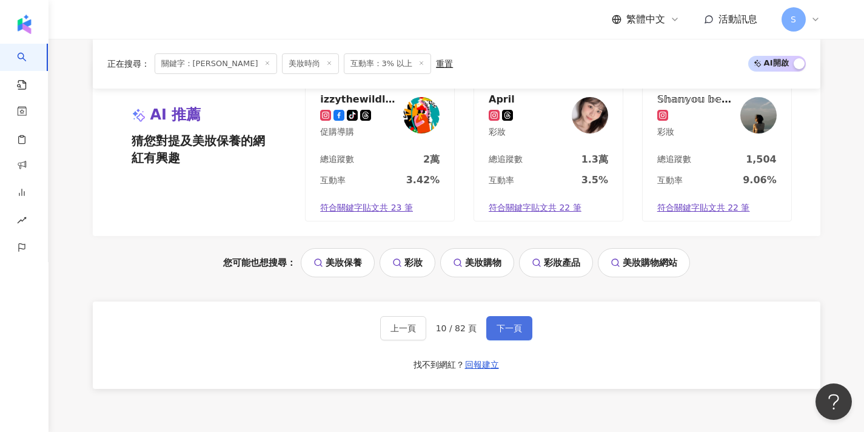
click at [522, 316] on button "下一頁" at bounding box center [509, 328] width 46 height 24
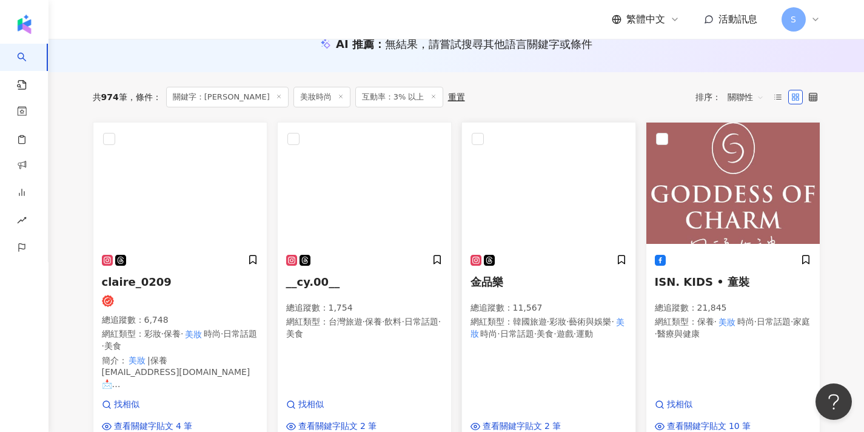
scroll to position [145, 0]
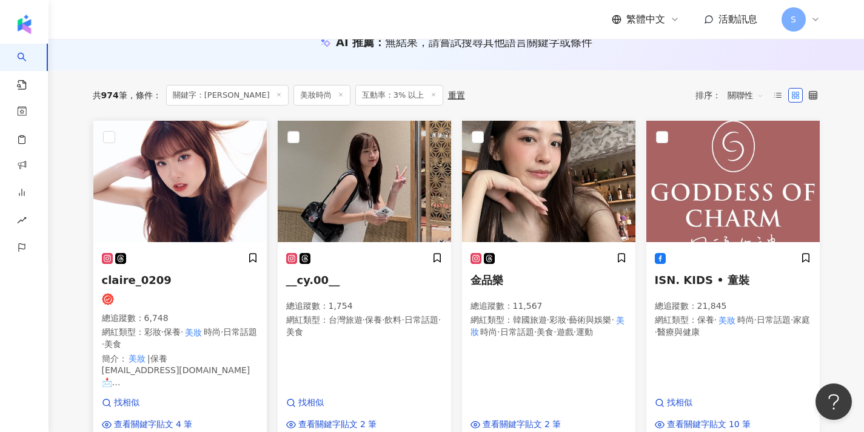
click at [202, 215] on img at bounding box center [179, 181] width 173 height 121
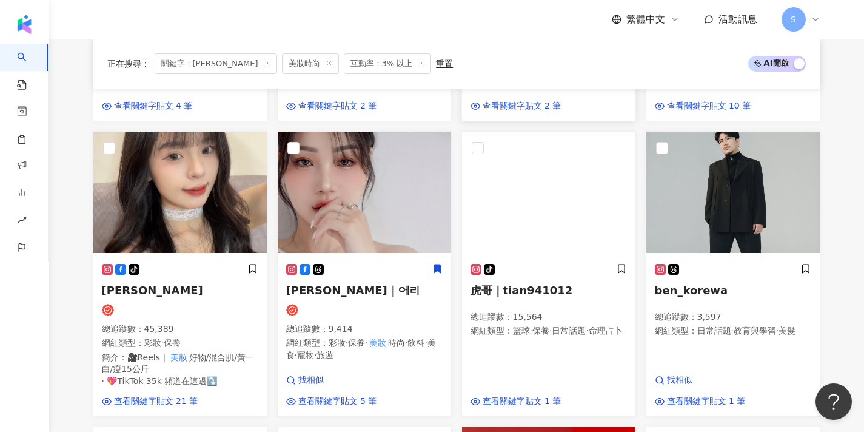
scroll to position [490, 0]
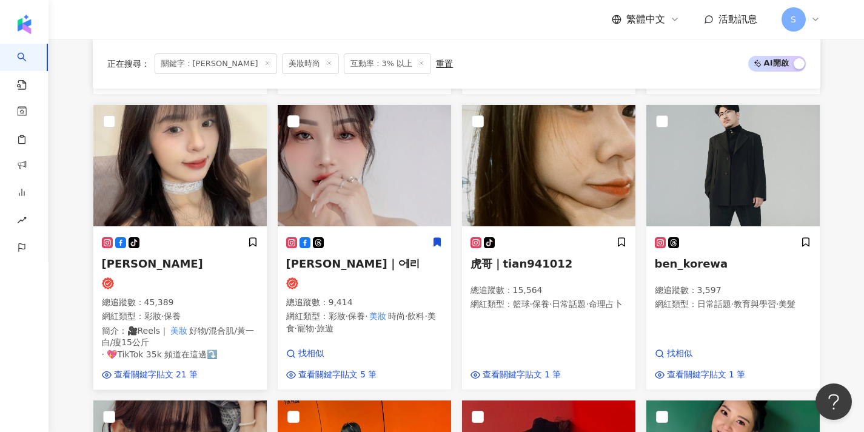
click at [206, 278] on div at bounding box center [180, 283] width 156 height 12
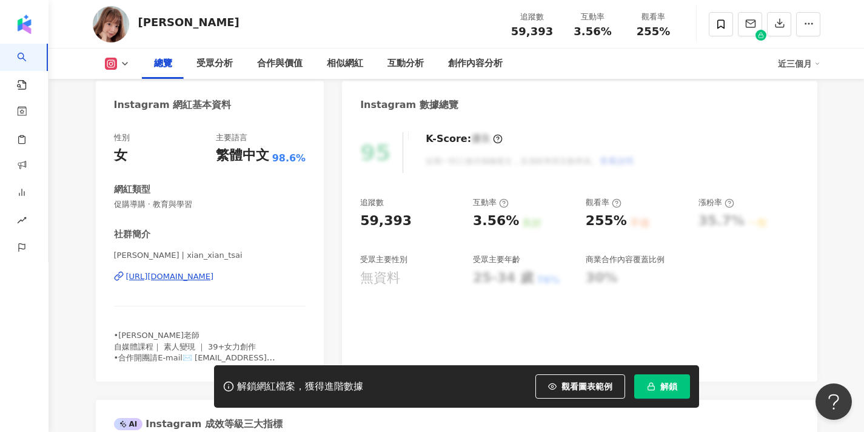
scroll to position [141, 0]
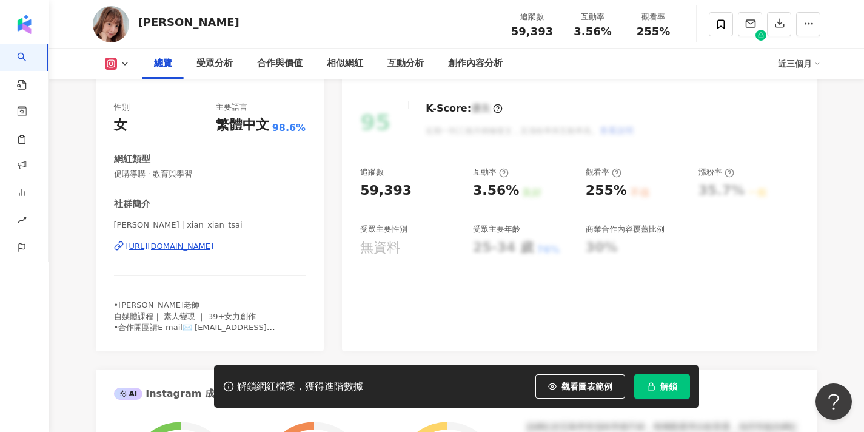
click at [666, 397] on button "解鎖" at bounding box center [662, 386] width 56 height 24
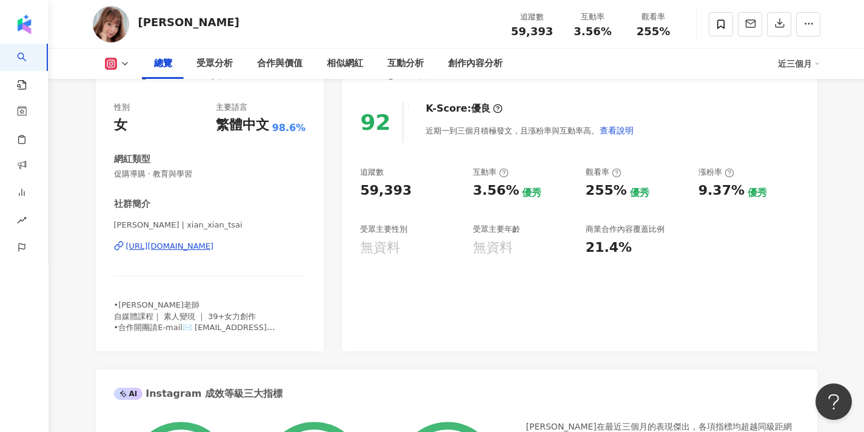
click at [156, 223] on span "Xian Xian Tsai | xian_xian_tsai" at bounding box center [210, 224] width 192 height 11
drag, startPoint x: 165, startPoint y: 226, endPoint x: 71, endPoint y: 224, distance: 94.0
copy span "Xian Xian Tsai"
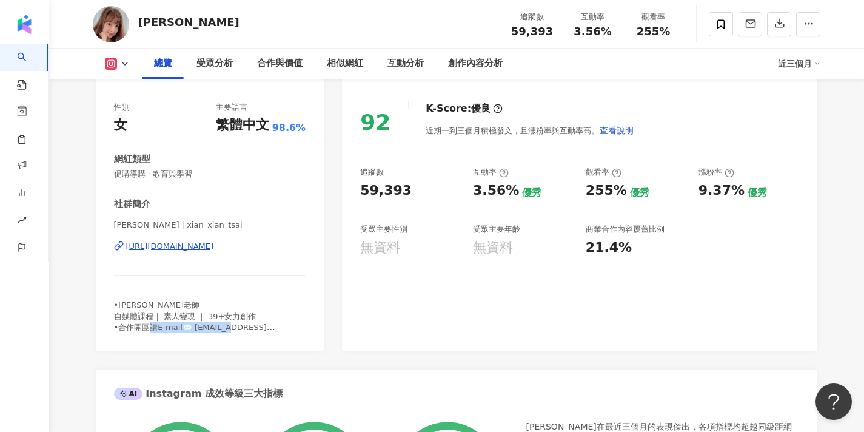
drag, startPoint x: 271, startPoint y: 327, endPoint x: 193, endPoint y: 325, distance: 77.6
click at [193, 325] on div "•菜菜老師 自媒體課程｜ 素人變現 ｜ 39+女力創作 •合作開團請E-mail✉️ lovelin36@gmail.com" at bounding box center [210, 316] width 192 height 33
click at [286, 324] on div "•菜菜老師 自媒體課程｜ 素人變現 ｜ 39+女力創作 •合作開團請E-mail✉️ lovelin36@gmail.com" at bounding box center [210, 316] width 192 height 33
drag, startPoint x: 271, startPoint y: 325, endPoint x: 187, endPoint y: 327, distance: 84.3
click at [187, 327] on div "•菜菜老師 自媒體課程｜ 素人變現 ｜ 39+女力創作 •合作開團請E-mail✉️ lovelin36@gmail.com" at bounding box center [210, 316] width 192 height 33
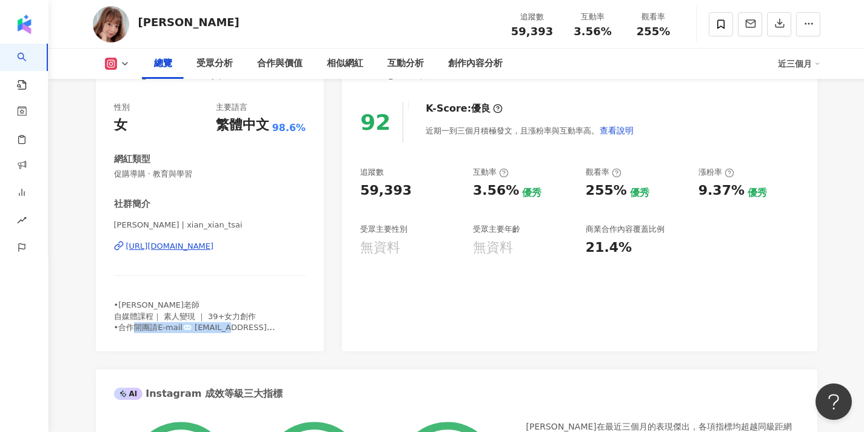
copy span "lovelin36@gmail.com"
click at [711, 26] on span at bounding box center [721, 24] width 24 height 24
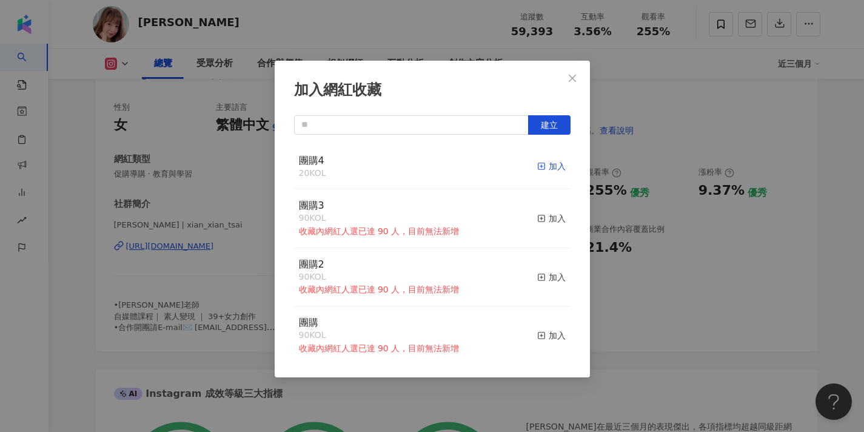
click at [550, 169] on div "加入" at bounding box center [551, 165] width 28 height 13
click at [571, 73] on icon "close" at bounding box center [572, 78] width 10 height 10
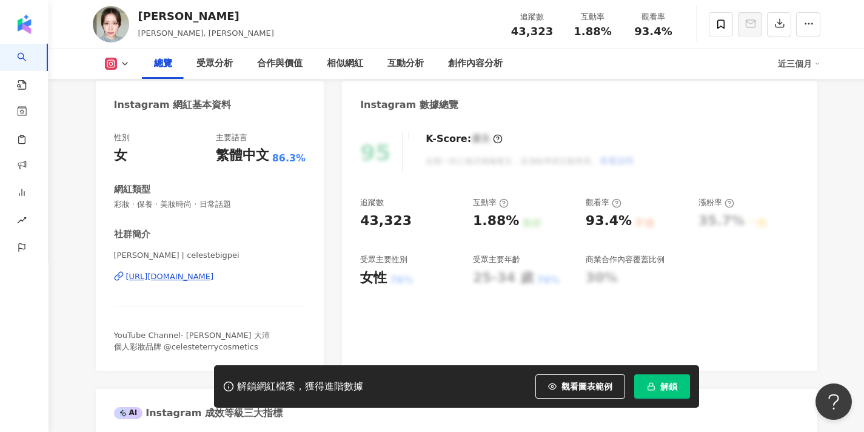
scroll to position [114, 0]
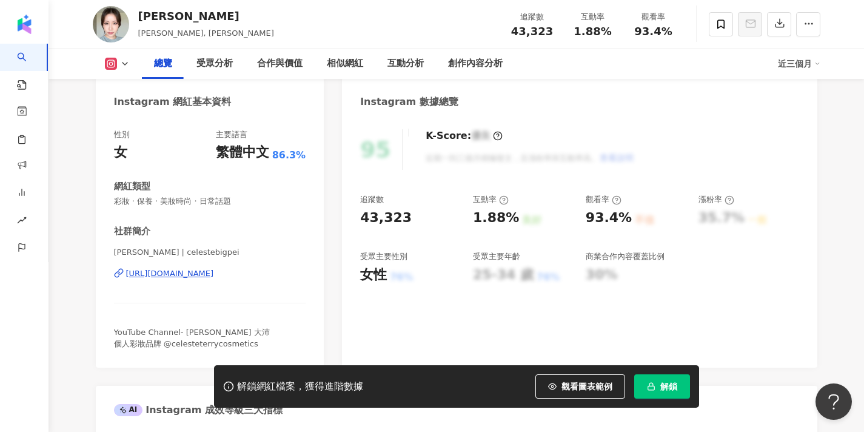
click at [649, 379] on button "解鎖" at bounding box center [662, 386] width 56 height 24
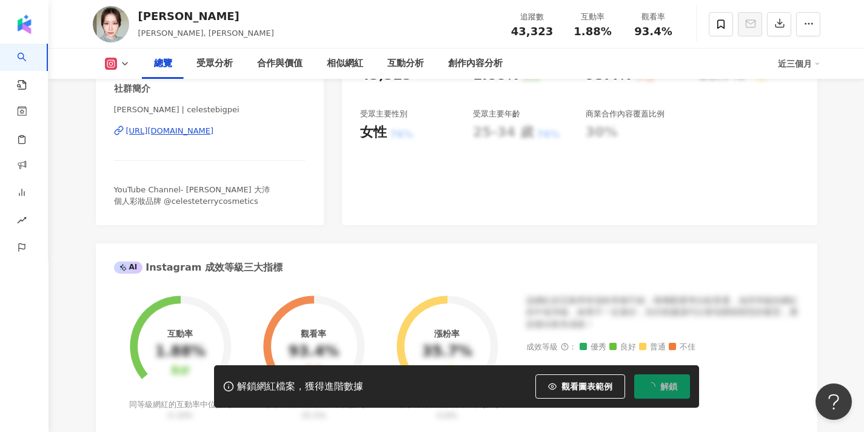
scroll to position [246, 0]
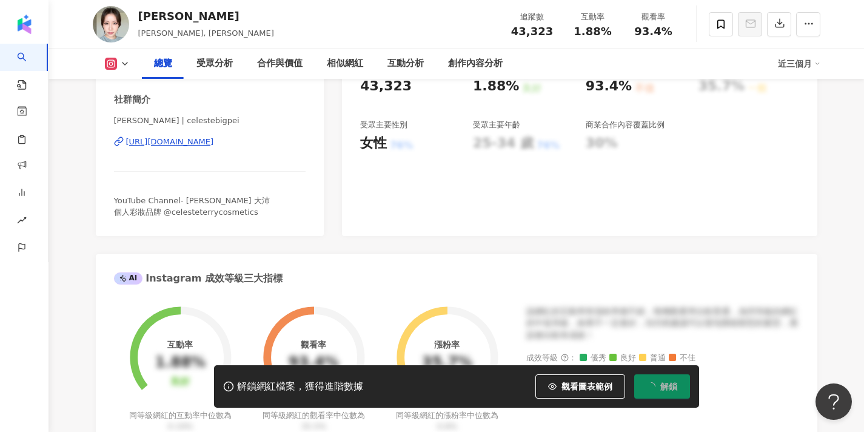
click at [240, 211] on span "YouTube Channel- Celeste Wu 大沛 個人彩妝品牌 @celesteterrycosmetics" at bounding box center [192, 206] width 156 height 20
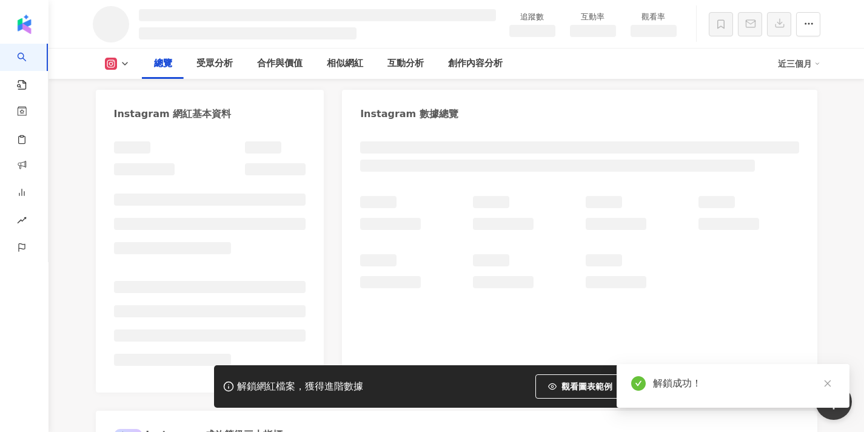
scroll to position [113, 0]
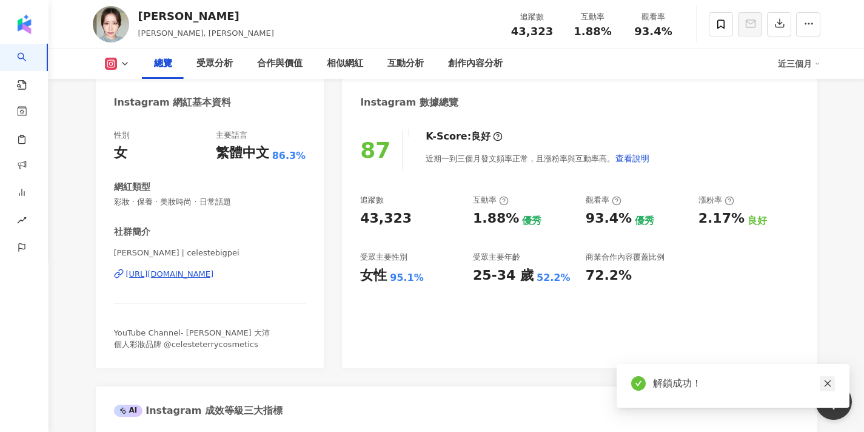
click at [828, 384] on icon "close" at bounding box center [827, 383] width 7 height 7
click at [726, 28] on icon at bounding box center [720, 24] width 11 height 11
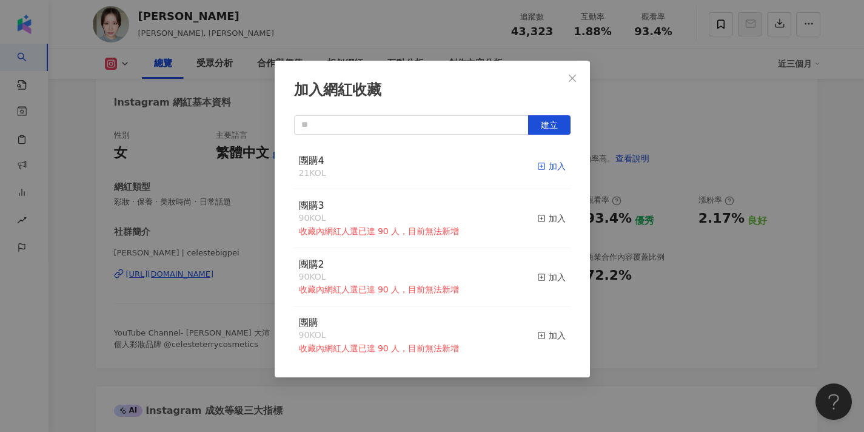
click at [546, 167] on icon "button" at bounding box center [541, 166] width 8 height 8
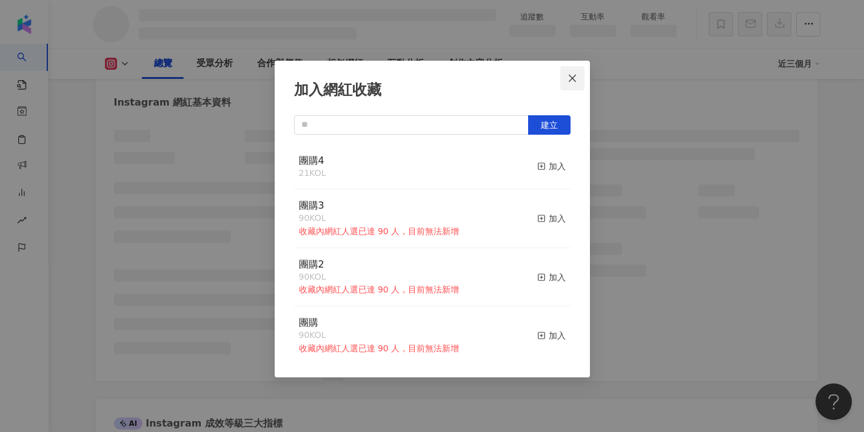
click at [570, 85] on button "Close" at bounding box center [572, 78] width 24 height 24
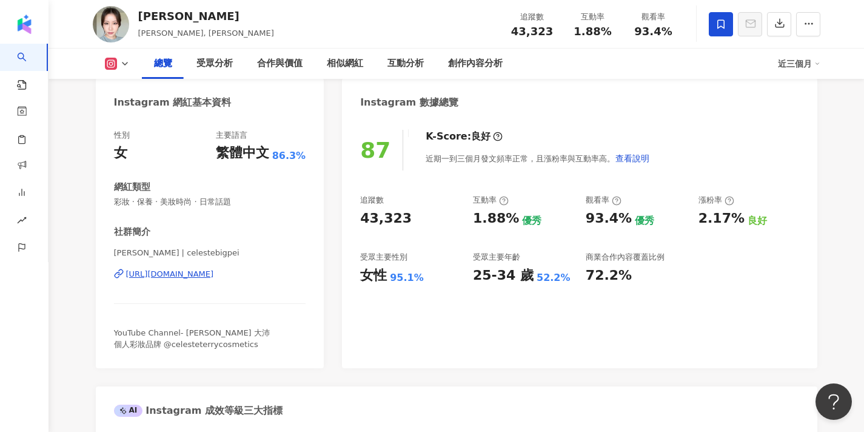
click at [571, 88] on div "加入網紅收藏 建立 團購4 22 KOL 已加入 團購3 90 KOL 收藏內網紅人選已達 90 人，目前無法新增 加入 團購2 90 KOL 收藏內網紅人選…" at bounding box center [432, 216] width 864 height 432
drag, startPoint x: 171, startPoint y: 250, endPoint x: 105, endPoint y: 250, distance: 66.1
click at [105, 250] on div "性別 女 主要語言 繁體中文 86.3% 網紅類型 彩妝 · 保養 · 美妝時尚 · 日常話題 社群簡介 Celeste Wu 大沛 | celestebig…" at bounding box center [210, 243] width 229 height 250
copy span "Celeste Wu 大沛"
click at [263, 238] on div "社群簡介 Celeste Wu 大沛 | celestebigpei https://www.instagram.com/celestebigpei/ You…" at bounding box center [210, 288] width 192 height 124
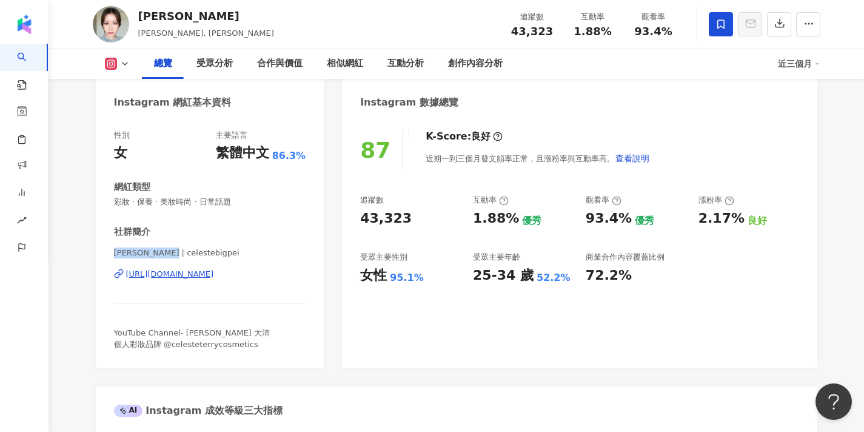
drag, startPoint x: 170, startPoint y: 251, endPoint x: 62, endPoint y: 256, distance: 108.6
copy span "Celeste Wu 大沛"
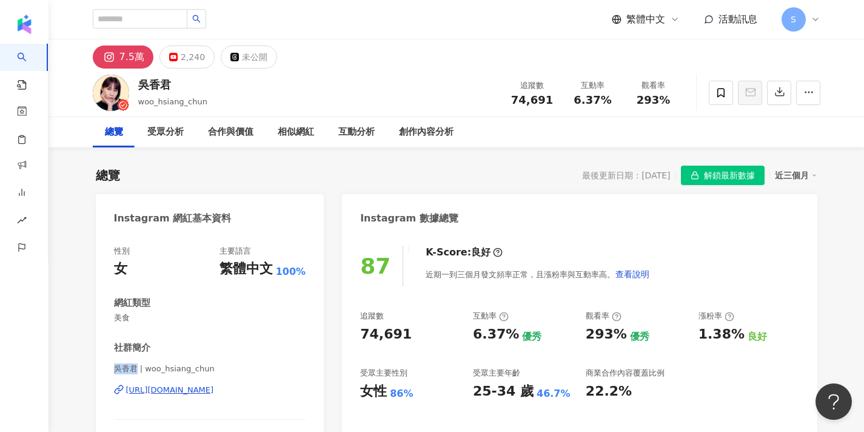
drag, startPoint x: 135, startPoint y: 367, endPoint x: 87, endPoint y: 369, distance: 48.0
copy span "吳香君"
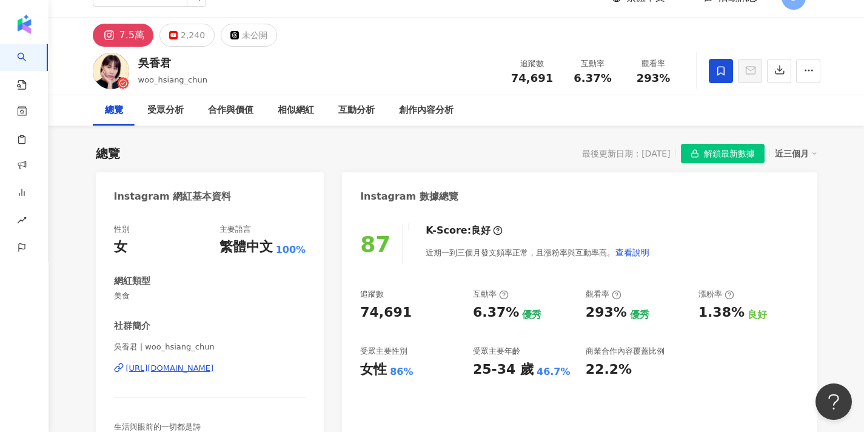
click at [721, 75] on icon at bounding box center [720, 70] width 11 height 11
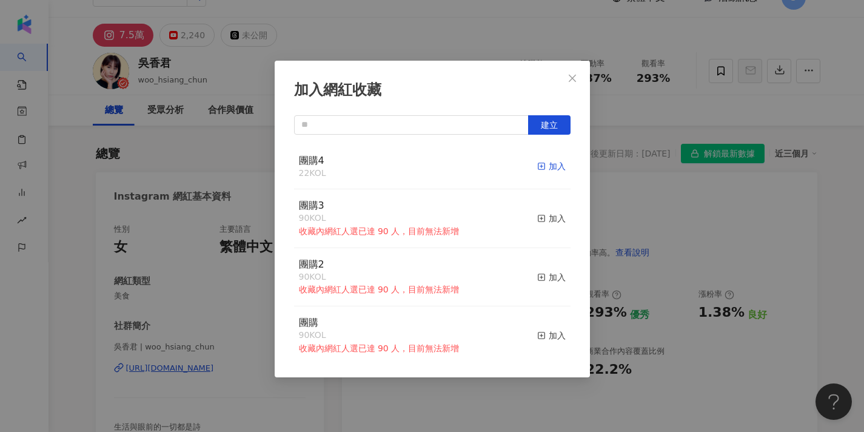
click at [546, 169] on icon "button" at bounding box center [541, 166] width 8 height 8
click at [577, 84] on button "Close" at bounding box center [572, 78] width 24 height 24
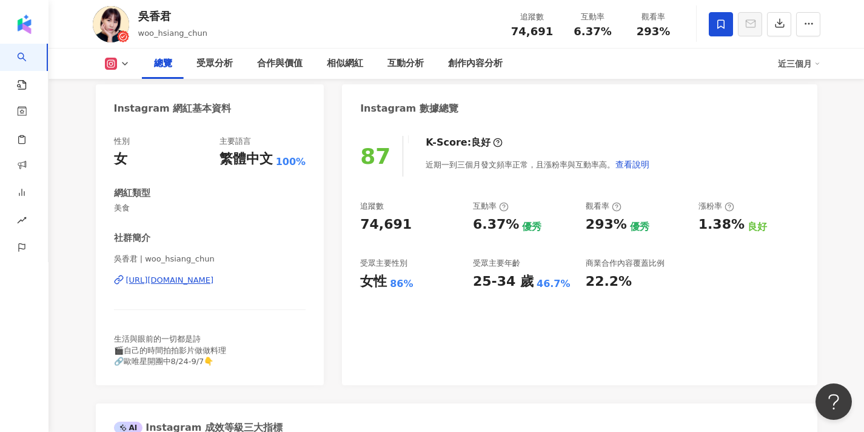
scroll to position [111, 0]
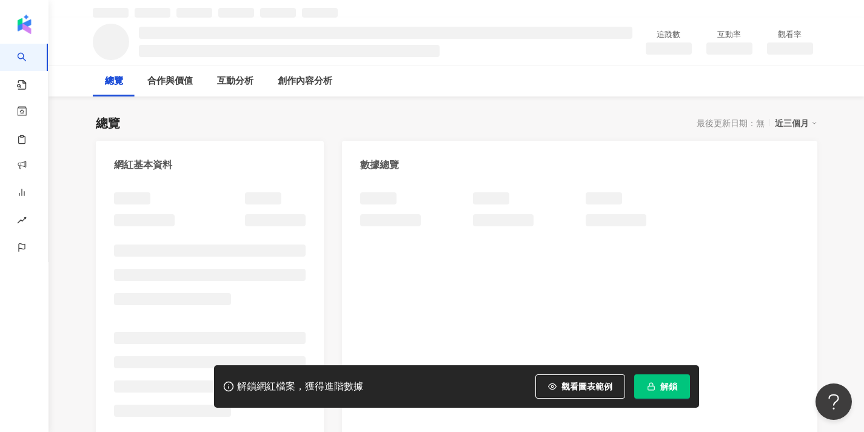
scroll to position [55, 0]
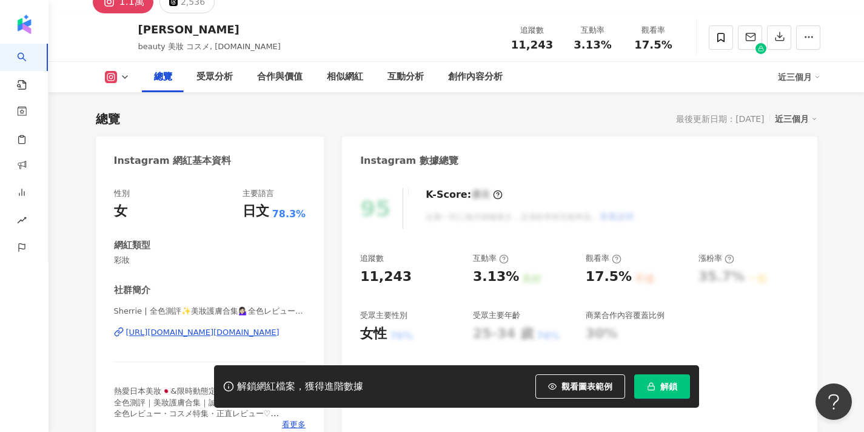
scroll to position [96, 0]
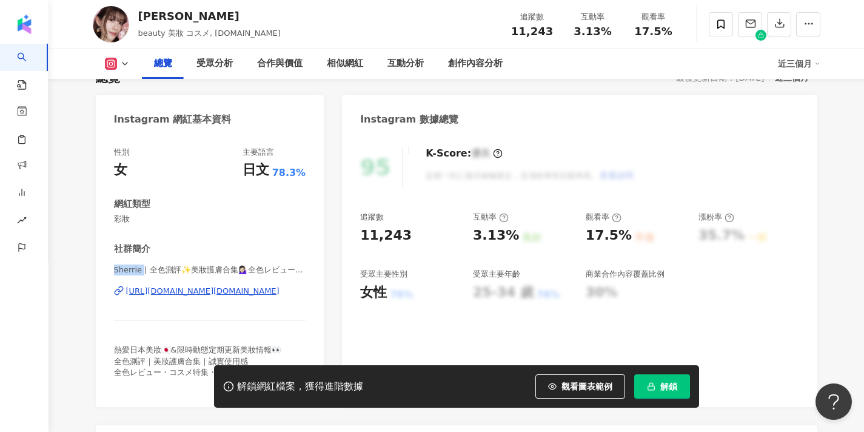
drag, startPoint x: 114, startPoint y: 268, endPoint x: 142, endPoint y: 269, distance: 28.5
click at [142, 269] on span "Sherrie | 全色測評✨美妝護膚合集💁🏻‍♀️全色レビュー・コスメ特集🙌 | [DOMAIN_NAME]" at bounding box center [210, 269] width 192 height 11
copy span "Sherrie"
click at [297, 0] on div "[PERSON_NAME] beauty 美妝 コスメ, [DOMAIN_NAME] 追蹤數 11,243 互動率 3.13% 觀看率 17.5%" at bounding box center [457, 24] width 776 height 48
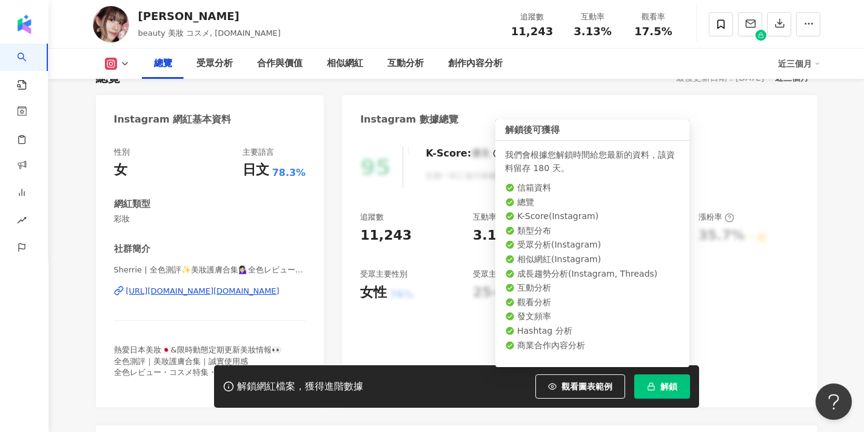
click at [671, 378] on button "解鎖" at bounding box center [662, 386] width 56 height 24
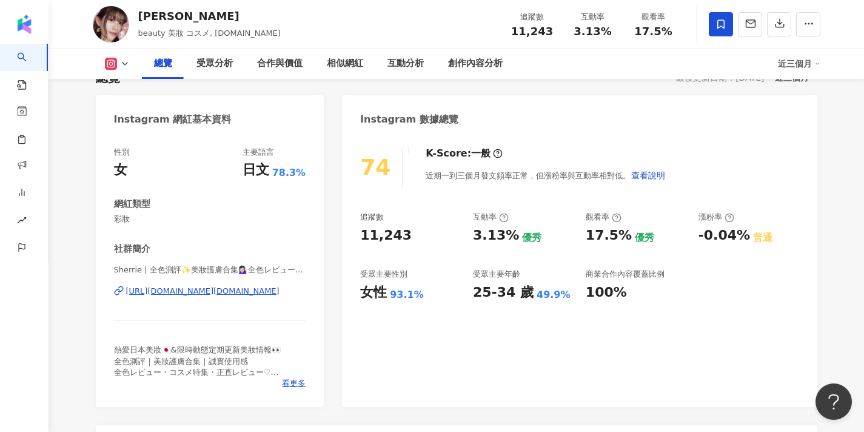
click at [715, 25] on icon at bounding box center [720, 24] width 11 height 11
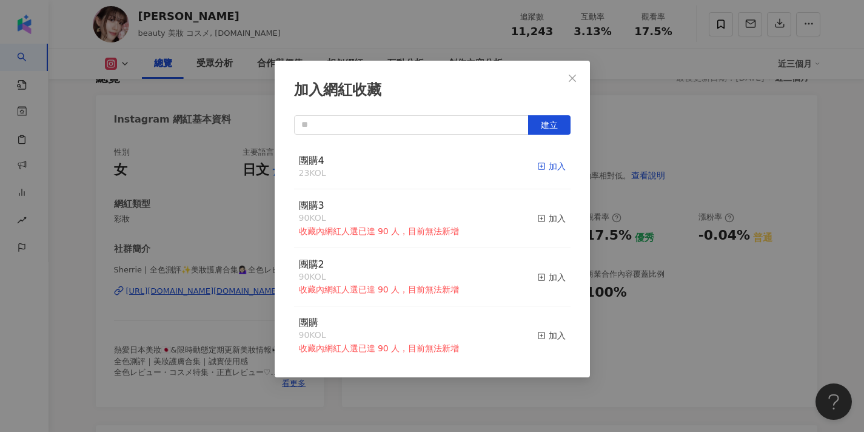
click at [541, 164] on icon "button" at bounding box center [541, 166] width 8 height 8
click at [574, 82] on icon "close" at bounding box center [572, 78] width 10 height 10
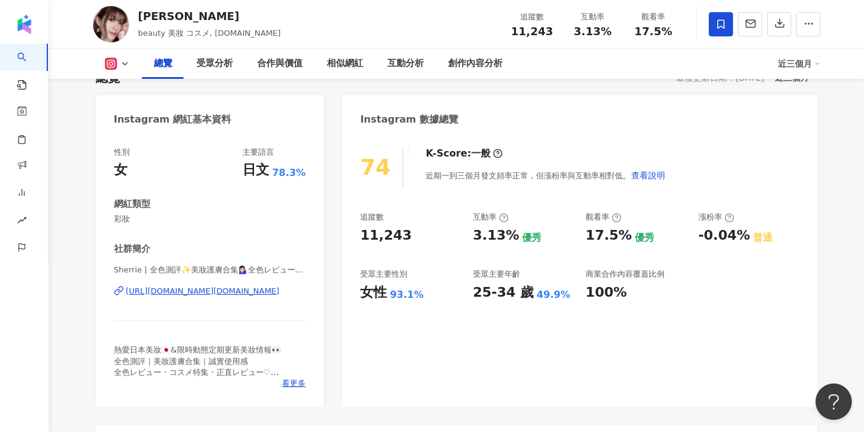
click at [259, 292] on div "https://www.instagram.com/sherrie.beauty/" at bounding box center [202, 291] width 153 height 11
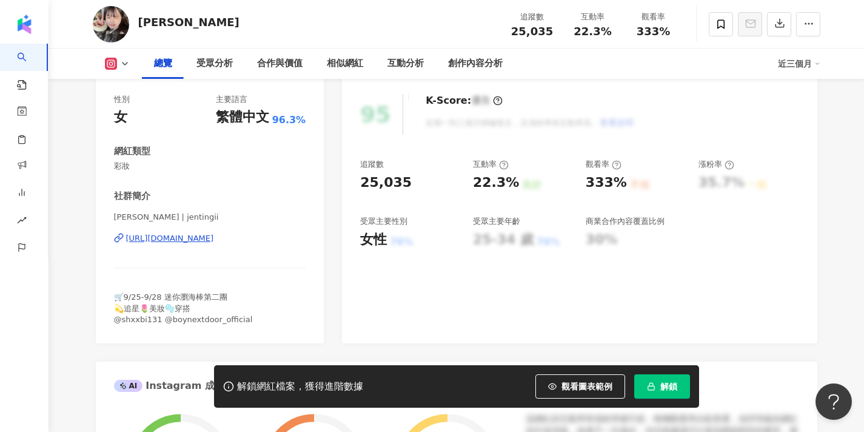
scroll to position [148, 0]
drag, startPoint x: 119, startPoint y: 219, endPoint x: 102, endPoint y: 219, distance: 16.4
click at [102, 219] on div "性別 女 主要語言 繁體中文 96.3% 網紅類型 彩妝 社群簡介 蓁 | jentingii [URL][DOMAIN_NAME] 🛒9/25-9/28 迷…" at bounding box center [210, 213] width 229 height 261
copy span "[PERSON_NAME]"
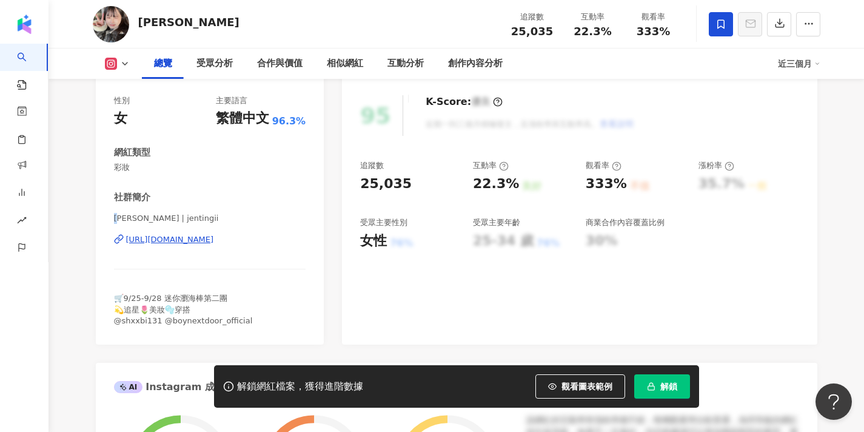
click at [718, 19] on icon at bounding box center [720, 24] width 11 height 11
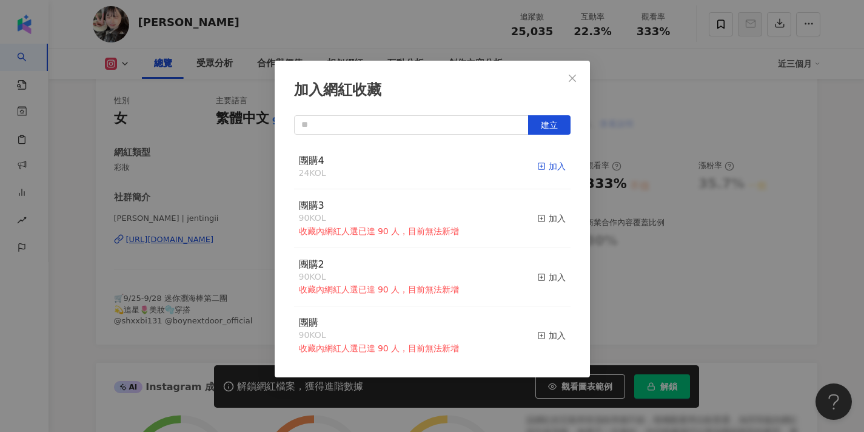
click at [540, 163] on rect "button" at bounding box center [541, 166] width 7 height 7
click at [573, 82] on icon "close" at bounding box center [572, 78] width 10 height 10
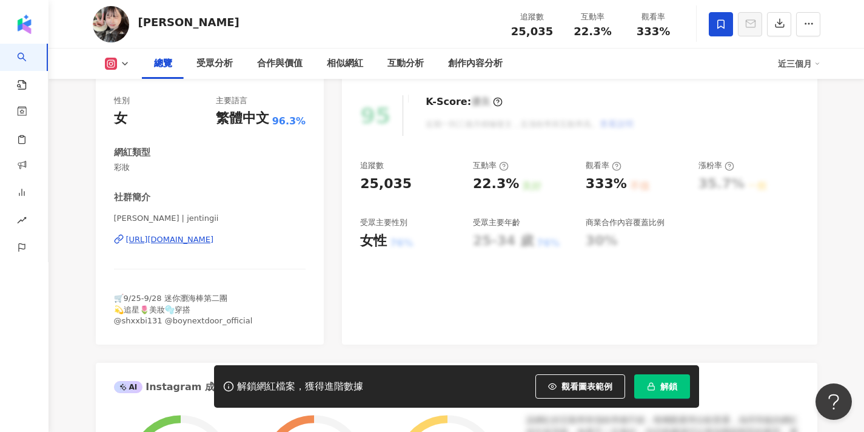
click at [644, 133] on div "加入網紅收藏 建立 團購4 25 KOL 已加入 團購3 90 KOL 收藏內網紅人選已達 90 人，目前無法新增 加入 團購2 90 KOL 收藏內網紅人選…" at bounding box center [432, 216] width 864 height 432
click at [214, 238] on div "https://www.instagram.com/jentingii/" at bounding box center [170, 239] width 88 height 11
click at [655, 373] on div "解鎖網紅檔案，獲得進階數據 觀看圖表範例 解鎖" at bounding box center [456, 386] width 485 height 42
click at [658, 385] on button "解鎖" at bounding box center [662, 386] width 56 height 24
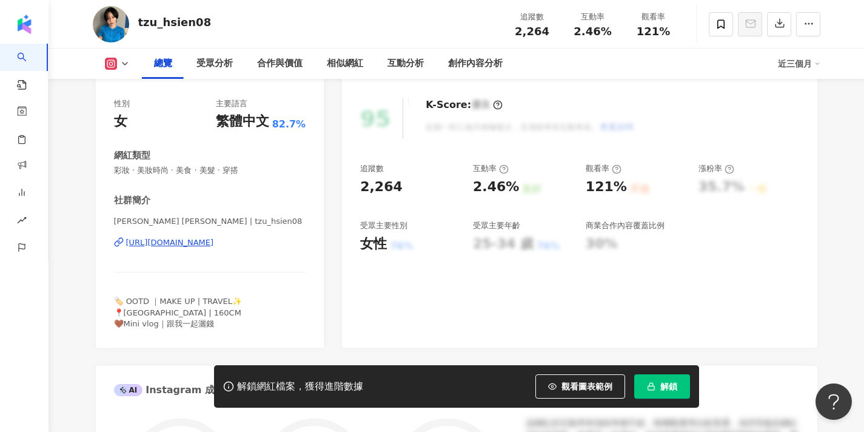
scroll to position [162, 0]
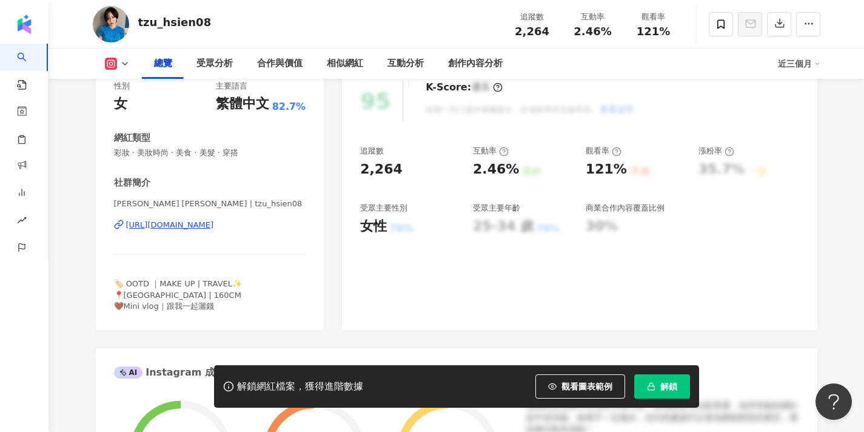
click at [214, 228] on div "[URL][DOMAIN_NAME]" at bounding box center [170, 224] width 88 height 11
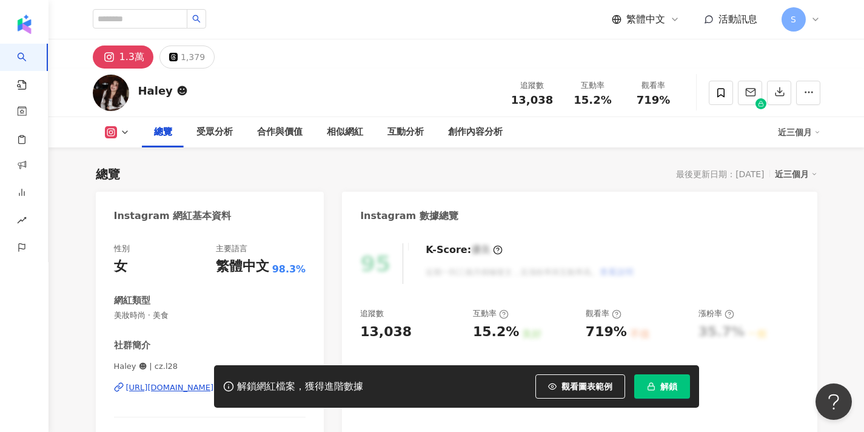
scroll to position [92, 0]
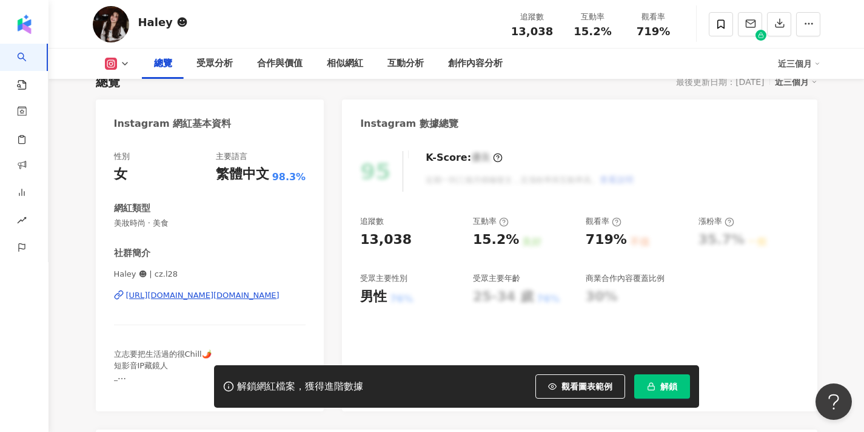
click at [652, 386] on rect "button" at bounding box center [651, 388] width 7 height 4
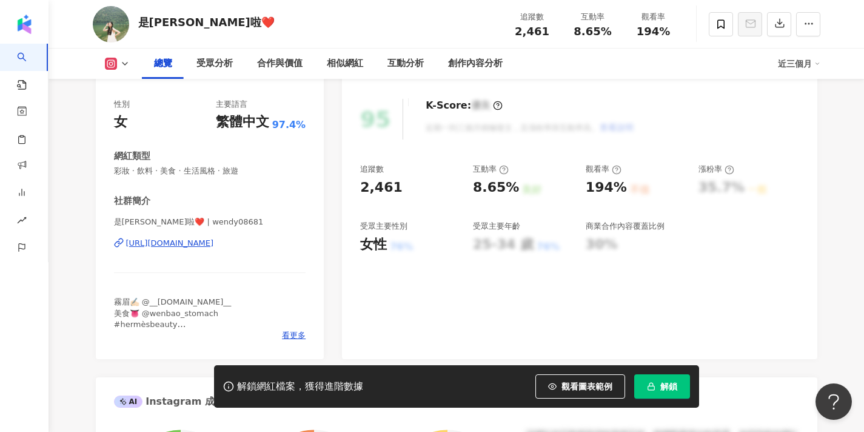
scroll to position [198, 0]
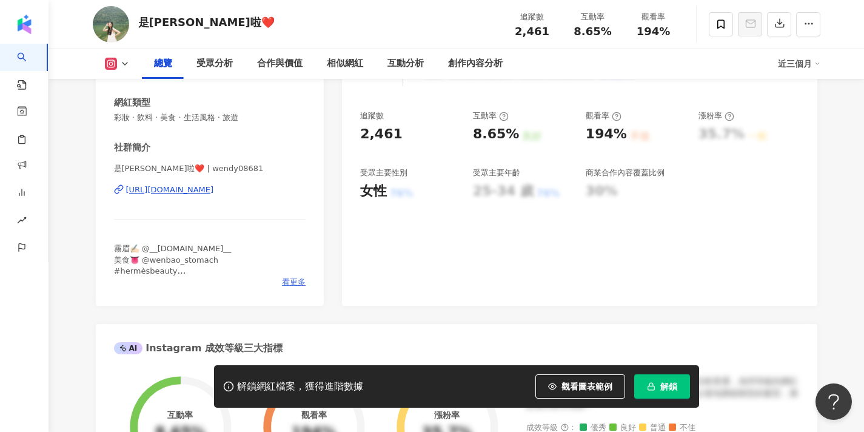
click at [291, 281] on span "看更多" at bounding box center [294, 281] width 24 height 11
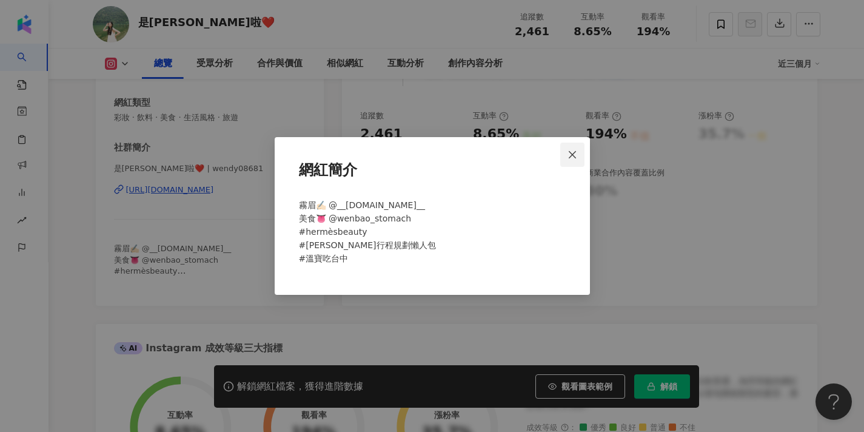
click at [577, 155] on icon "close" at bounding box center [572, 155] width 10 height 10
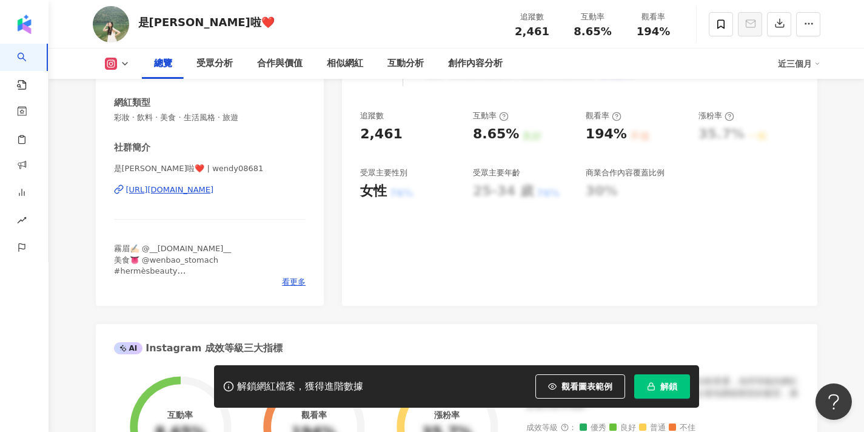
click at [668, 386] on span "解鎖" at bounding box center [668, 386] width 17 height 10
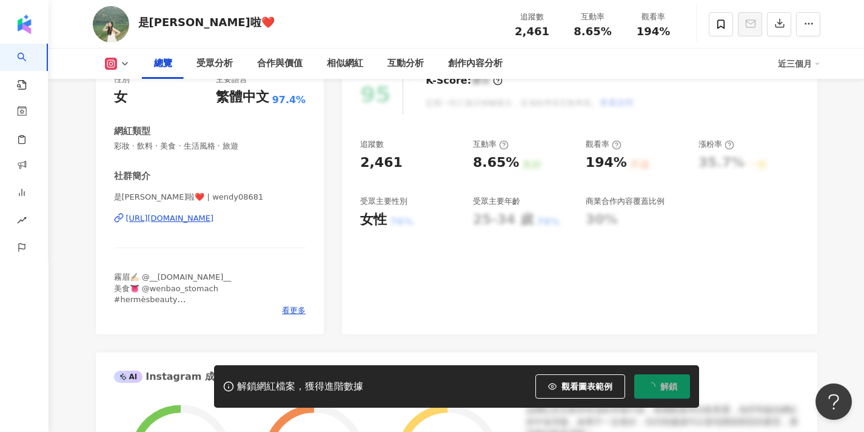
scroll to position [170, 0]
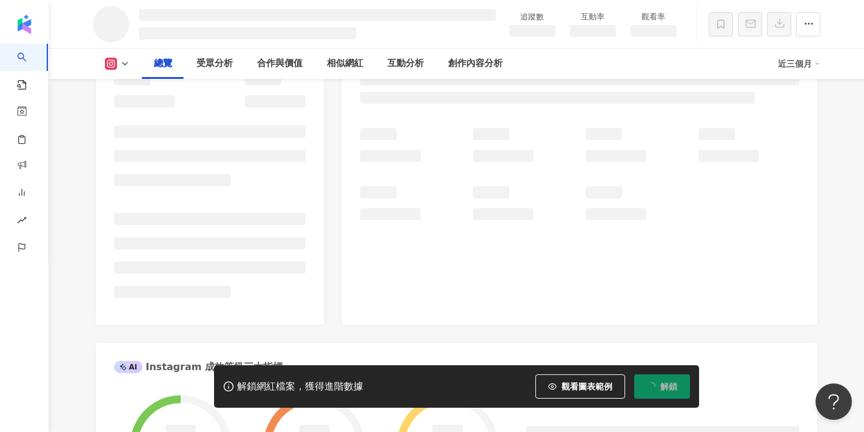
click at [261, 214] on li at bounding box center [210, 219] width 192 height 12
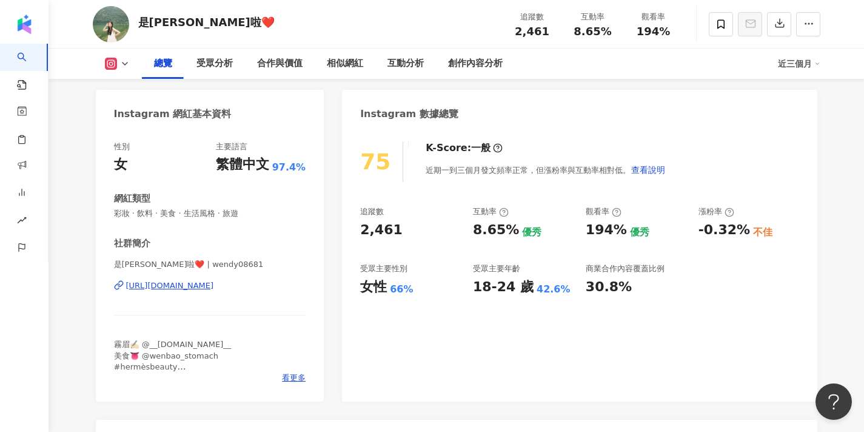
scroll to position [101, 0]
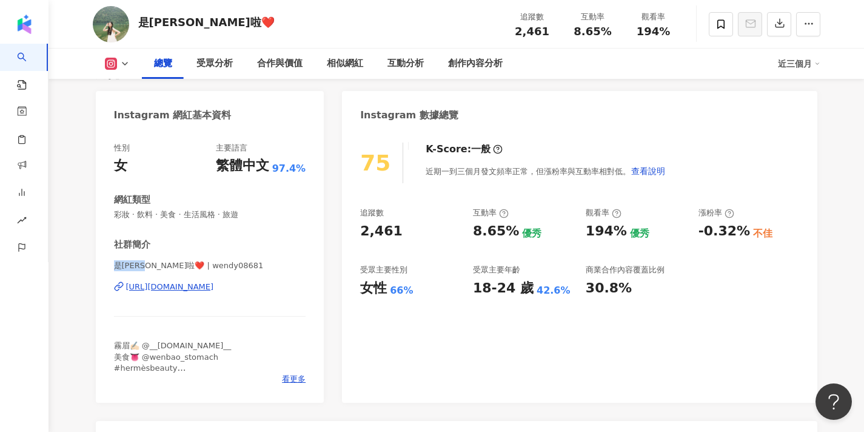
drag, startPoint x: 156, startPoint y: 266, endPoint x: 102, endPoint y: 266, distance: 53.4
click at [102, 266] on div "性別 女 主要語言 繁體中文 97.4% 網紅類型 彩妝 · 飲料 · 美食 · 生活風格 · 旅遊 社群簡介 是姿瑜啦❤️ | wendy08681 htt…" at bounding box center [210, 266] width 229 height 272
copy span "是姿瑜啦❤️"
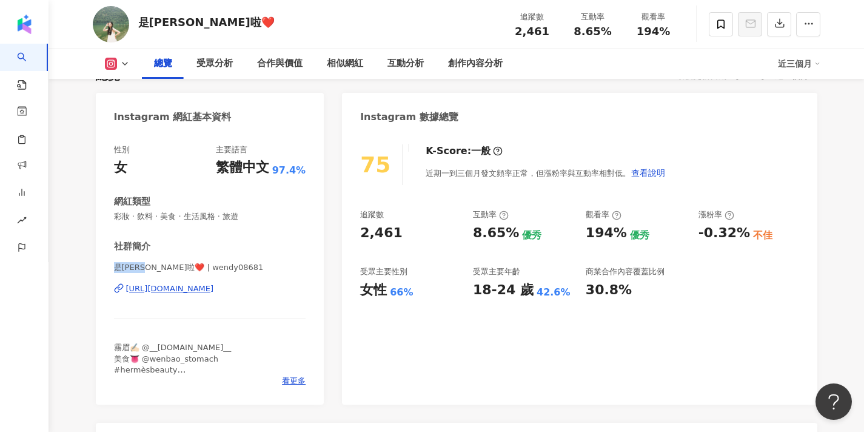
click at [323, 2] on div "是姿瑜啦❤️ 追蹤數 2,461 互動率 8.65% 觀看率 194%" at bounding box center [457, 24] width 776 height 48
click at [214, 292] on div "https://www.instagram.com/wendy08681/" at bounding box center [170, 288] width 88 height 11
click at [714, 19] on span at bounding box center [721, 24] width 24 height 24
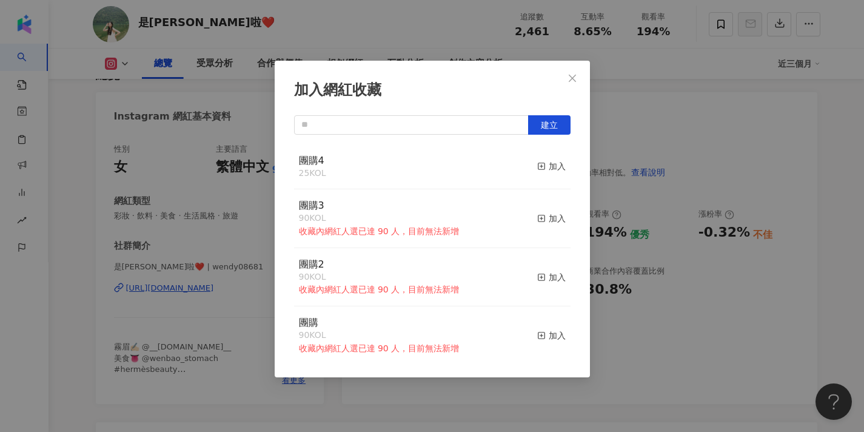
click at [548, 174] on button "加入" at bounding box center [551, 166] width 28 height 25
click at [573, 82] on icon "close" at bounding box center [572, 78] width 10 height 10
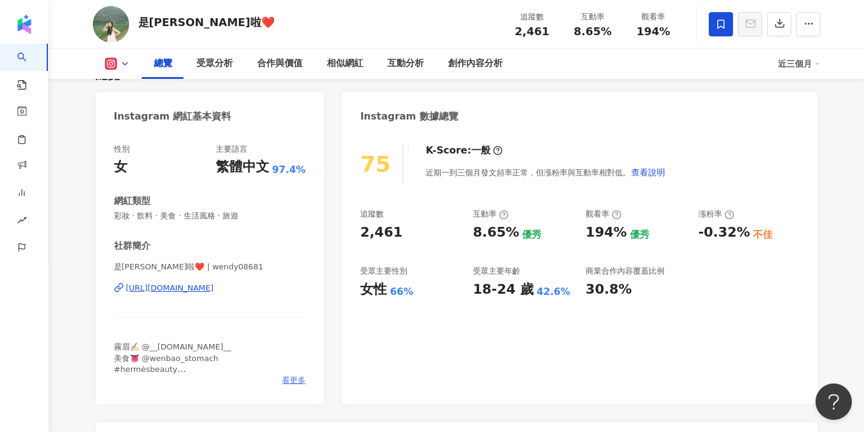
click at [301, 379] on span "看更多" at bounding box center [294, 380] width 24 height 11
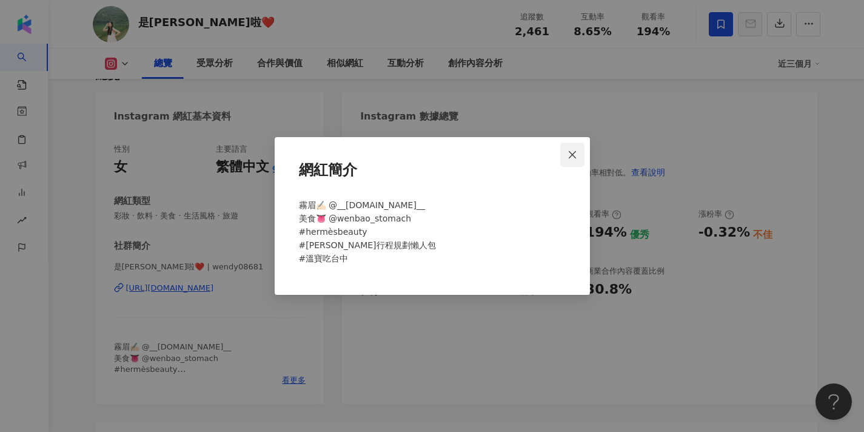
click at [573, 153] on icon "close" at bounding box center [572, 155] width 10 height 10
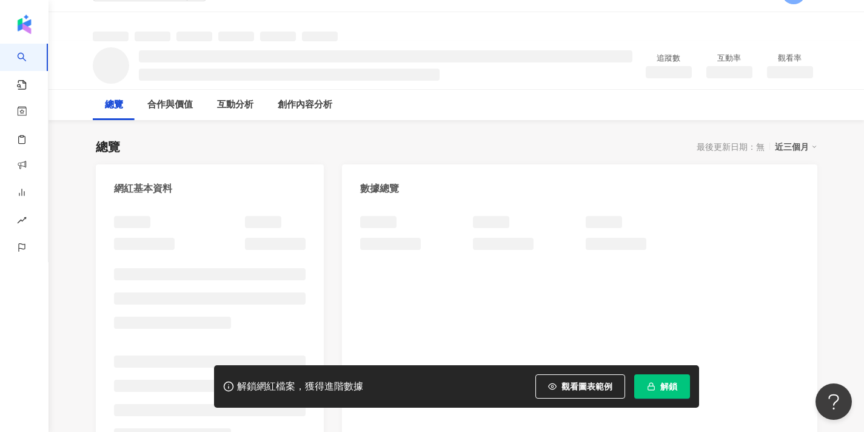
scroll to position [29, 0]
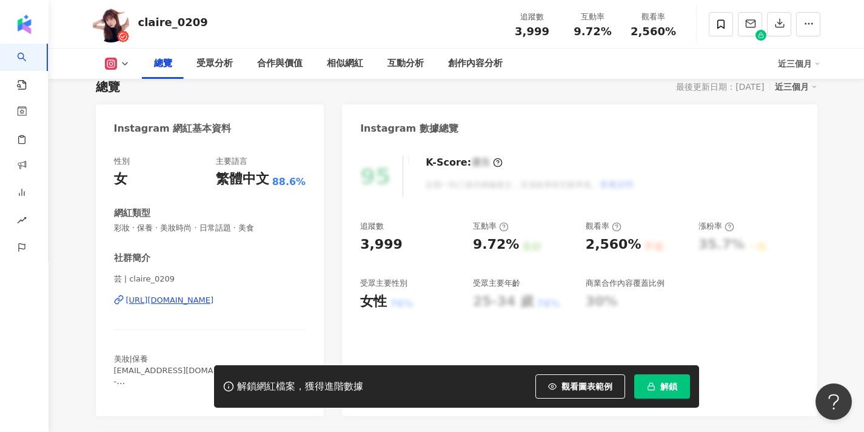
scroll to position [112, 0]
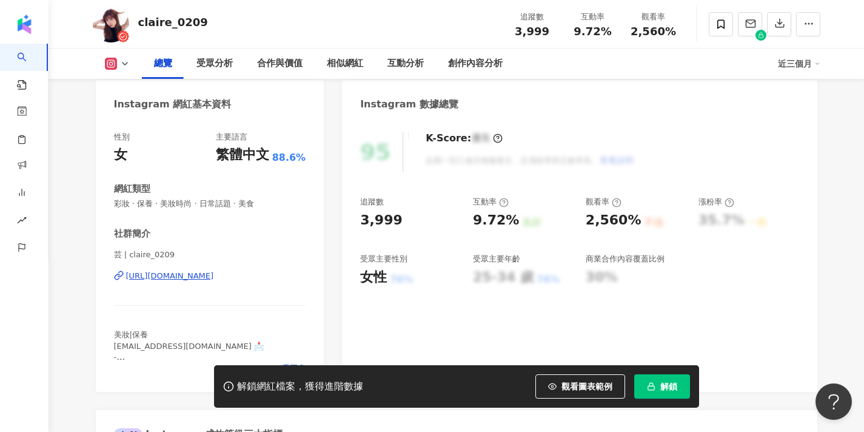
click at [677, 383] on span "解鎖" at bounding box center [668, 386] width 17 height 10
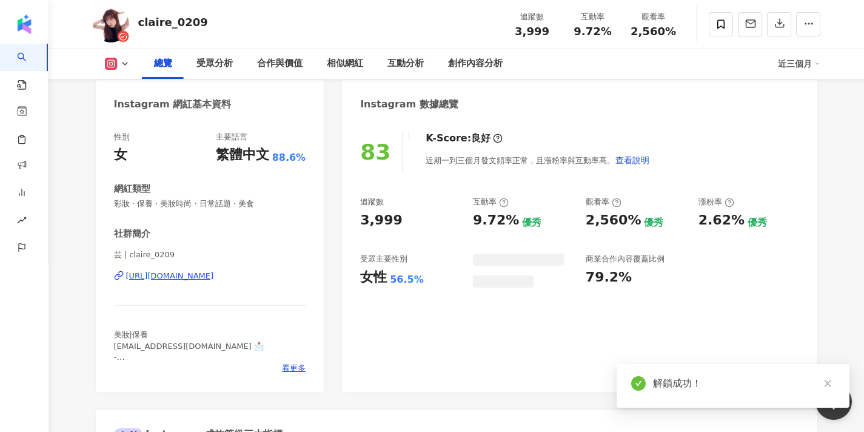
click at [501, 299] on div "83 K-Score : 良好 近期一到三個月發文頻率正常，且漲粉率與互動率高。 查看說明 追蹤數 3,999 互動率 9.72% 優秀 觀看率 2,560%…" at bounding box center [579, 255] width 475 height 272
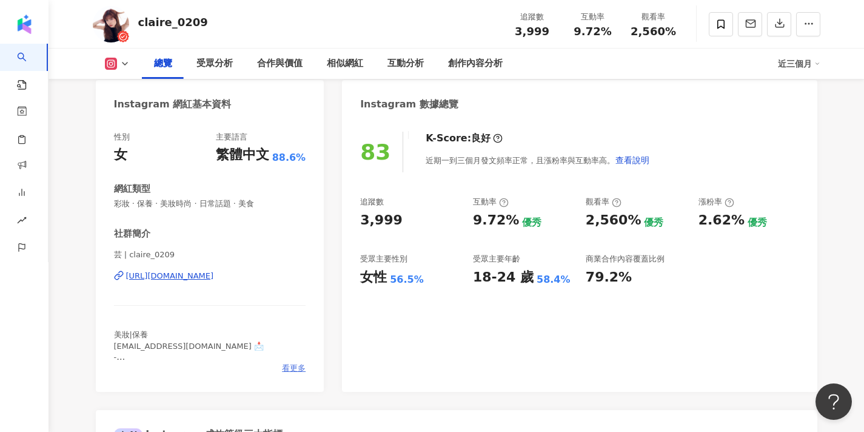
click at [297, 371] on span "看更多" at bounding box center [294, 368] width 24 height 11
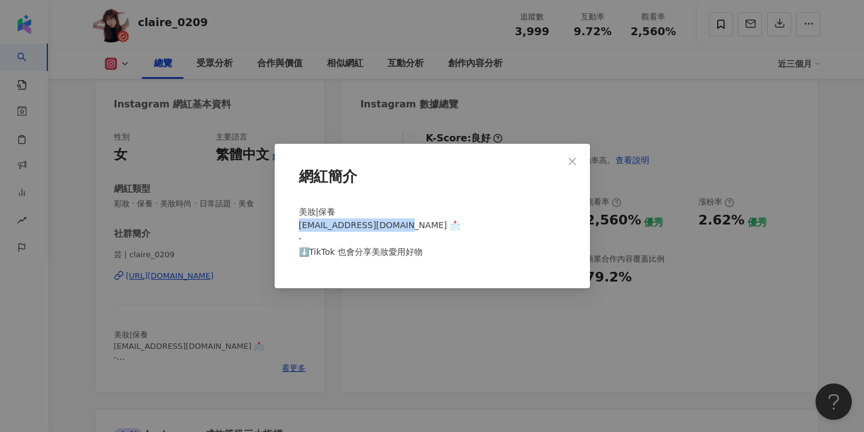
drag, startPoint x: 398, startPoint y: 224, endPoint x: 294, endPoint y: 223, distance: 104.3
click at [294, 223] on div "美妝|保養 [EMAIL_ADDRESS][DOMAIN_NAME] 📩 - ⬇️TikTok 也會分享美妝愛用好物" at bounding box center [432, 236] width 276 height 73
copy span "[EMAIL_ADDRESS][DOMAIN_NAME]"
click at [580, 156] on span "Close" at bounding box center [572, 161] width 24 height 10
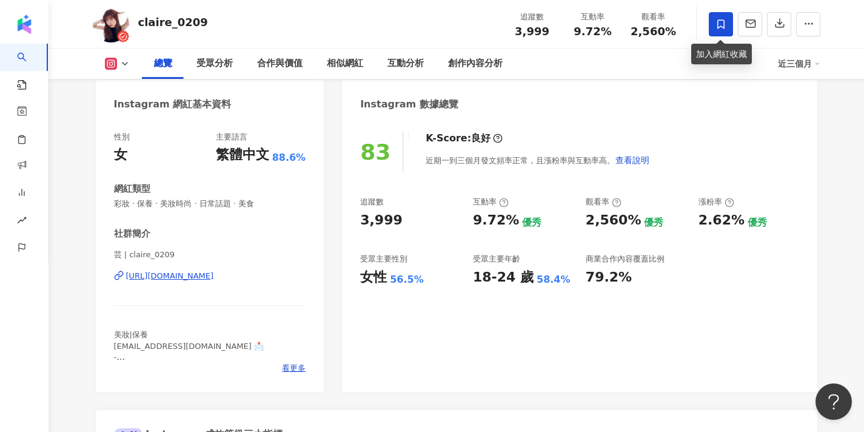
click at [717, 28] on icon at bounding box center [720, 24] width 11 height 11
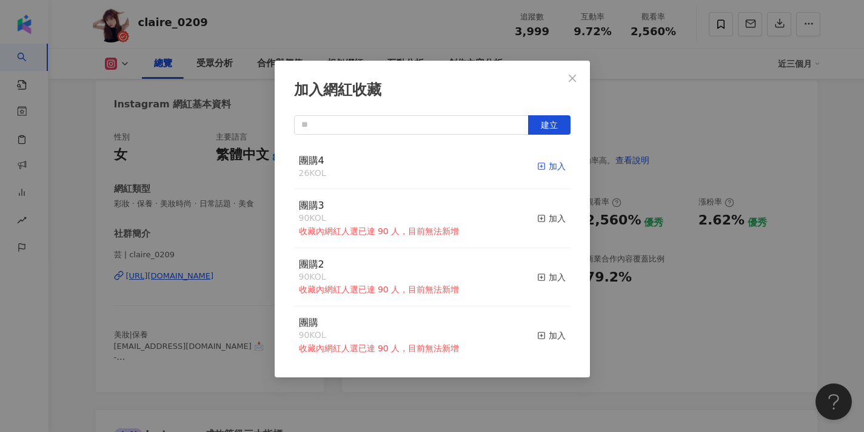
click at [554, 163] on div "加入" at bounding box center [551, 165] width 28 height 13
click at [574, 82] on icon "close" at bounding box center [572, 78] width 10 height 10
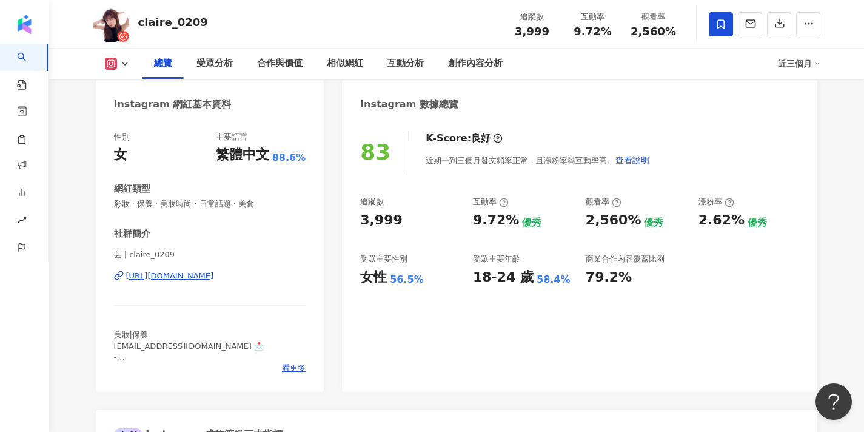
click at [214, 279] on div "[URL][DOMAIN_NAME]" at bounding box center [170, 275] width 88 height 11
click at [171, 255] on span "芸 | claire_0209" at bounding box center [210, 254] width 192 height 11
drag, startPoint x: 123, startPoint y: 255, endPoint x: 108, endPoint y: 255, distance: 15.2
click at [107, 255] on div "性別 女 主要語言 繁體中文 88.6% 網紅類型 彩妝 · 保養 · 美妝時尚 · 日常話題 · 美食 社群簡介 芸 | claire_0209 [URL]…" at bounding box center [210, 255] width 229 height 272
copy span "芸"
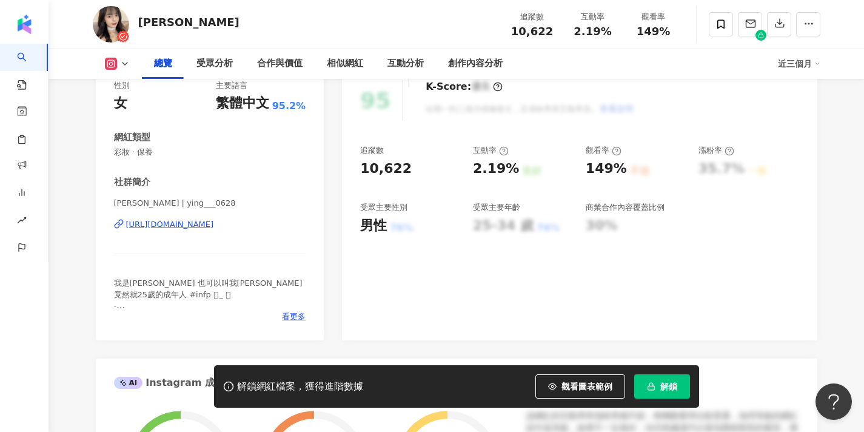
scroll to position [166, 0]
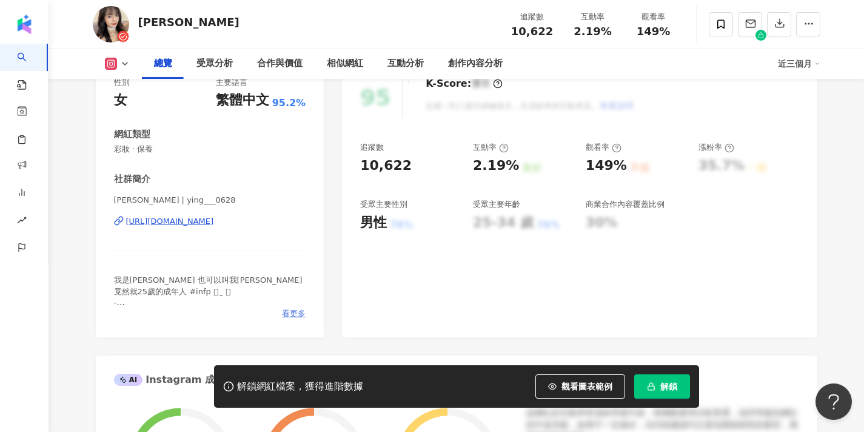
click at [303, 313] on span "看更多" at bounding box center [294, 313] width 24 height 11
click at [296, 312] on div "網紅簡介 我是陳陳 也可以叫我Jenny 竟然就25歲的成年人 #infp 𖦹‎ ̫ 𖦹 - · 📬合作聯繫jennychenchen0628@gamil.c…" at bounding box center [432, 216] width 864 height 432
click at [290, 309] on span "看更多" at bounding box center [294, 313] width 24 height 11
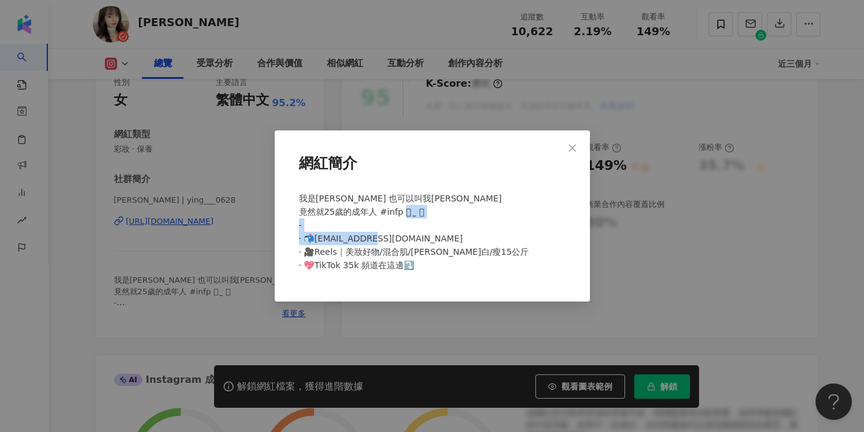
drag, startPoint x: 478, startPoint y: 235, endPoint x: 348, endPoint y: 235, distance: 129.7
click at [348, 235] on div "我是陳陳 也可以叫我Jenny 竟然就25歲的成年人 #infp 𖦹‎ ̫ 𖦹 - · 📬合作聯繫jennychenchen0628@gamil.com · …" at bounding box center [432, 237] width 276 height 100
copy span "nychenchen0628@gamil.com ·"
click at [568, 144] on icon "close" at bounding box center [572, 148] width 10 height 10
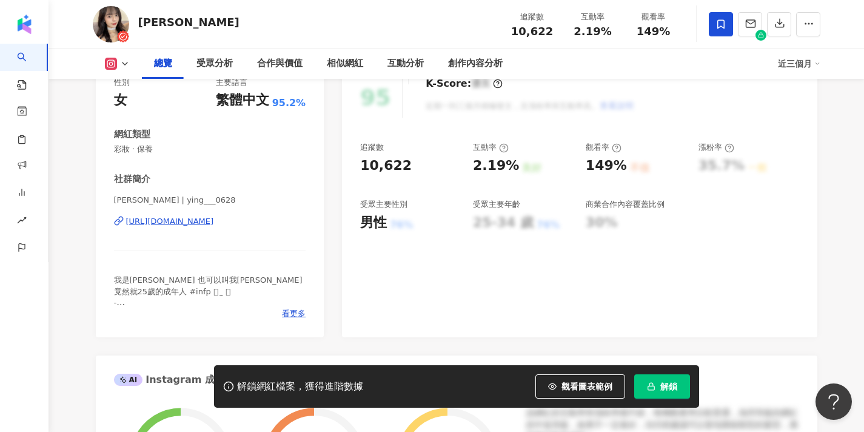
click at [715, 25] on icon at bounding box center [720, 24] width 11 height 11
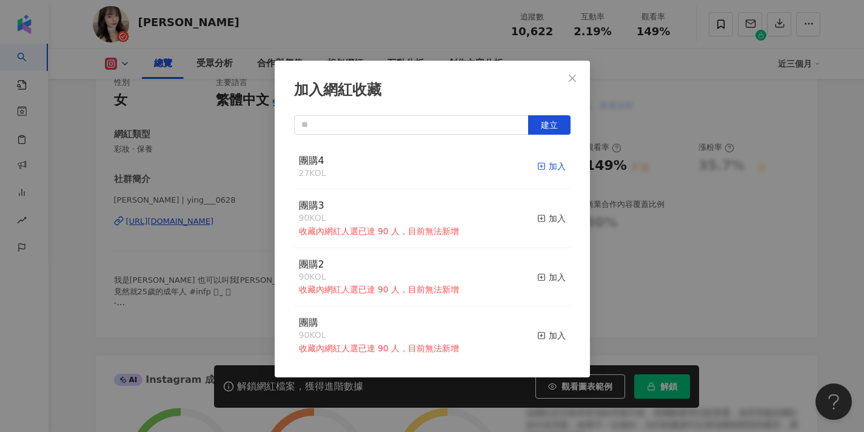
click at [543, 159] on div "加入" at bounding box center [551, 165] width 28 height 13
click at [575, 78] on icon "close" at bounding box center [572, 78] width 10 height 10
click at [575, 78] on div "加入網紅收藏 建立 團購4 28 KOL 已加入 團購3 90 KOL 收藏內網紅人選已達 90 人，目前無法新增 加入 團購2 90 KOL 收藏內網紅人選…" at bounding box center [432, 216] width 864 height 432
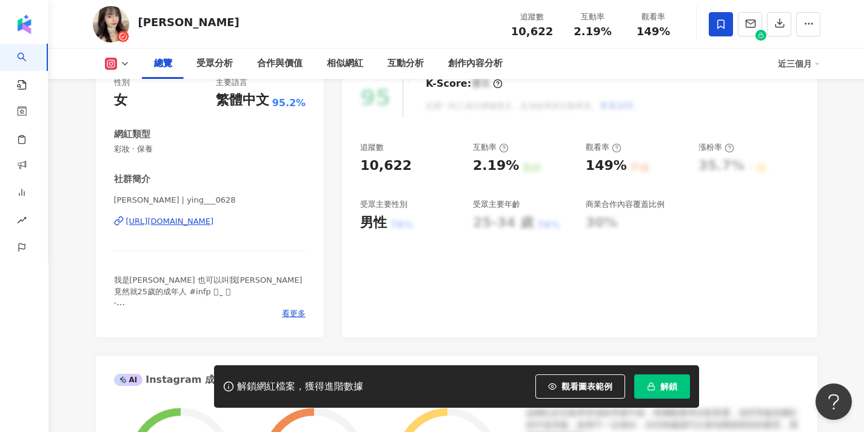
click at [572, 78] on div "加入網紅收藏 建立 團購4 28 KOL 已加入 團購3 90 KOL 收藏內網紅人選已達 90 人，目前無法新增 加入 團購2 90 KOL 收藏內網紅人選…" at bounding box center [432, 216] width 864 height 432
click at [152, 196] on div at bounding box center [432, 216] width 864 height 432
click at [147, 195] on span "陳陳Jenny | ying___0628" at bounding box center [210, 200] width 192 height 11
drag, startPoint x: 148, startPoint y: 196, endPoint x: 89, endPoint y: 195, distance: 58.8
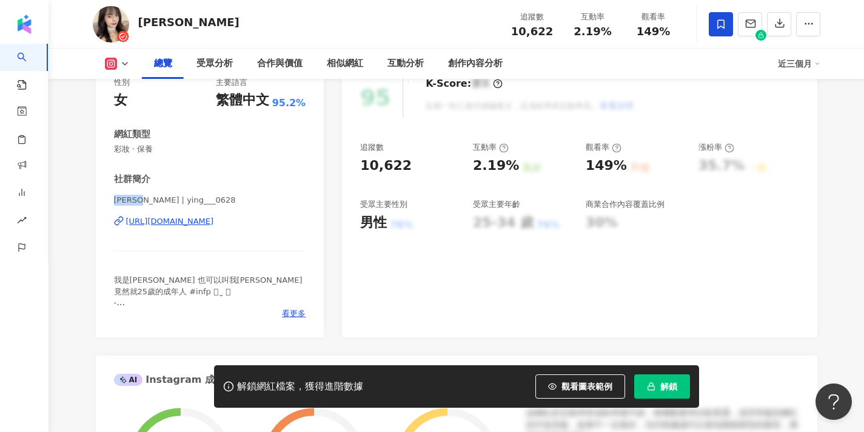
click at [156, 201] on span "陳陳Jenny | ying___0628" at bounding box center [210, 200] width 192 height 11
drag, startPoint x: 151, startPoint y: 199, endPoint x: 70, endPoint y: 206, distance: 81.5
click at [175, 199] on span "陳陳Jenny | ying___0628" at bounding box center [210, 200] width 192 height 11
drag, startPoint x: 151, startPoint y: 199, endPoint x: 81, endPoint y: 202, distance: 70.4
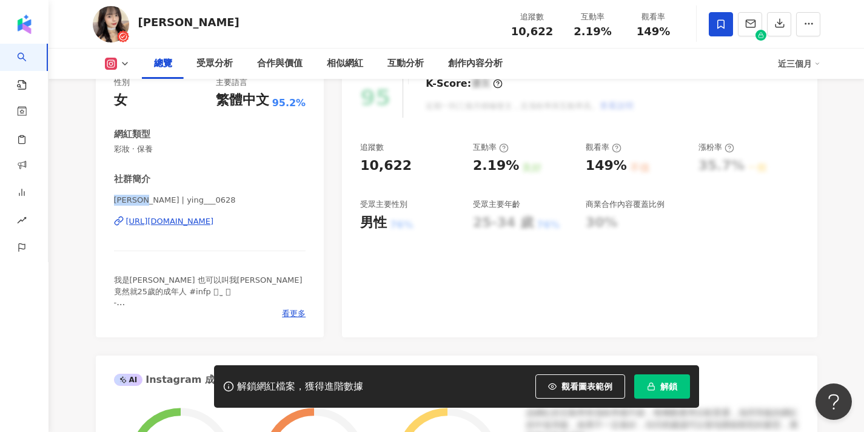
copy span "陳陳Jenny"
click at [658, 392] on button "解鎖" at bounding box center [662, 386] width 56 height 24
